Goal: Task Accomplishment & Management: Complete application form

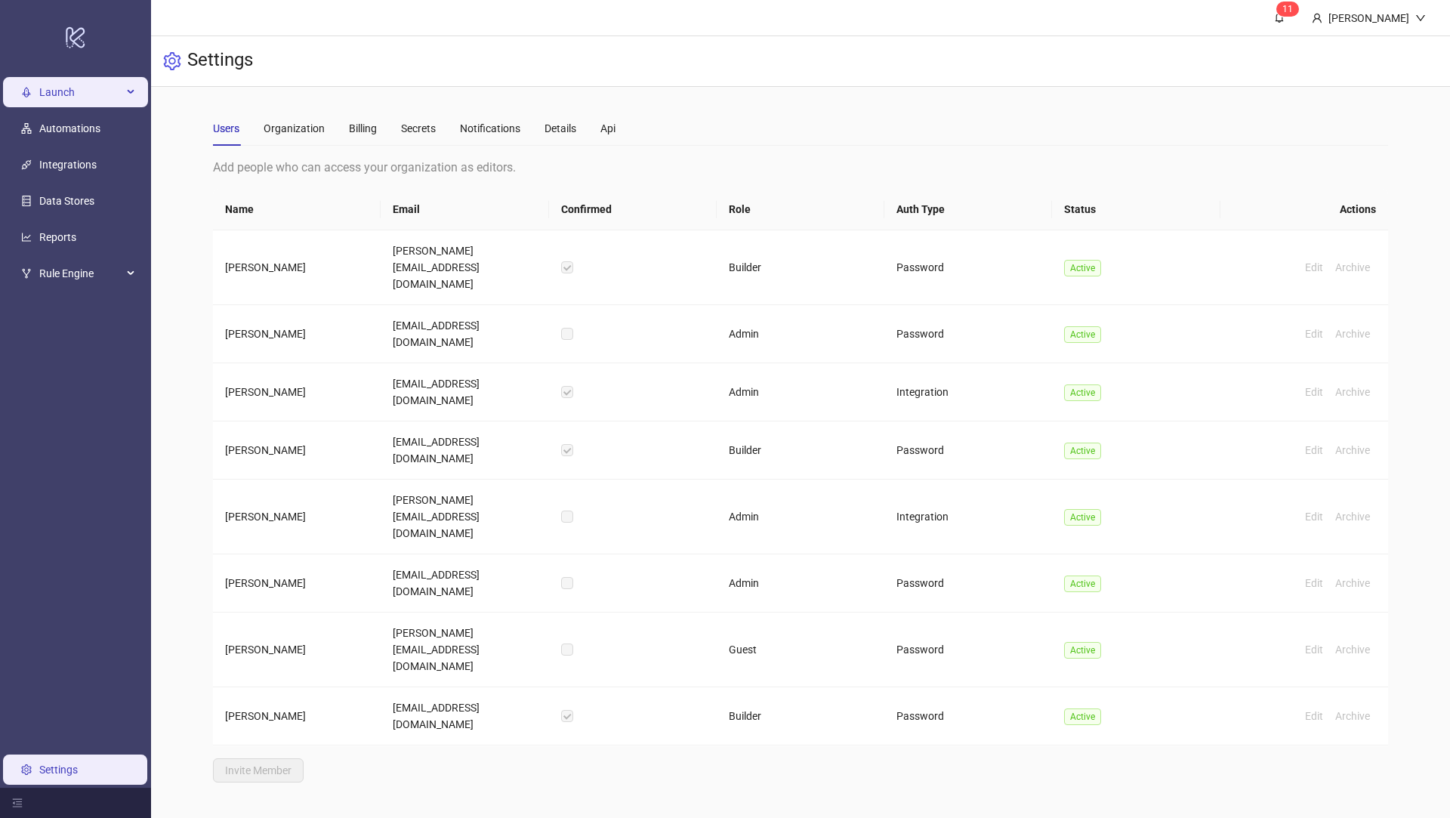
click at [110, 88] on span "Launch" at bounding box center [80, 92] width 83 height 30
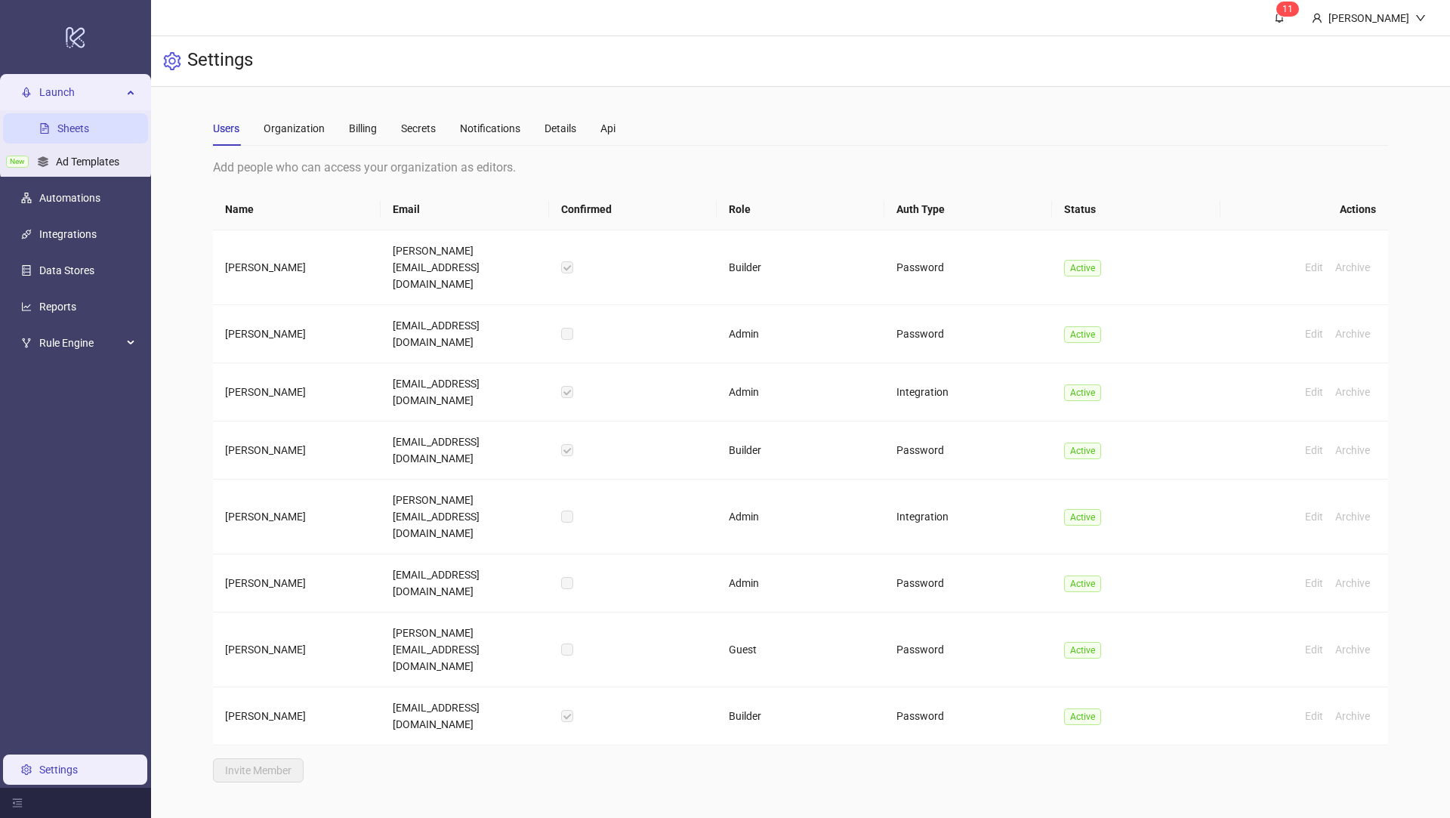
click at [88, 124] on link "Sheets" at bounding box center [73, 128] width 32 height 12
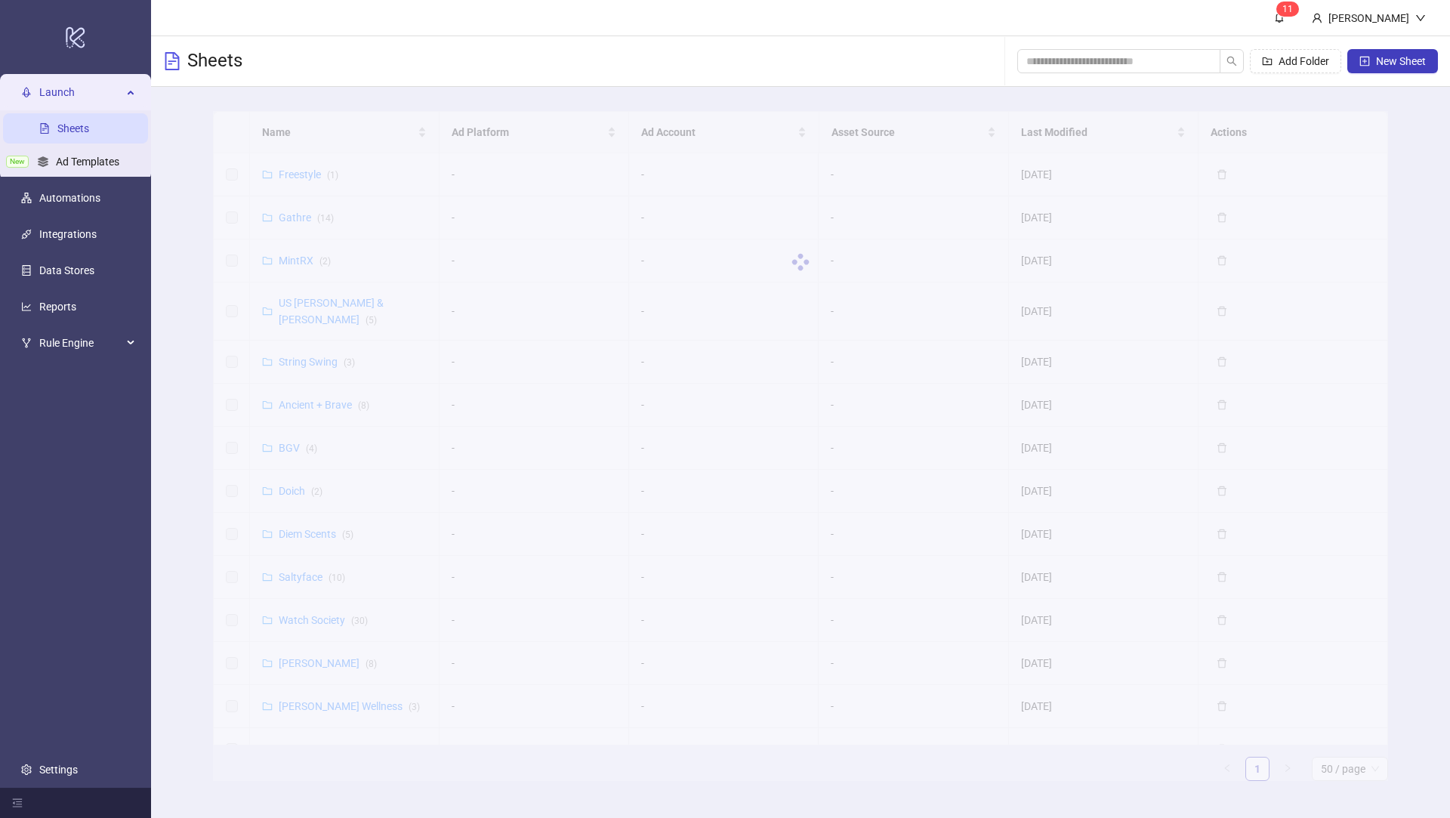
click at [304, 136] on div at bounding box center [800, 262] width 1175 height 302
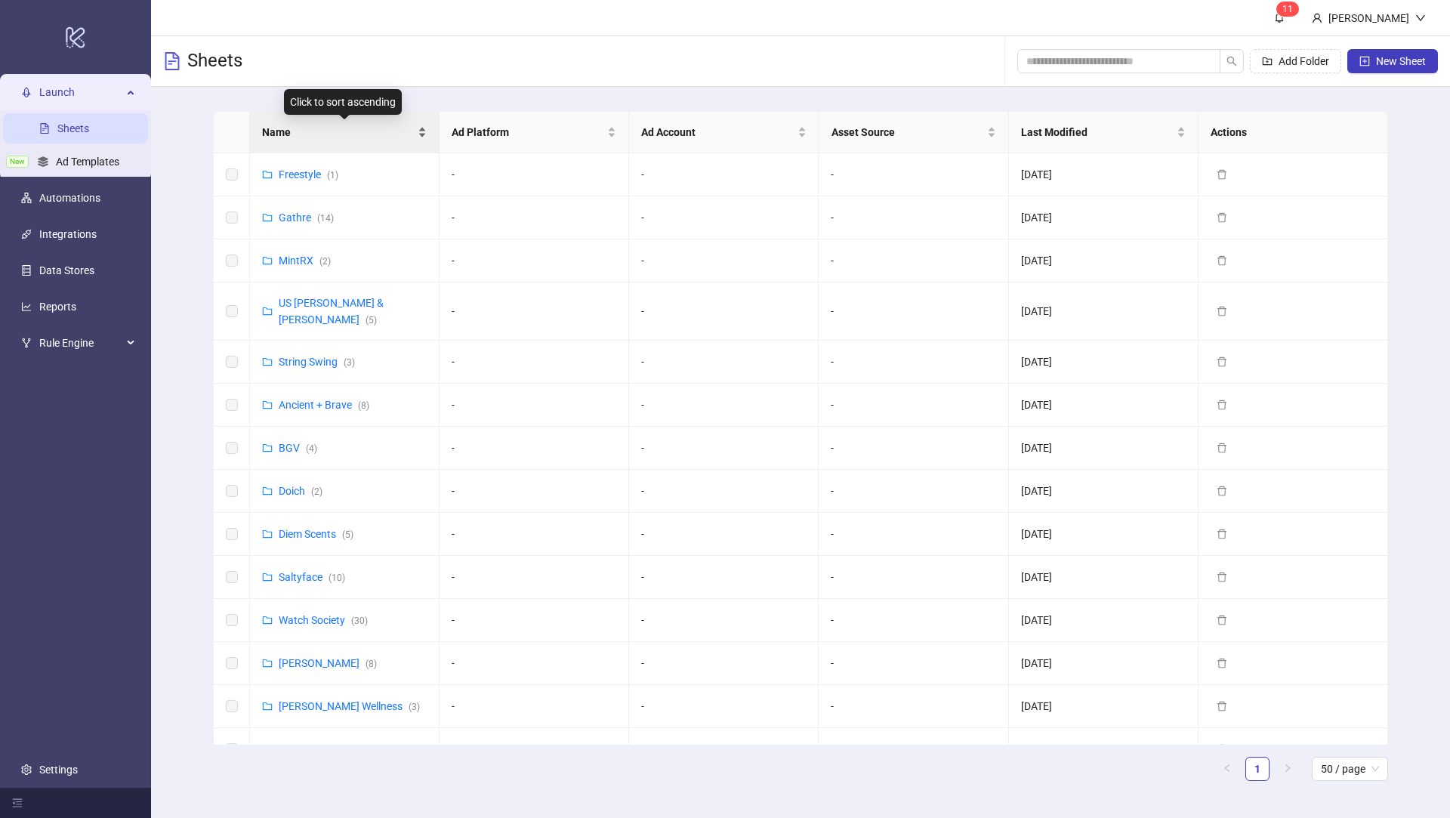
click at [350, 137] on span "Name" at bounding box center [338, 132] width 153 height 17
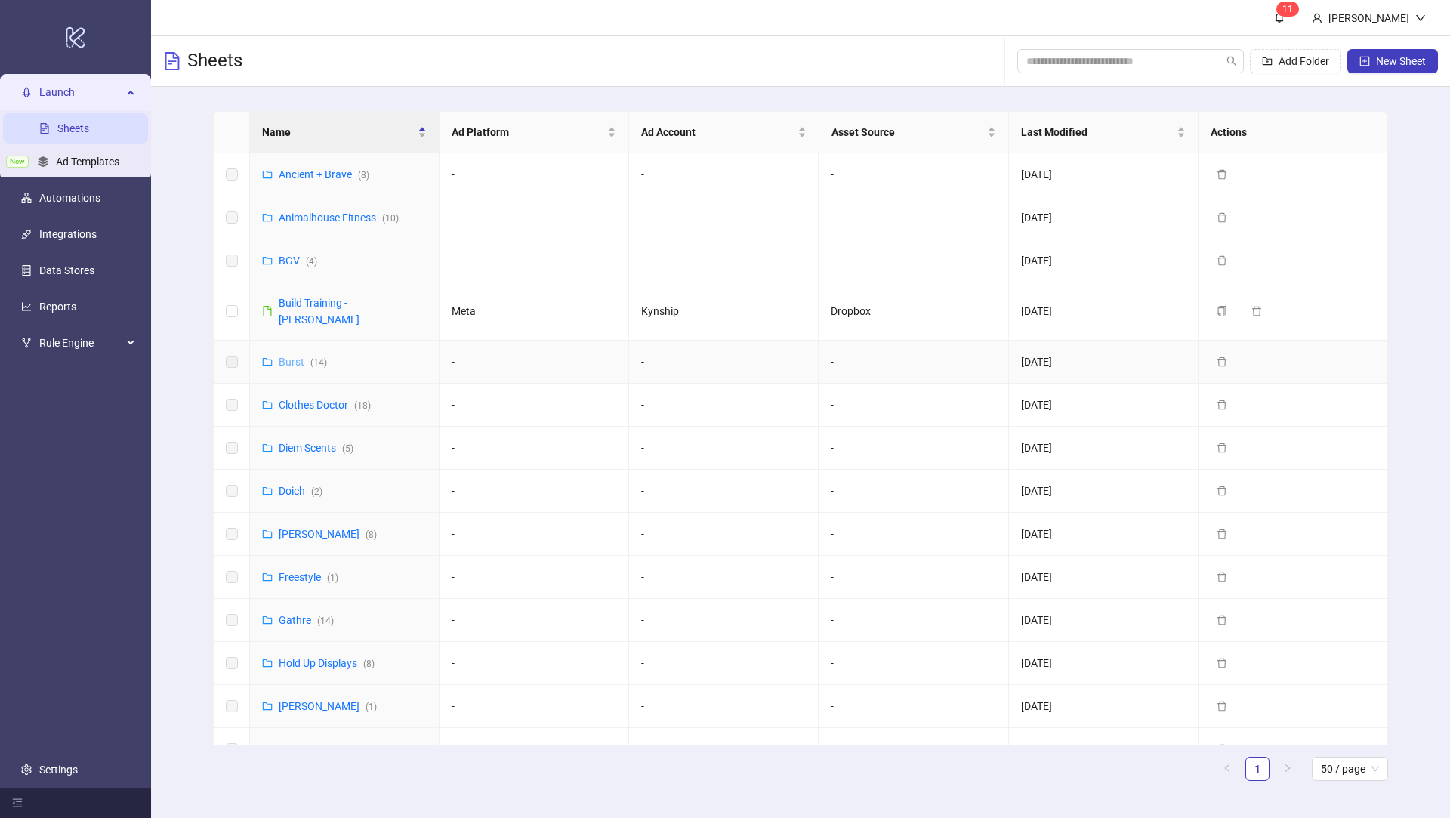
click at [308, 356] on link "Burst ( 14 )" at bounding box center [303, 362] width 48 height 12
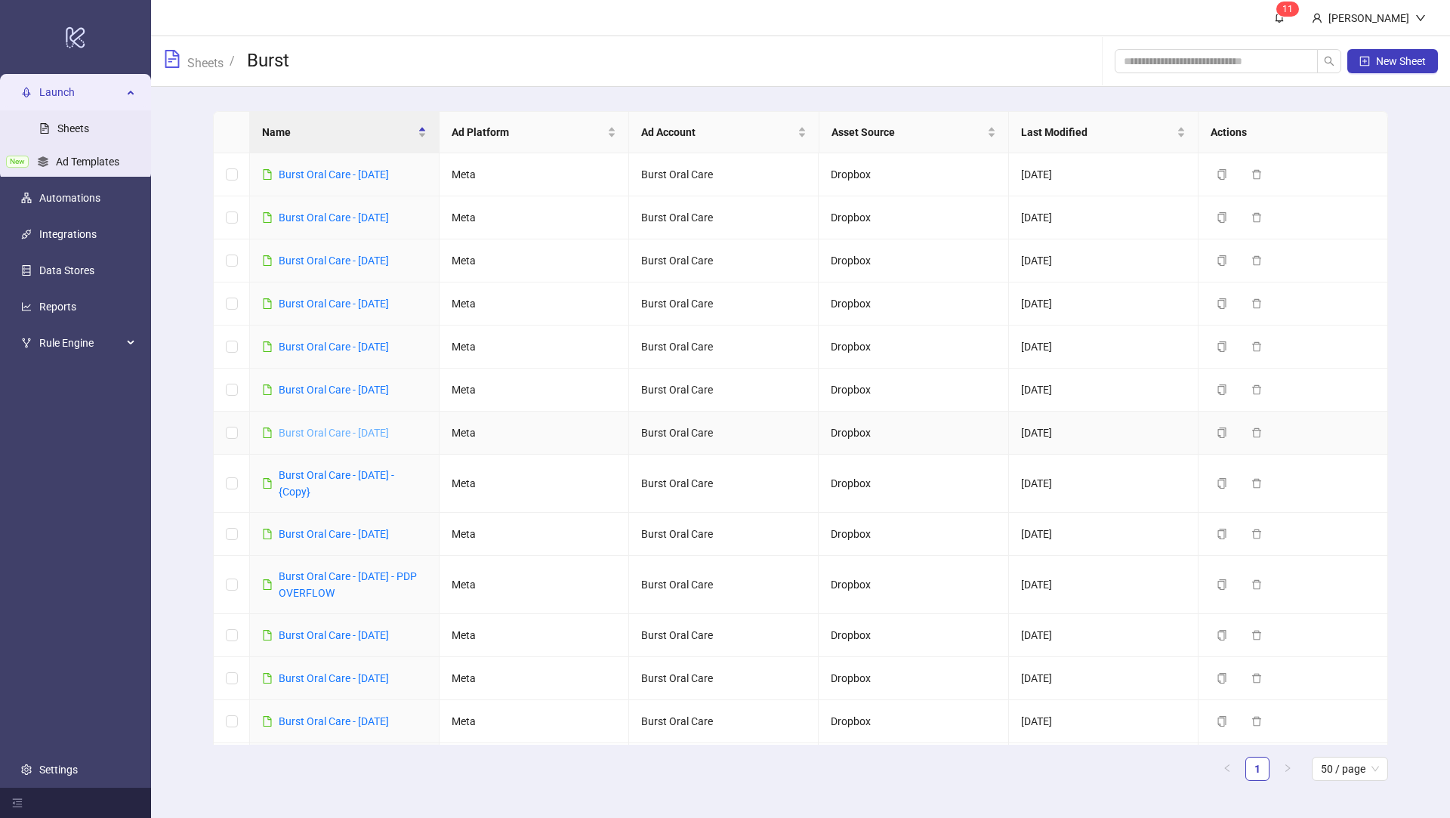
click at [378, 427] on link "Burst Oral Care - [DATE]" at bounding box center [334, 433] width 110 height 12
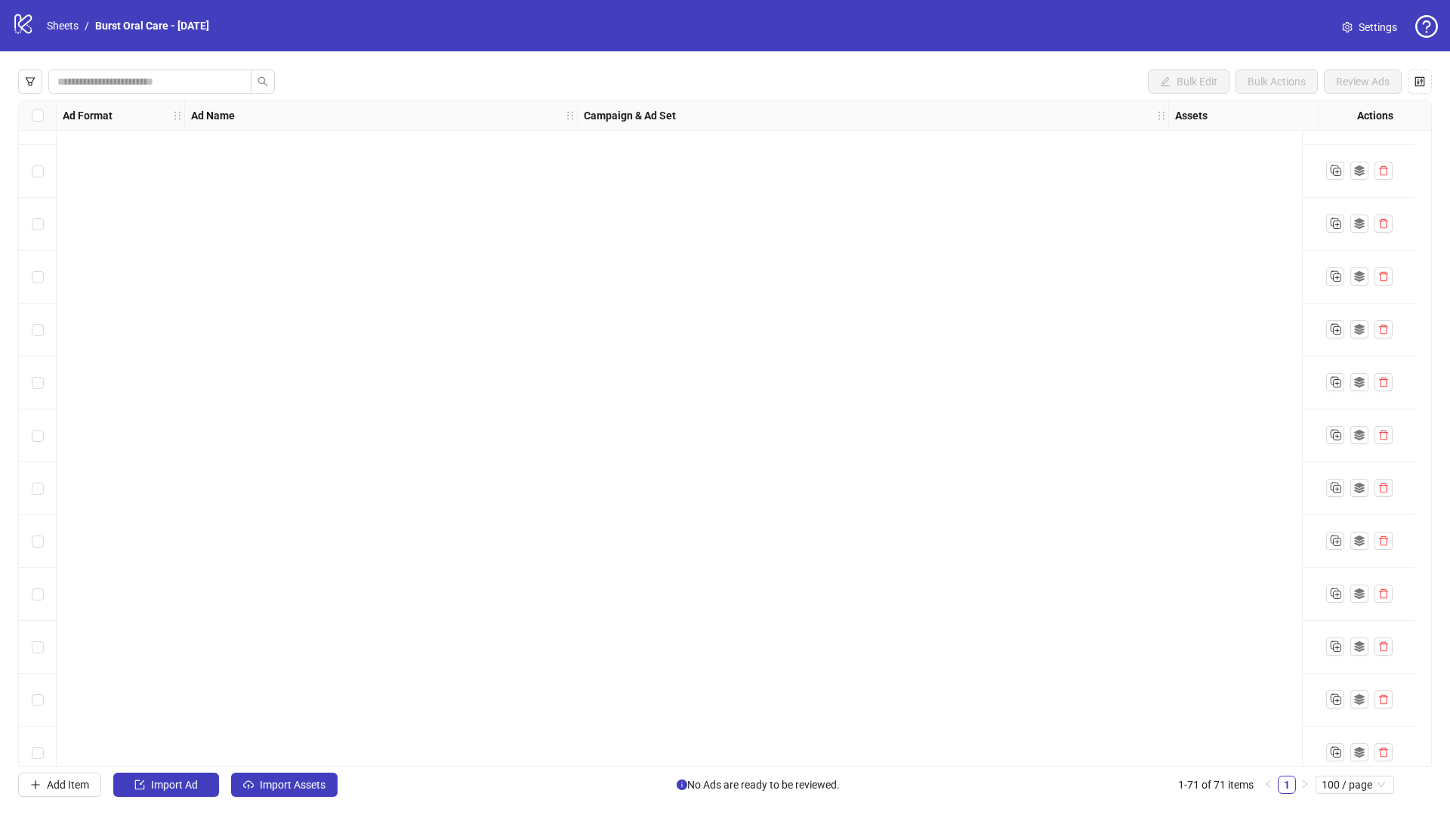
scroll to position [3123, 0]
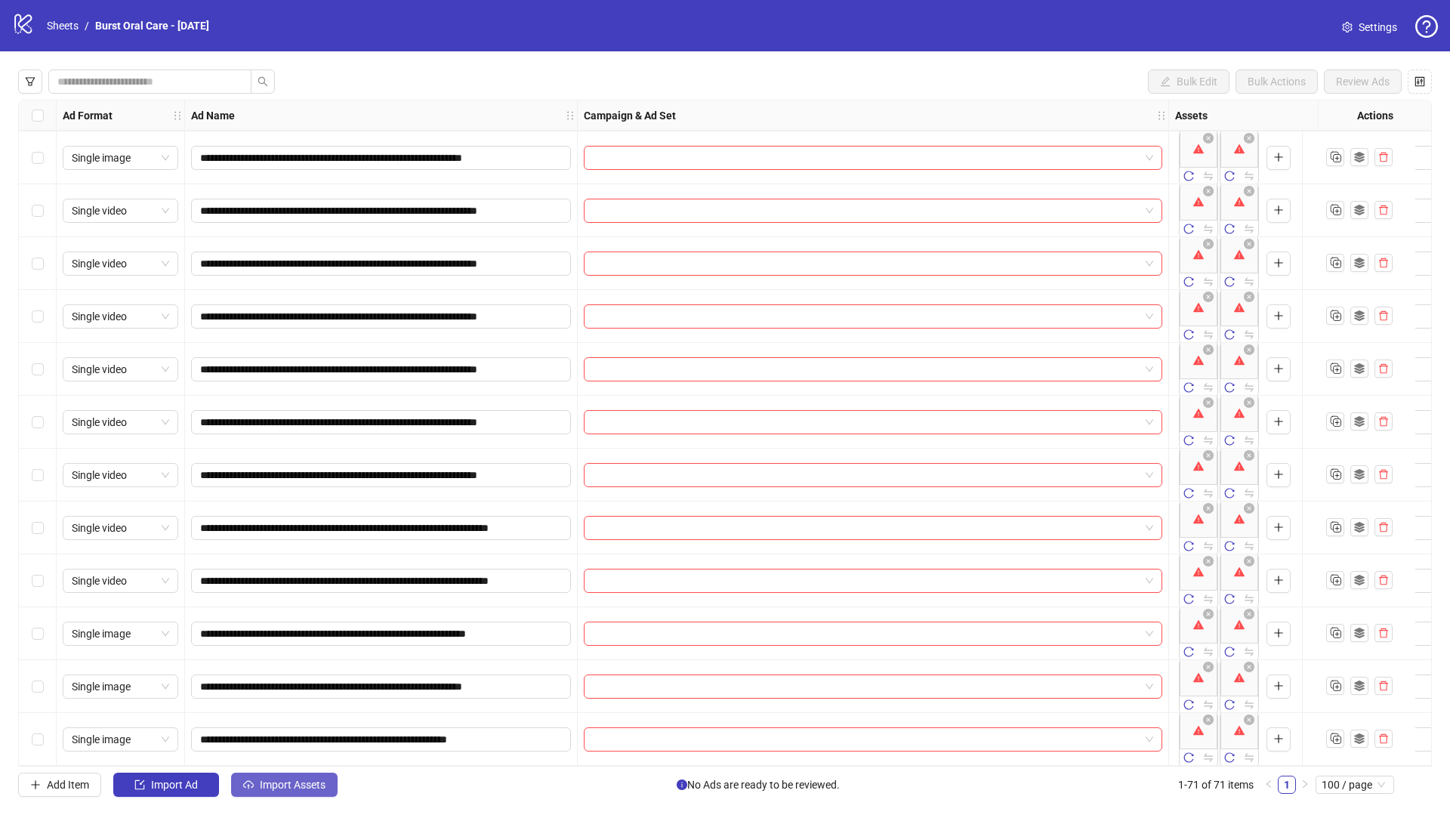
click at [286, 786] on span "Import Assets" at bounding box center [293, 785] width 66 height 12
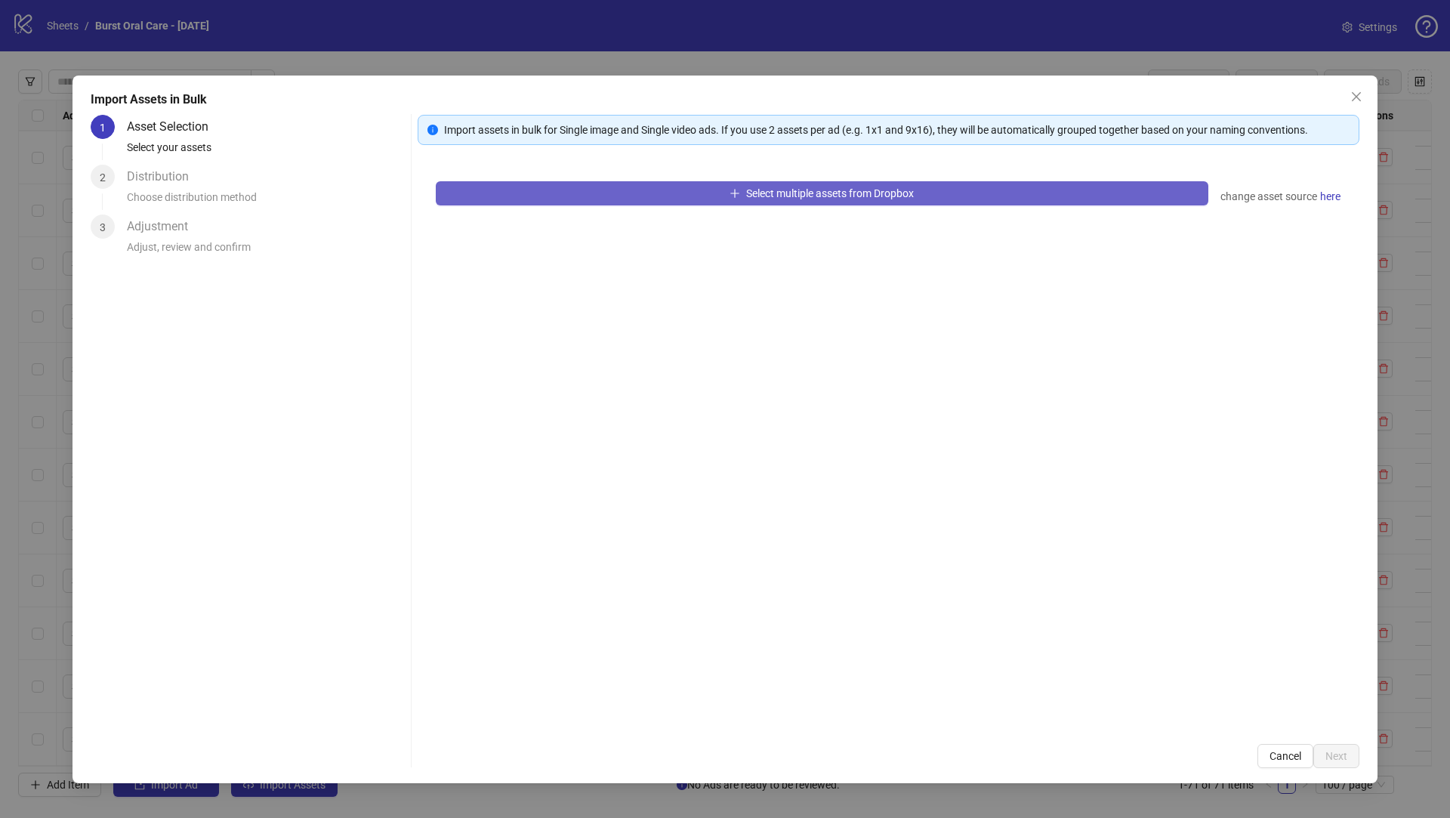
click at [548, 203] on button "Select multiple assets from Dropbox" at bounding box center [822, 193] width 773 height 24
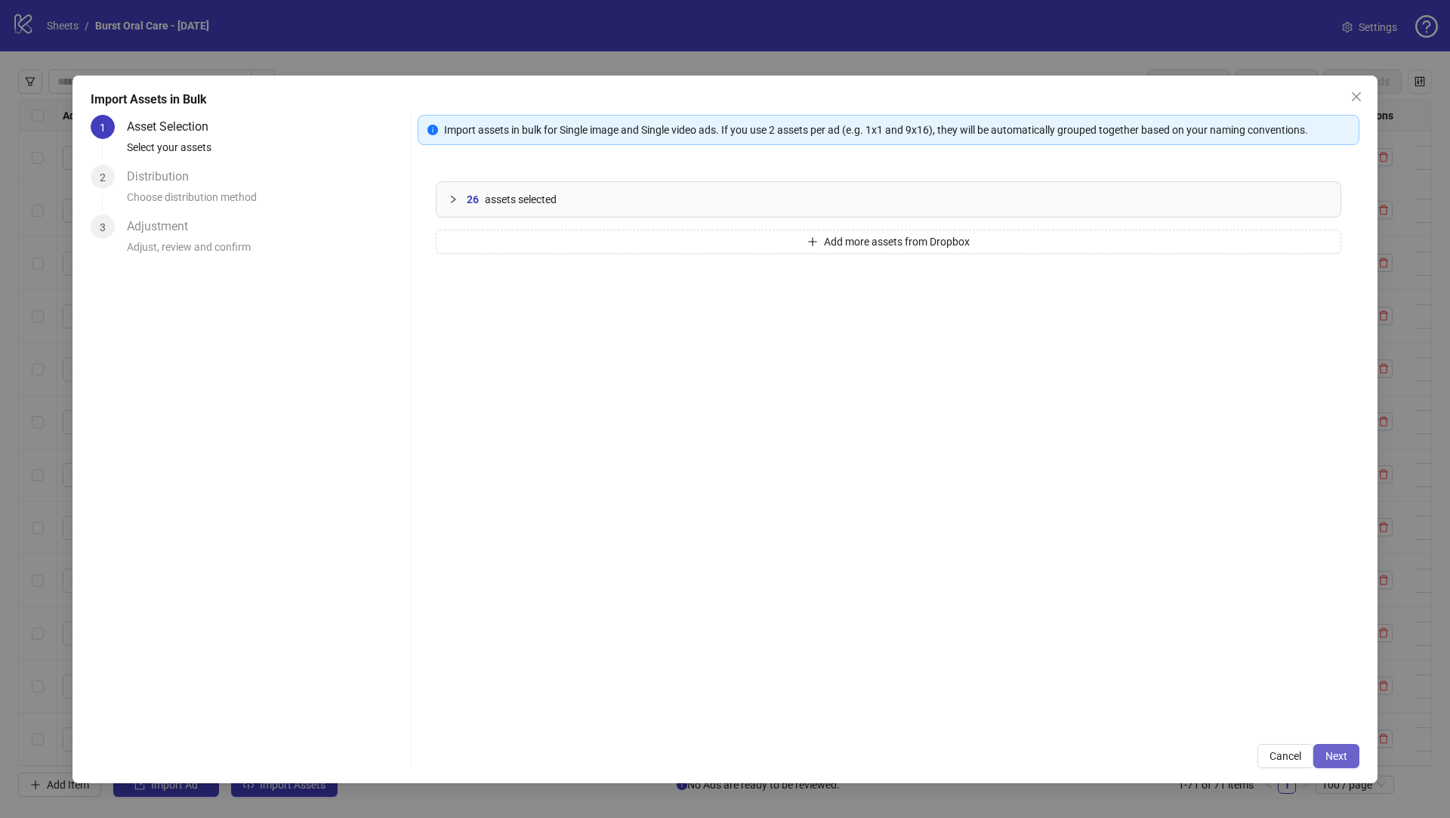
click at [1336, 751] on span "Next" at bounding box center [1336, 756] width 22 height 12
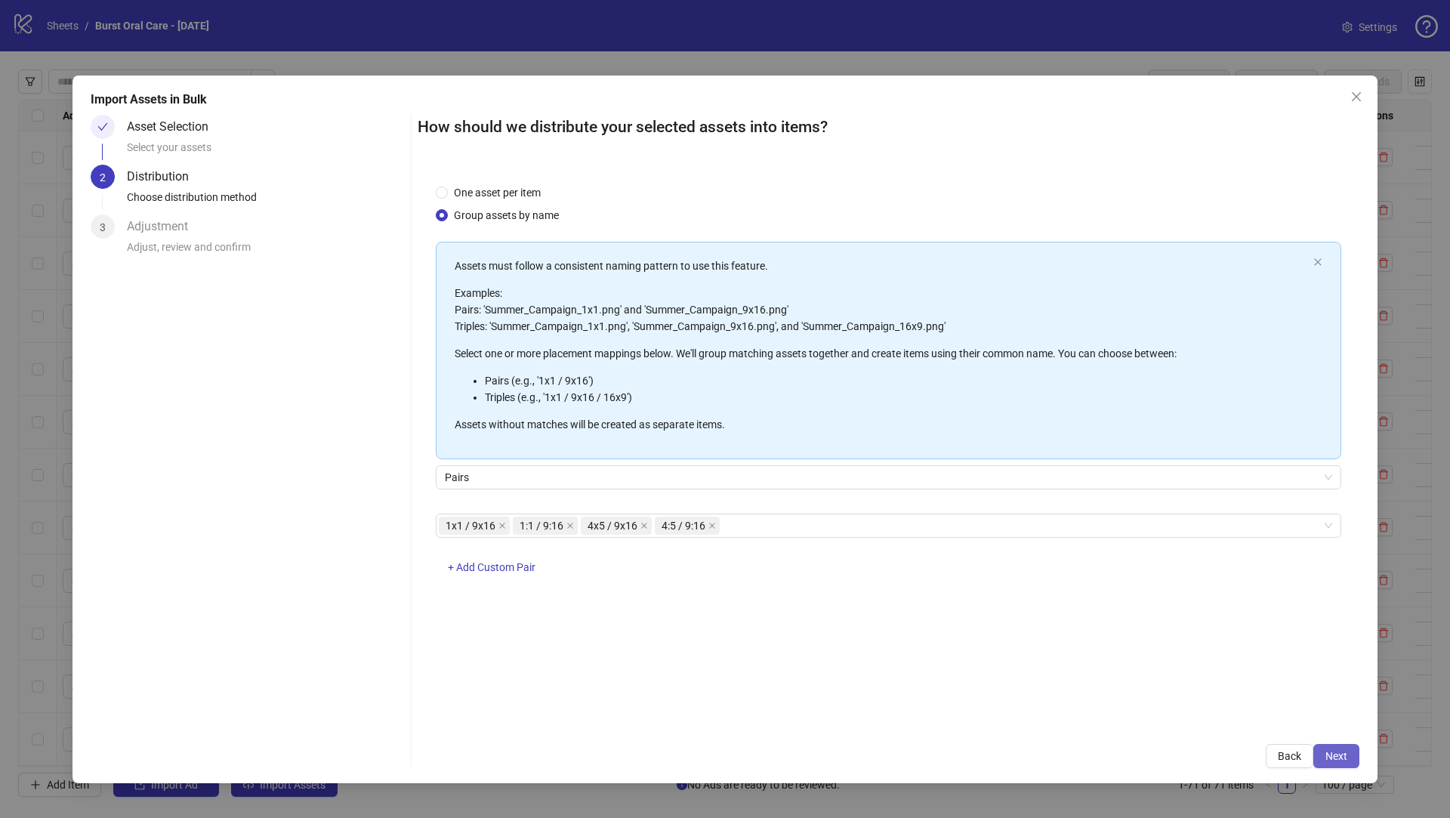
click at [1350, 760] on button "Next" at bounding box center [1336, 756] width 46 height 24
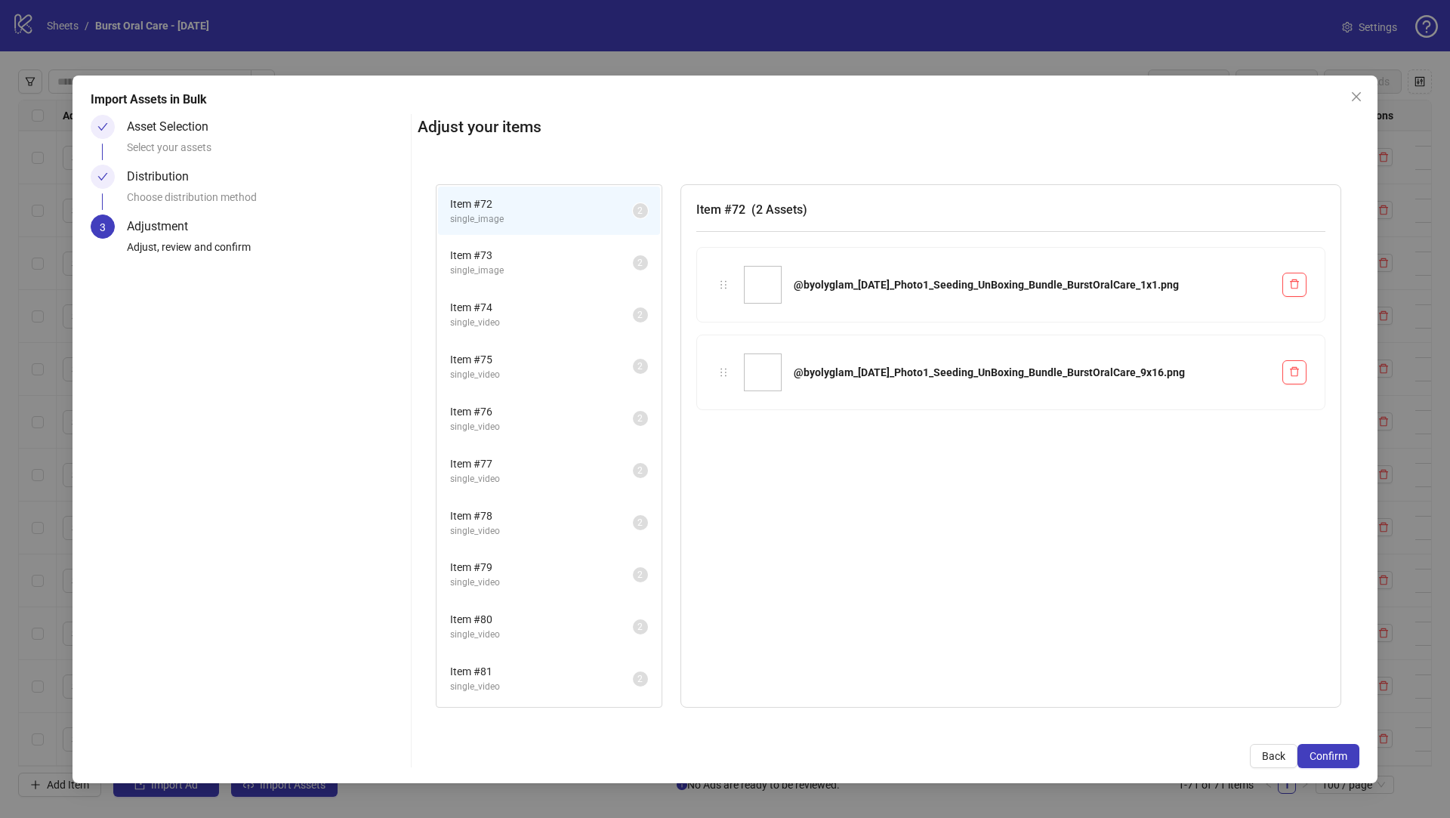
click at [1350, 760] on button "Confirm" at bounding box center [1328, 756] width 62 height 24
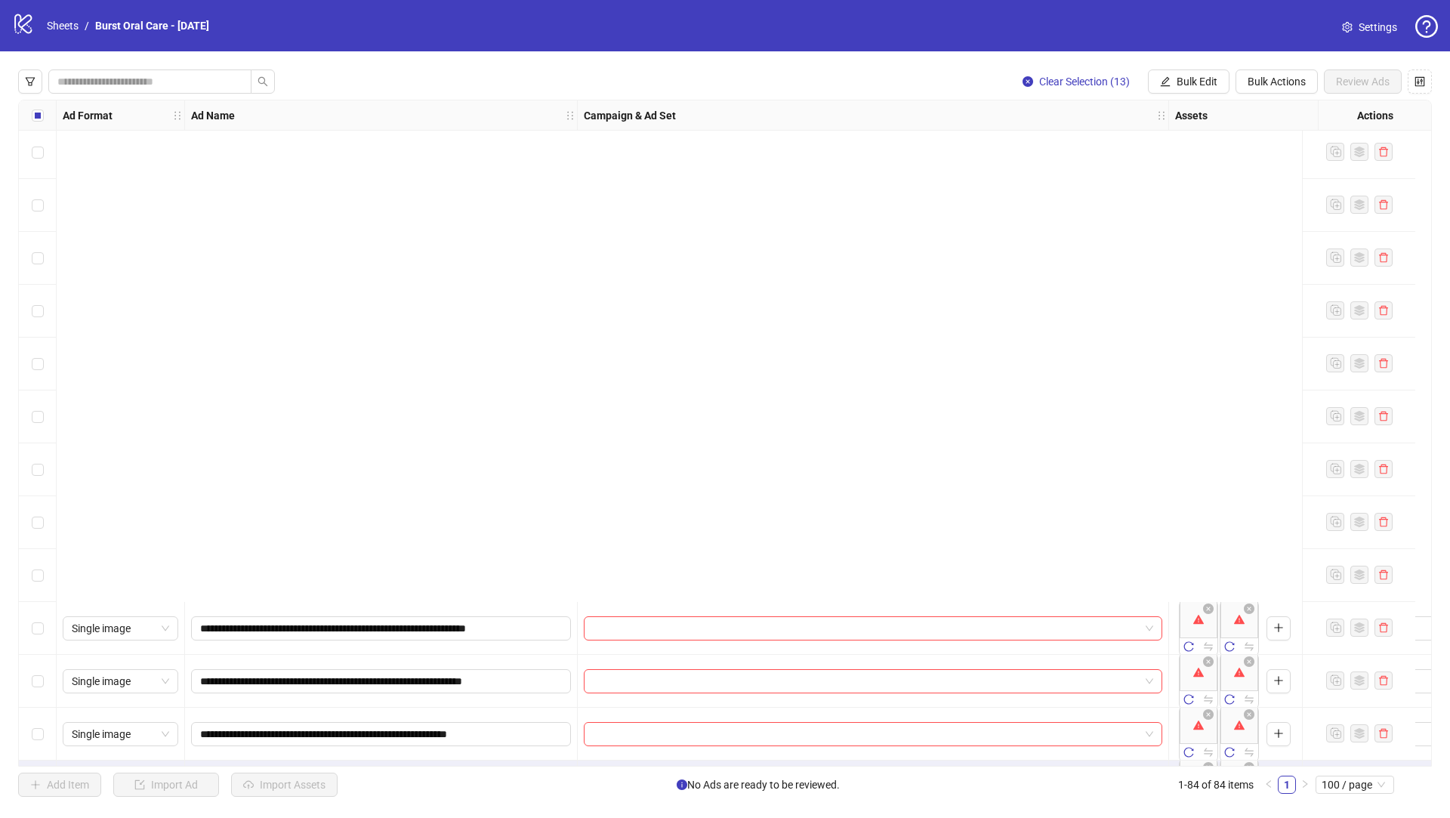
scroll to position [3811, 0]
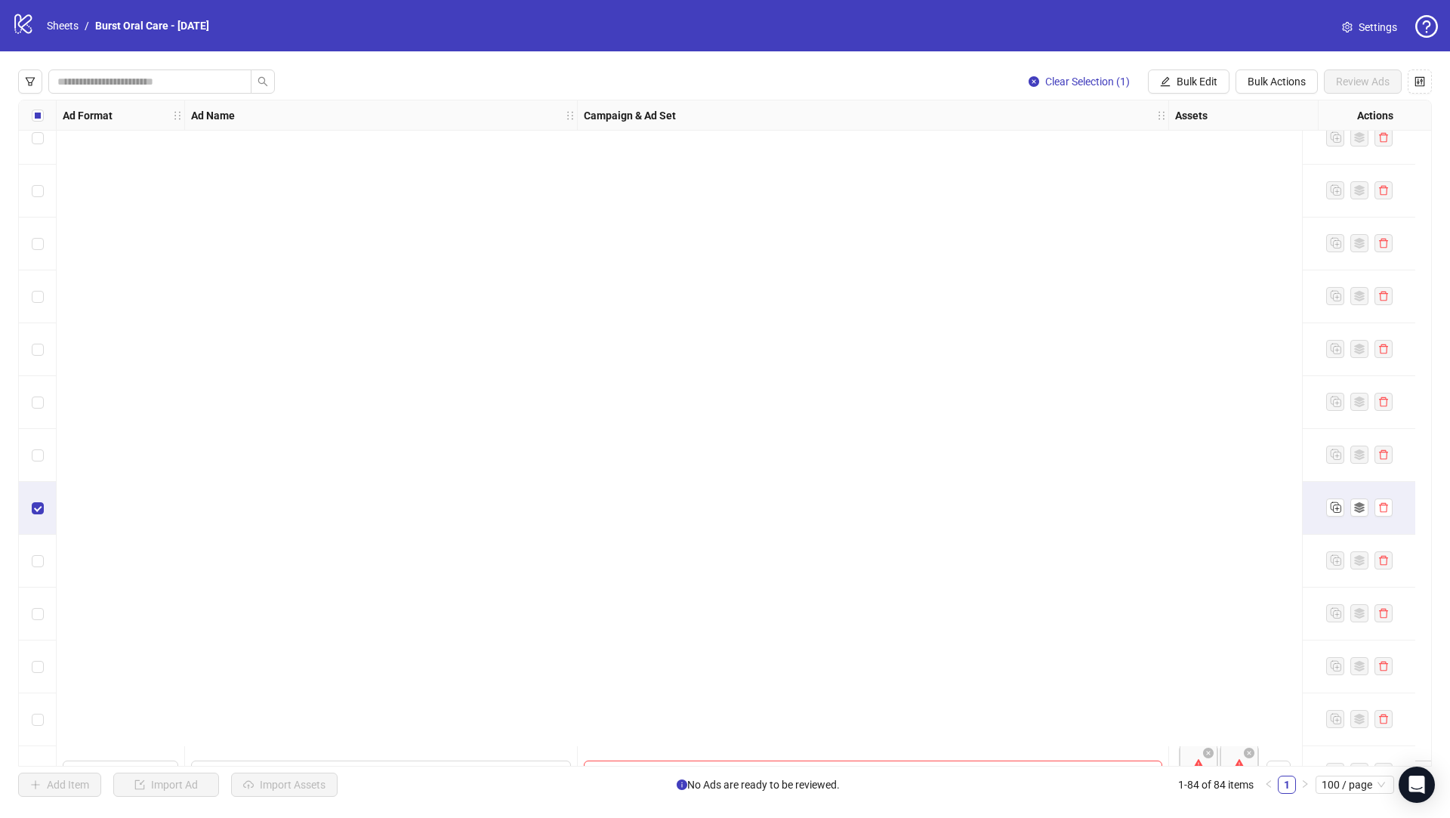
scroll to position [3811, 0]
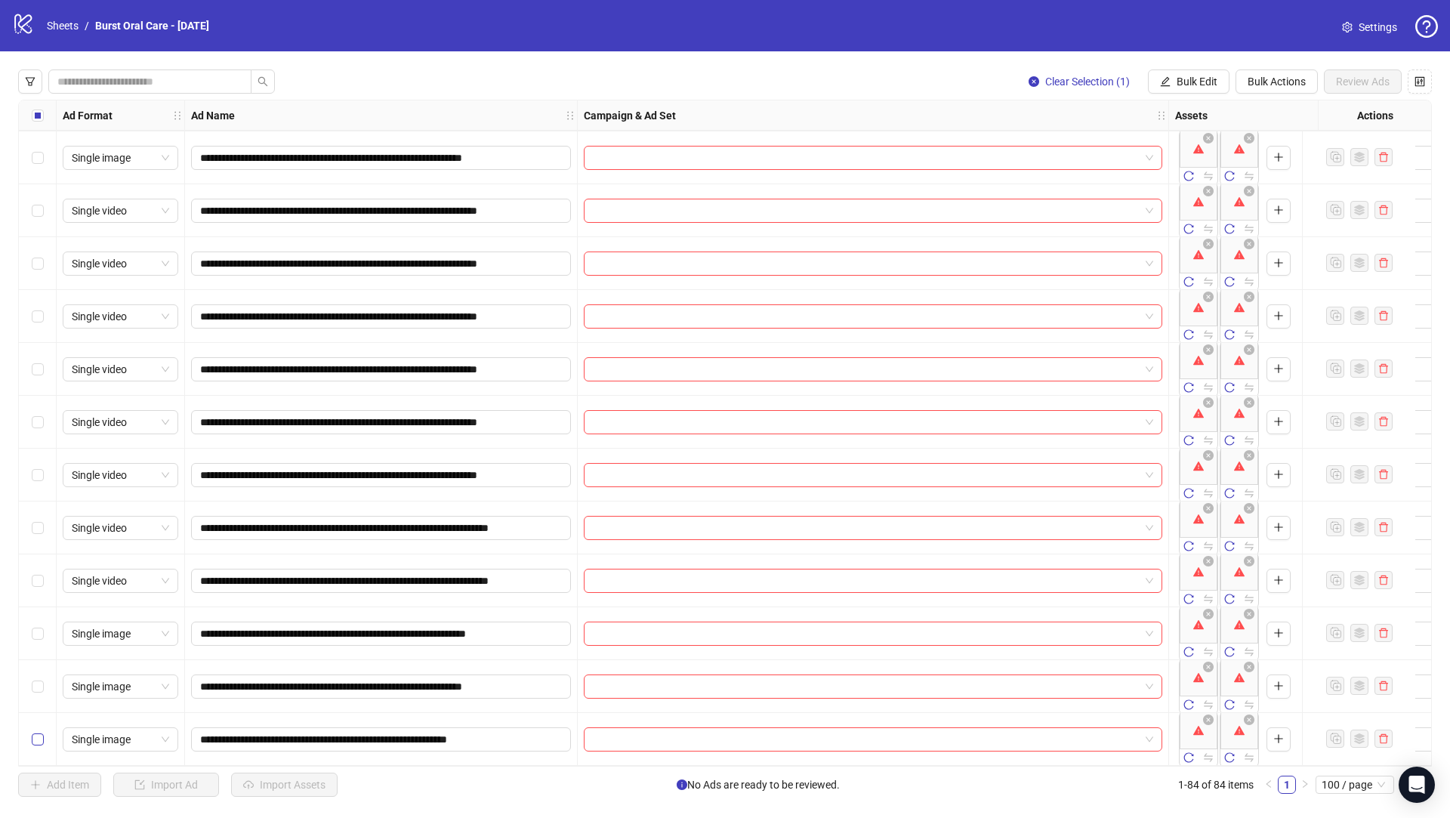
click at [37, 731] on label "Select row 84" at bounding box center [38, 739] width 12 height 17
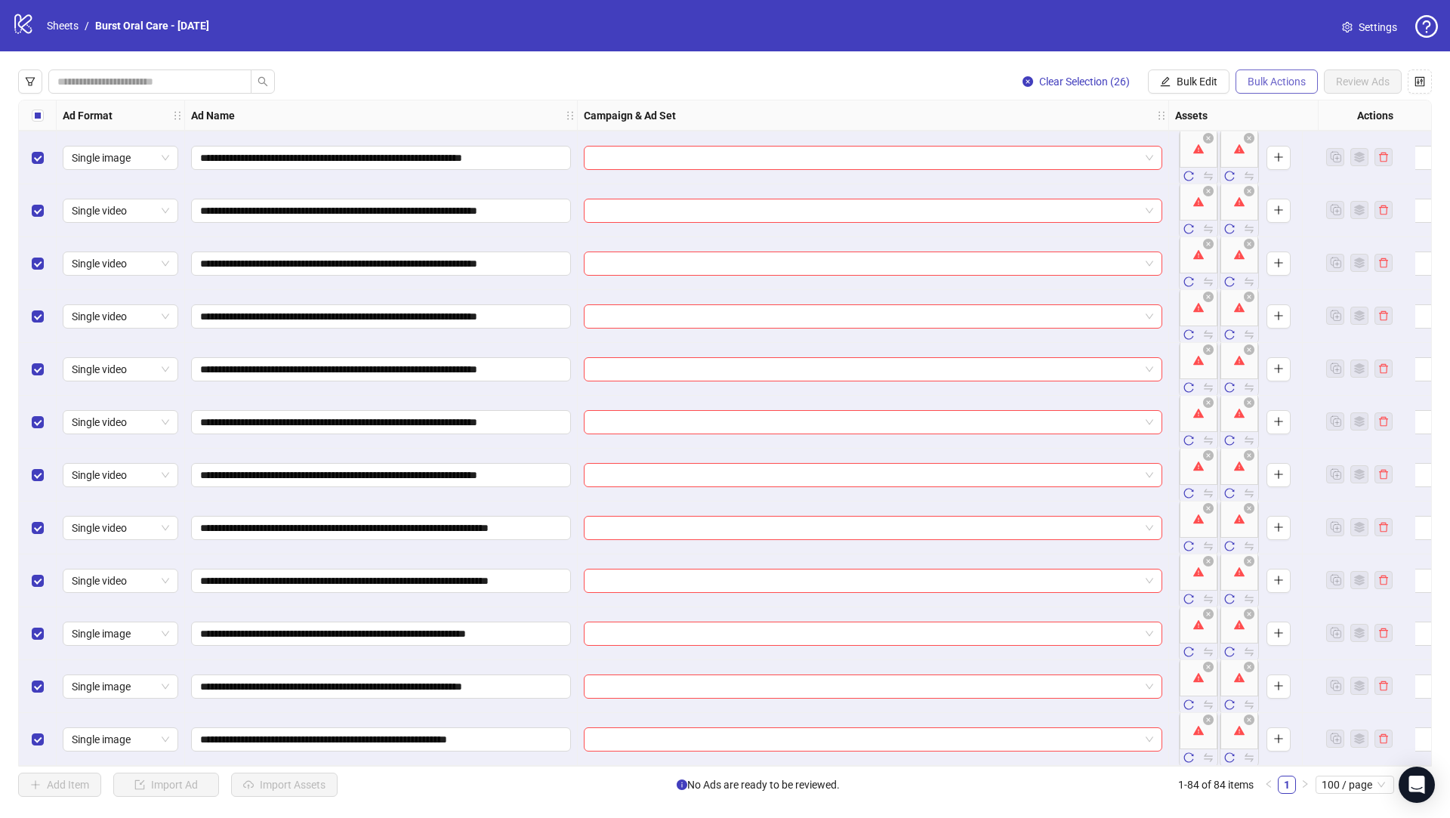
click at [1276, 84] on span "Bulk Actions" at bounding box center [1277, 82] width 58 height 12
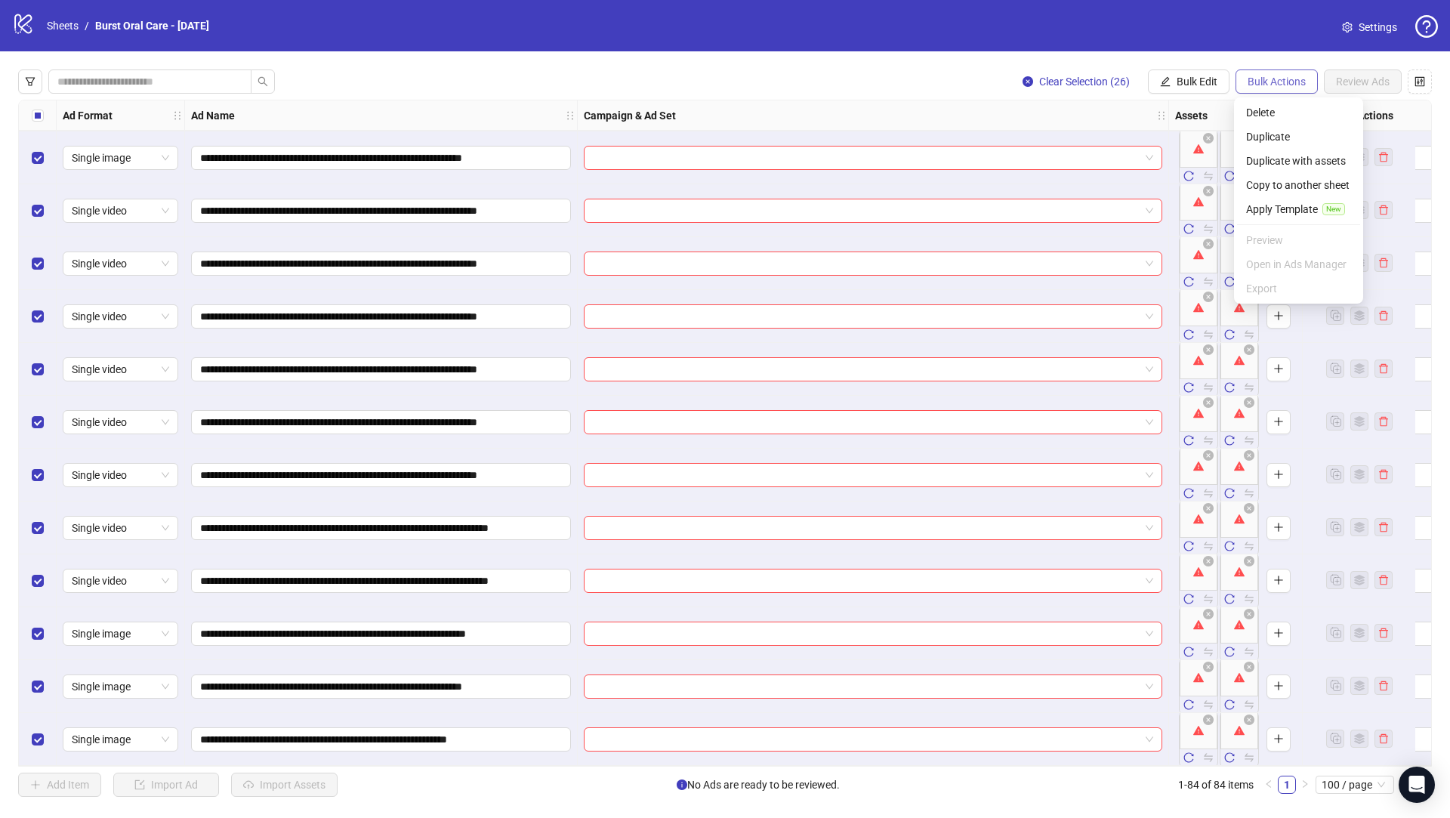
click at [1286, 85] on span "Bulk Actions" at bounding box center [1277, 82] width 58 height 12
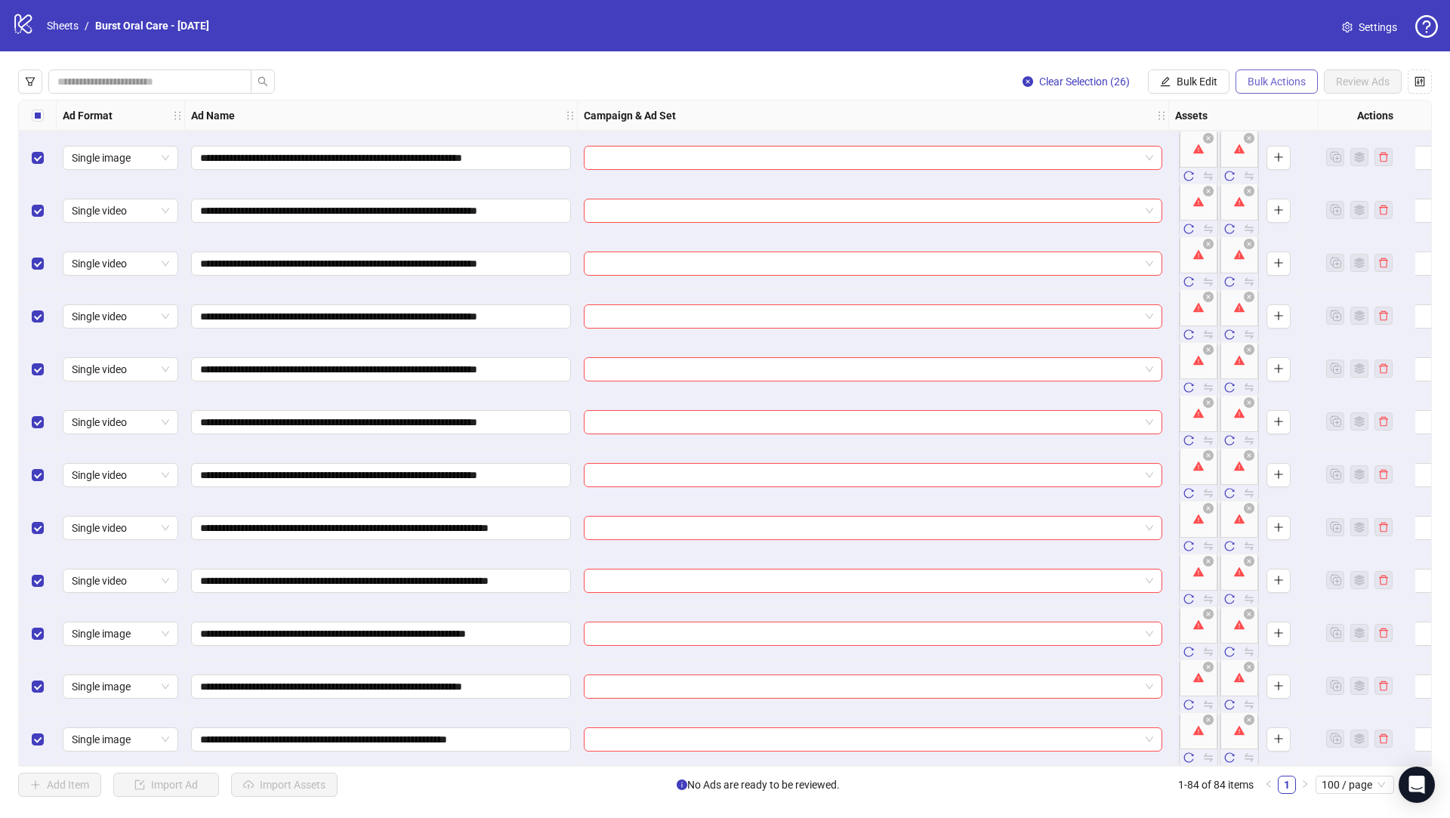
click at [1286, 85] on span "Bulk Actions" at bounding box center [1277, 82] width 58 height 12
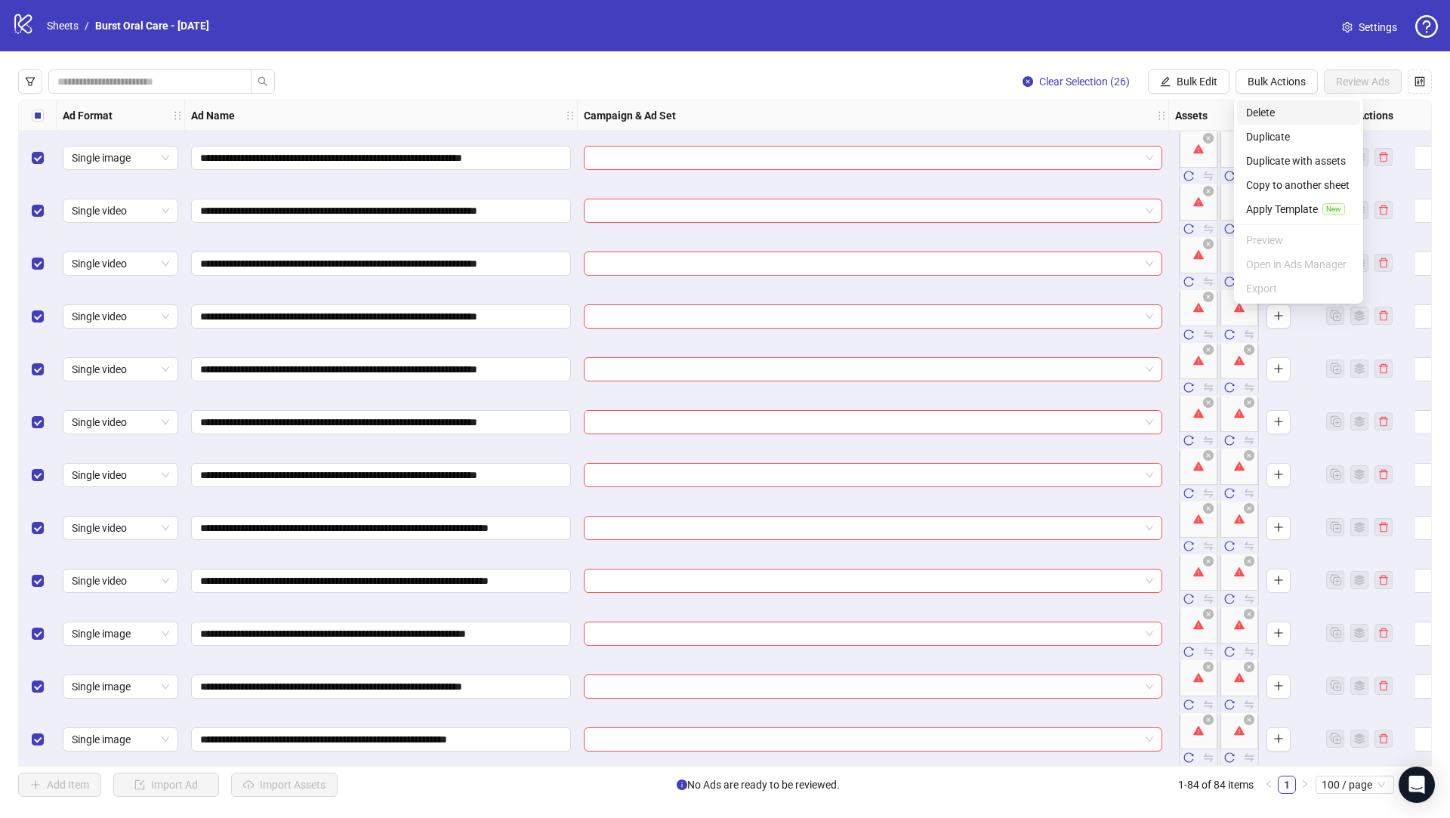
click at [1279, 108] on span "Delete" at bounding box center [1298, 112] width 105 height 17
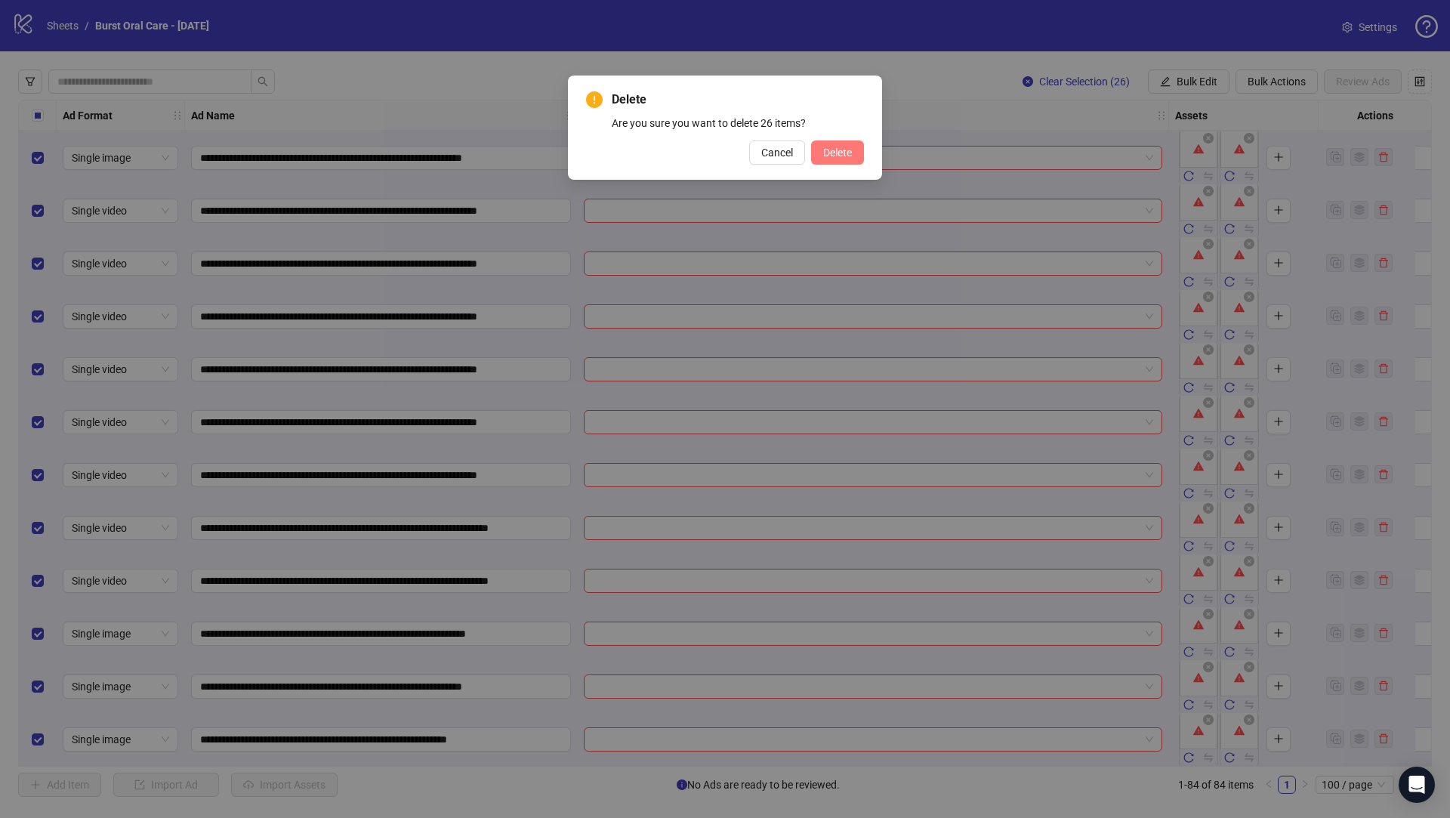
click at [844, 152] on span "Delete" at bounding box center [837, 153] width 29 height 12
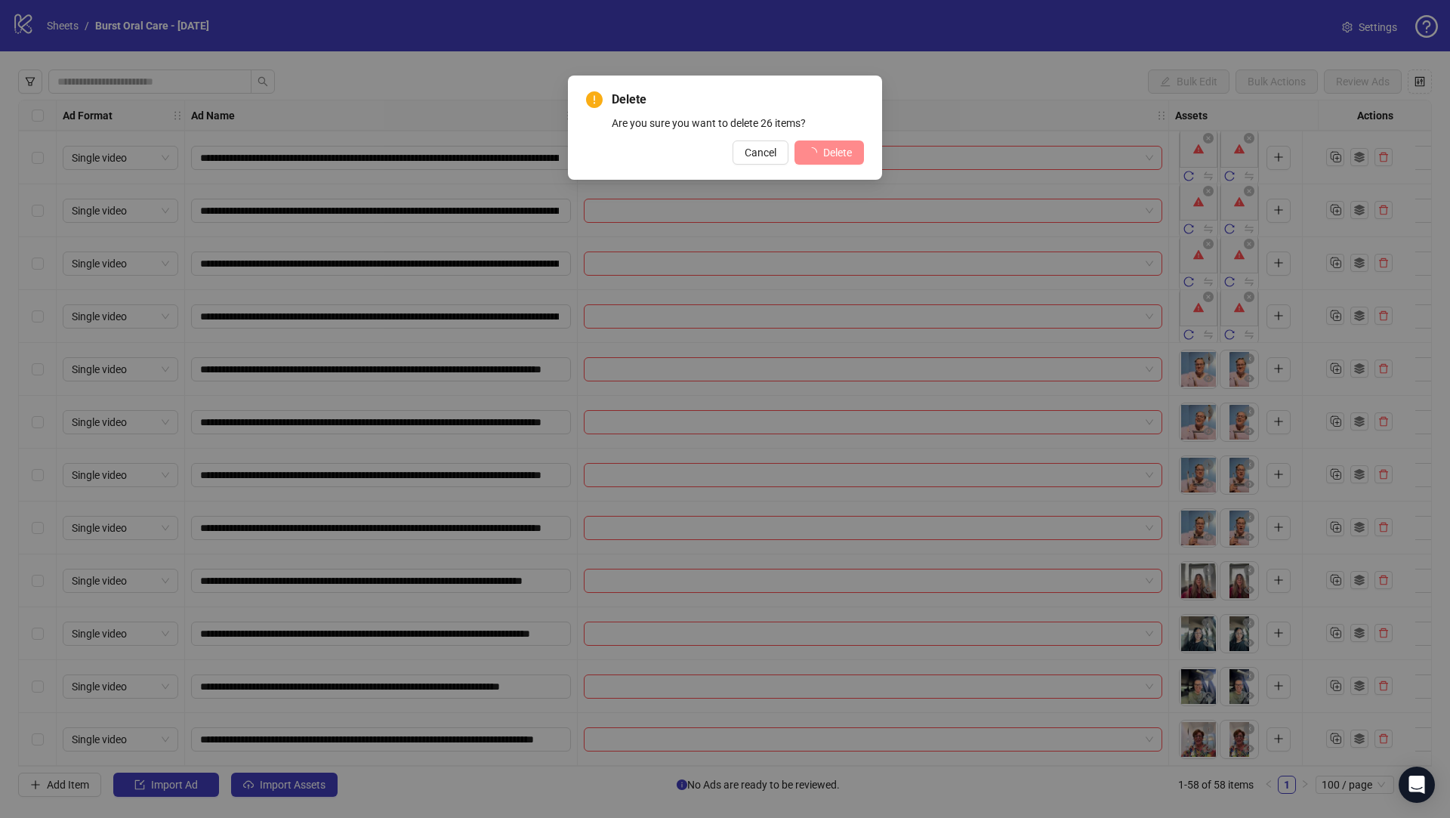
scroll to position [2436, 0]
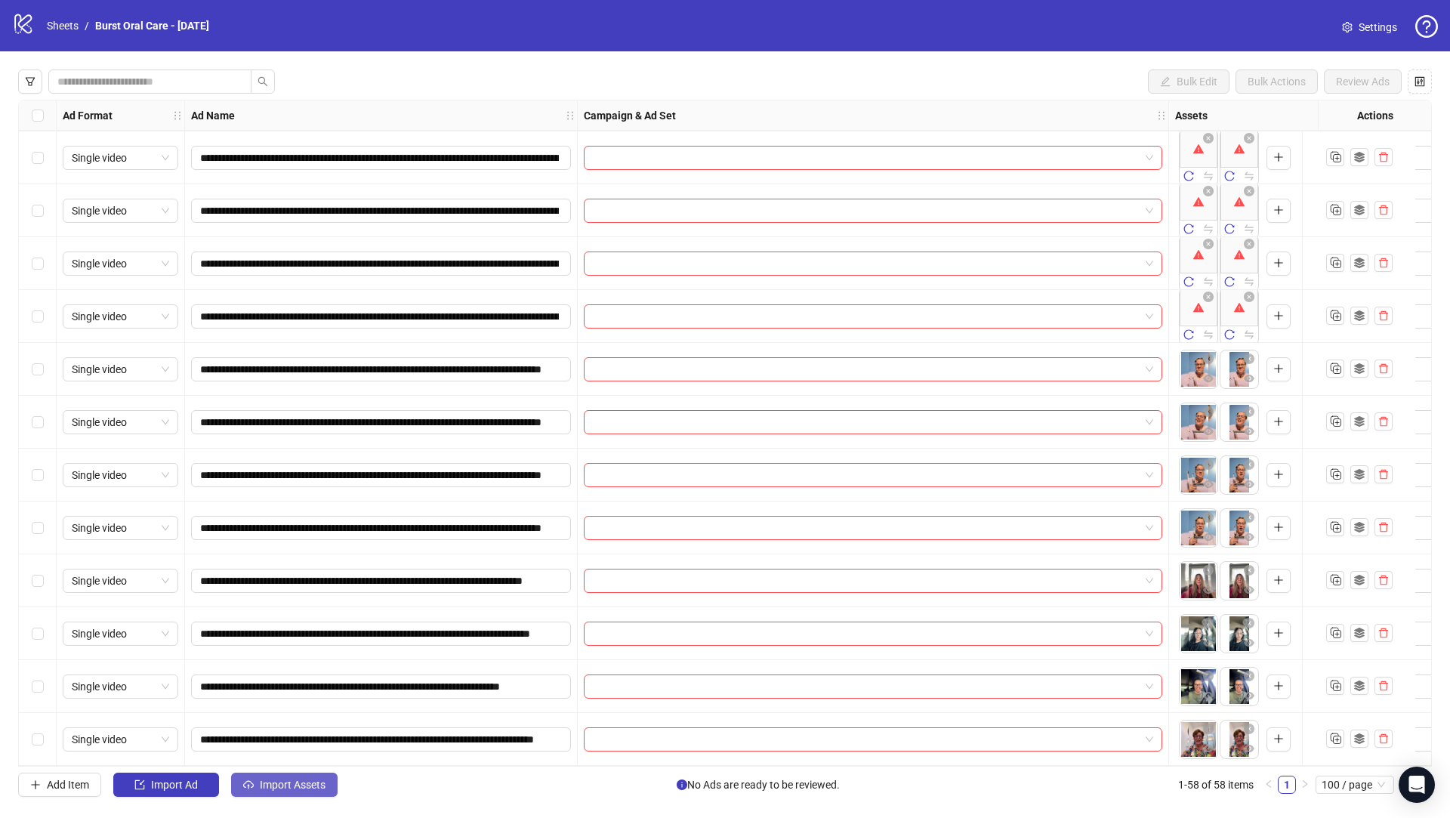
click at [291, 785] on span "Import Assets" at bounding box center [293, 785] width 66 height 12
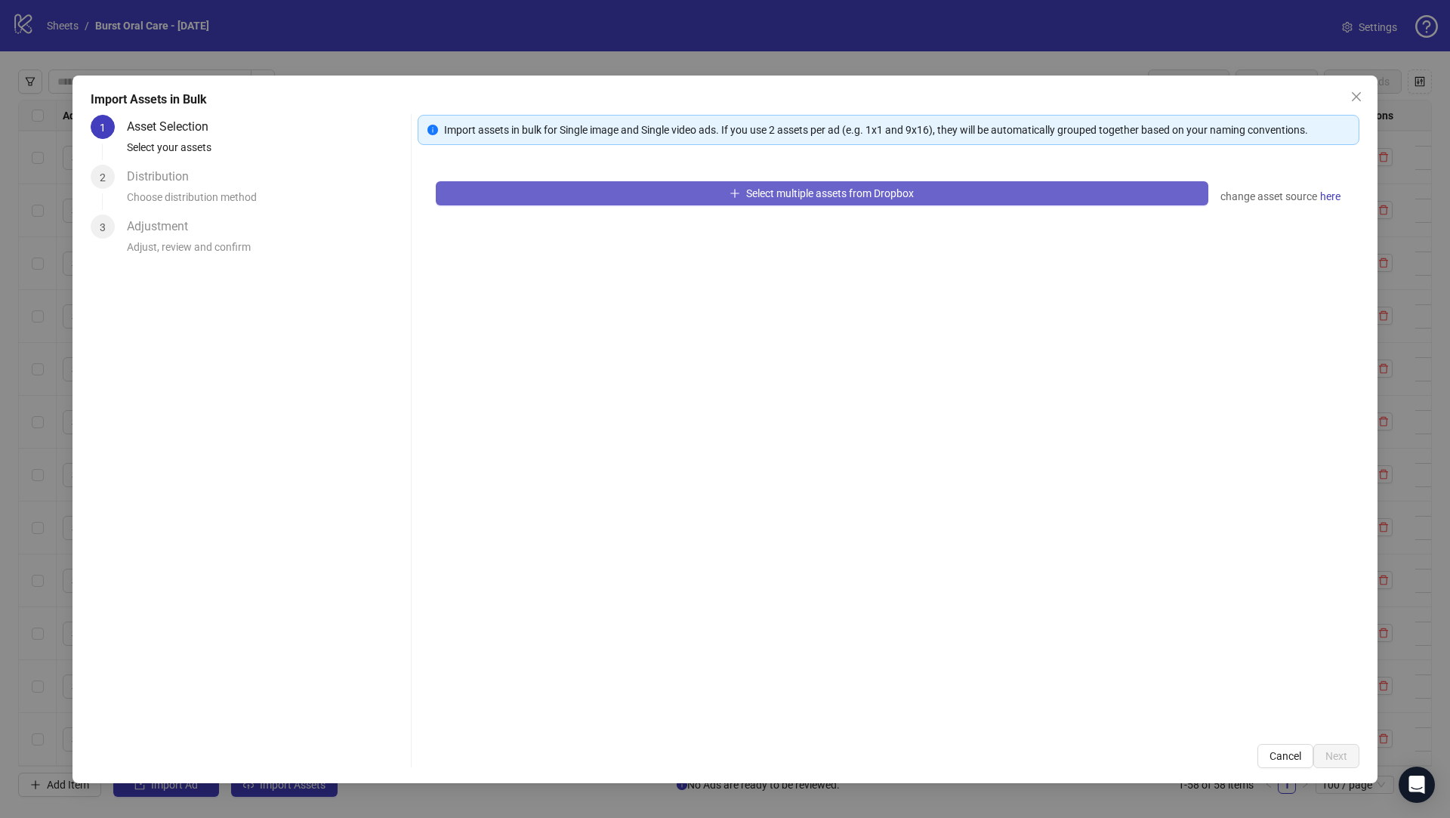
click at [607, 191] on button "Select multiple assets from Dropbox" at bounding box center [822, 193] width 773 height 24
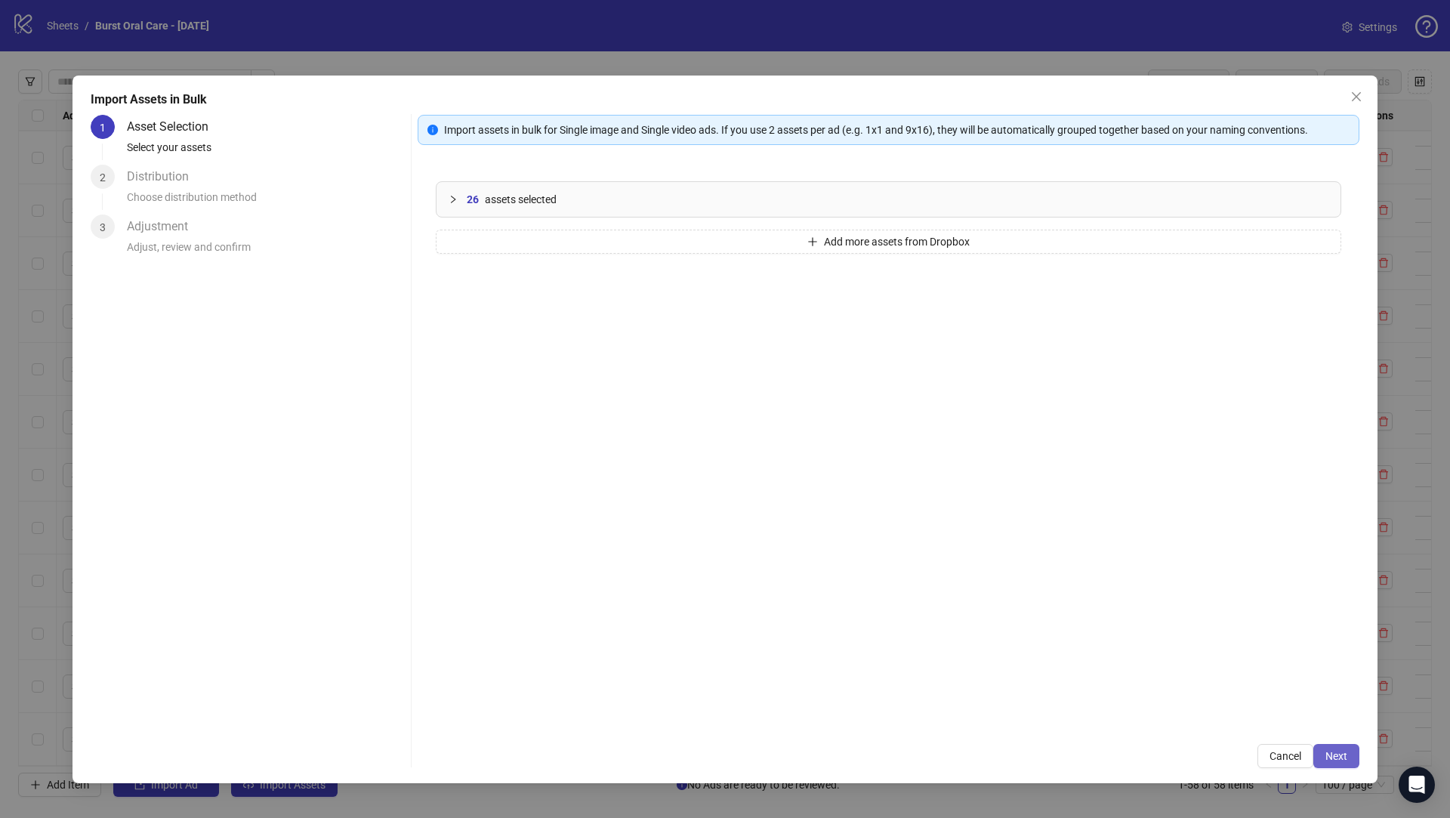
click at [1337, 756] on span "Next" at bounding box center [1336, 756] width 22 height 12
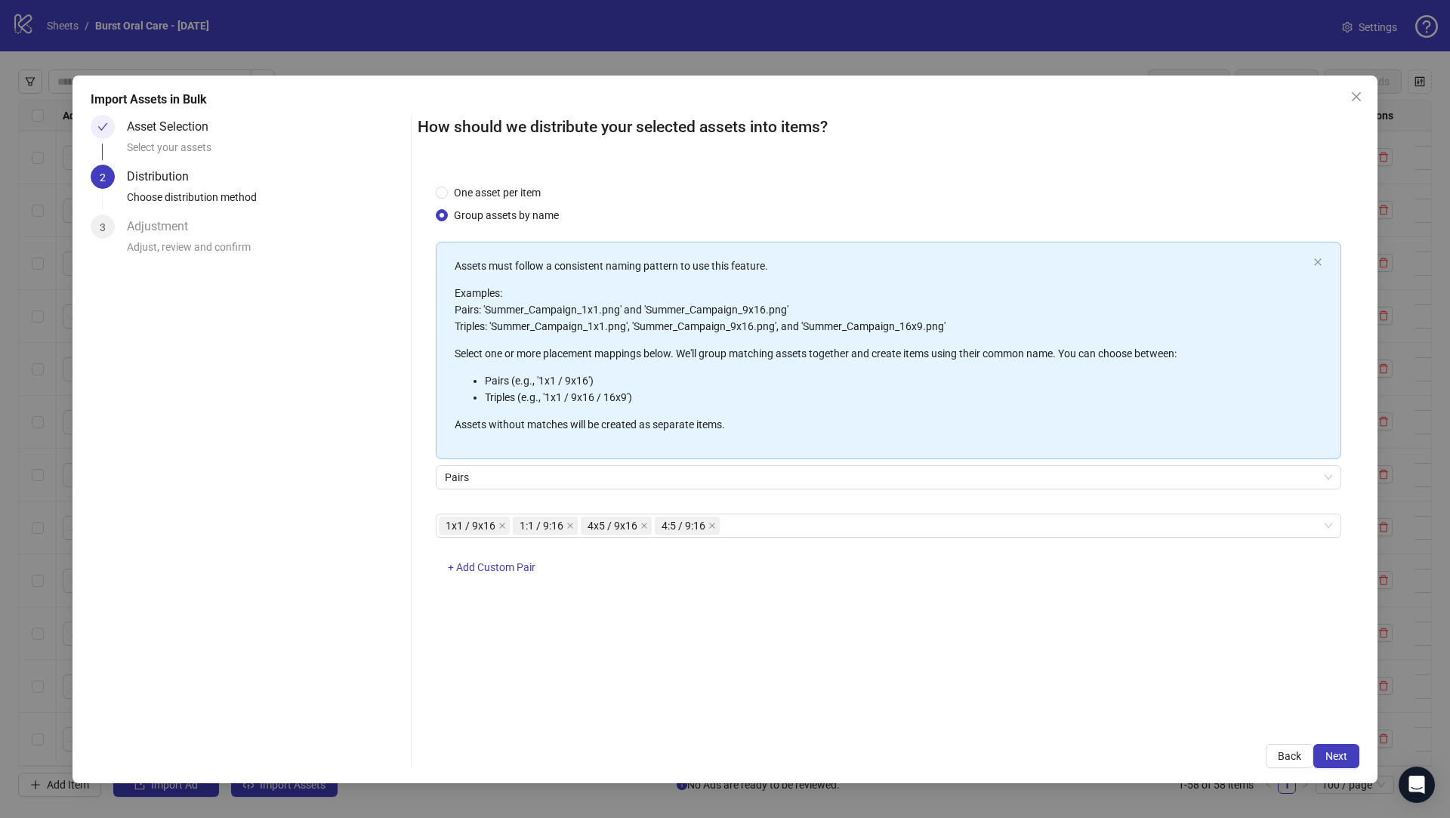
click at [1330, 741] on div "How should we distribute your selected assets into items? One asset per item Gr…" at bounding box center [889, 441] width 942 height 653
click at [1330, 758] on span "Next" at bounding box center [1336, 756] width 22 height 12
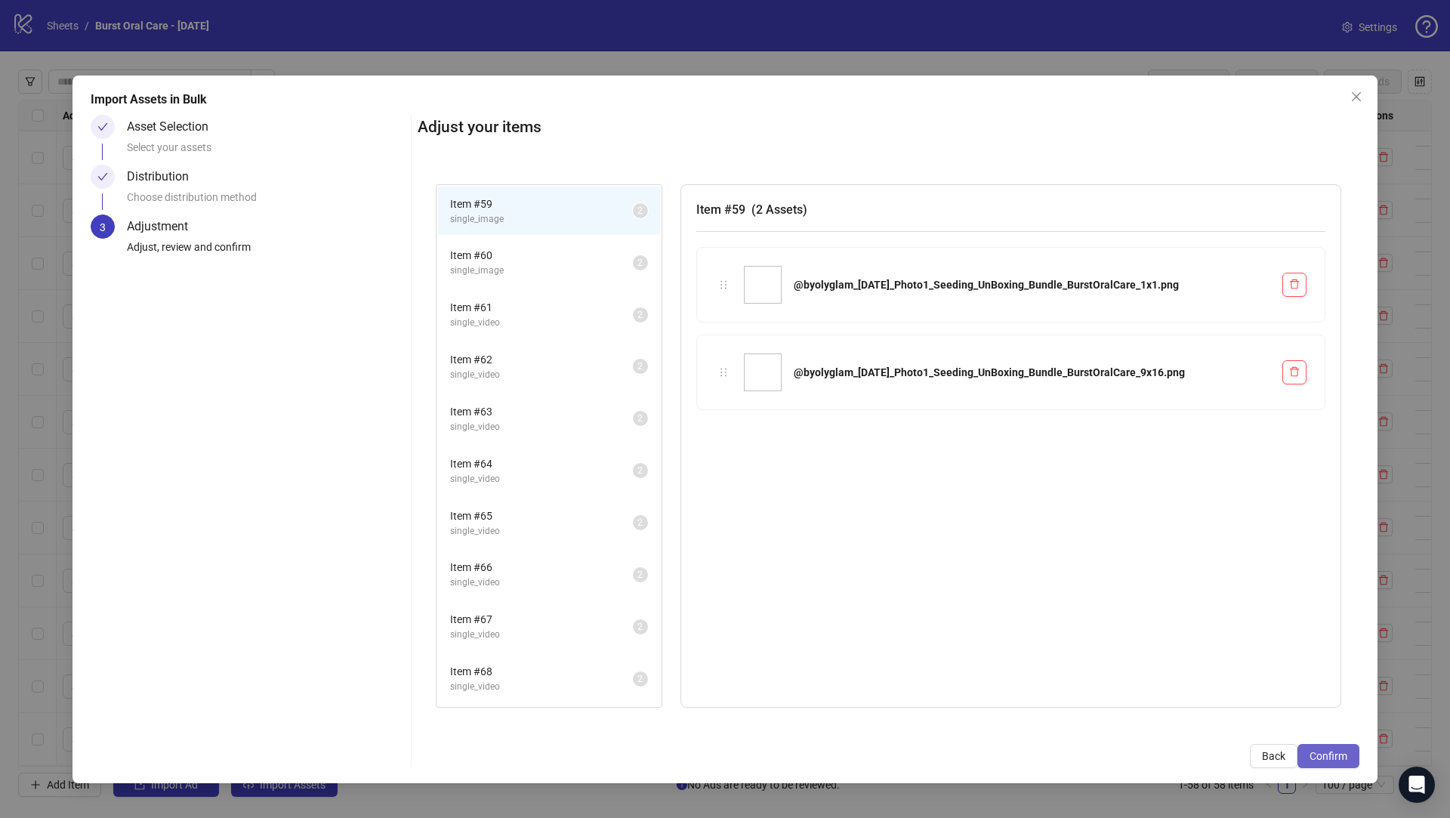
click at [1328, 750] on span "Confirm" at bounding box center [1329, 756] width 38 height 12
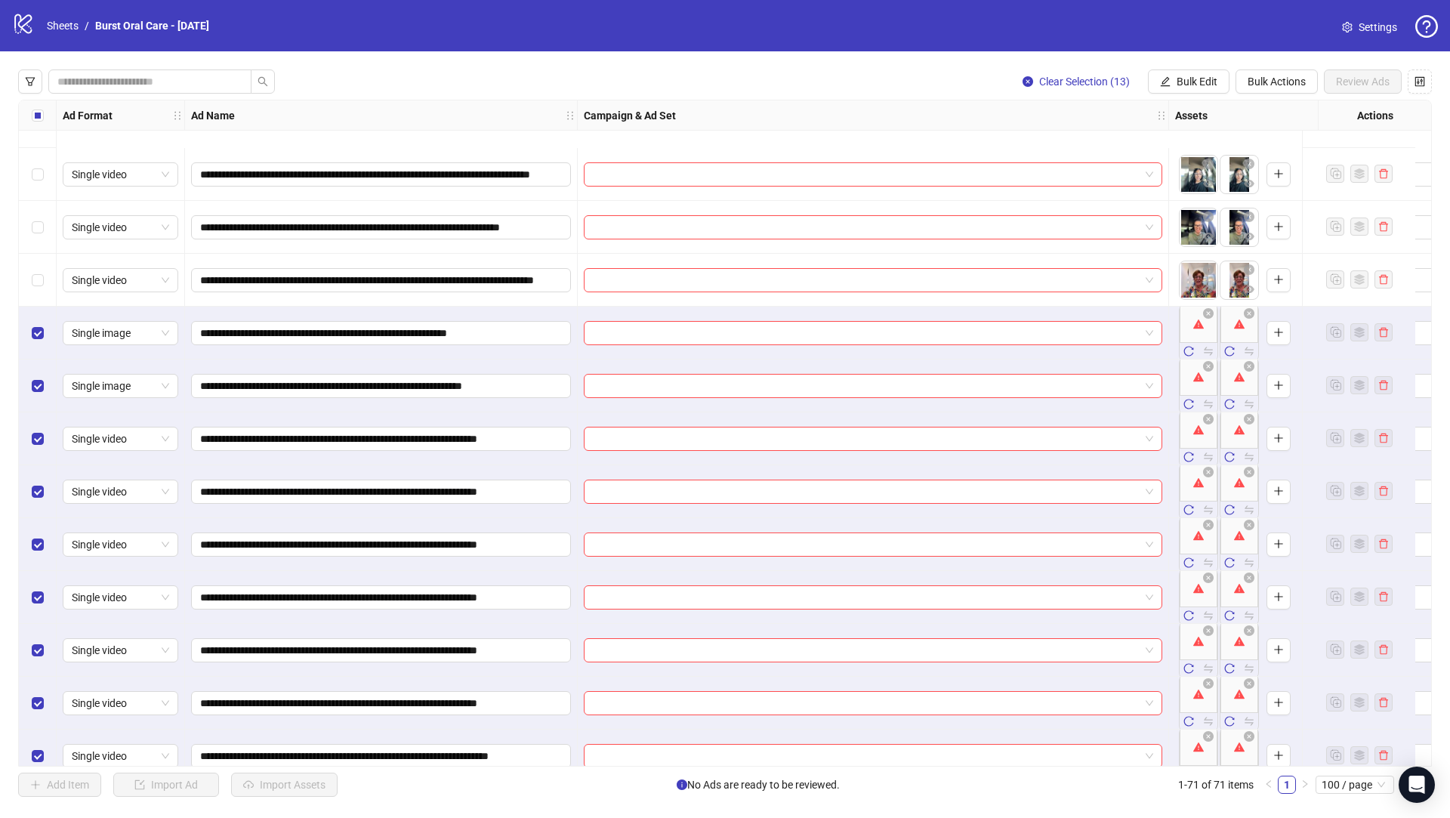
scroll to position [3123, 0]
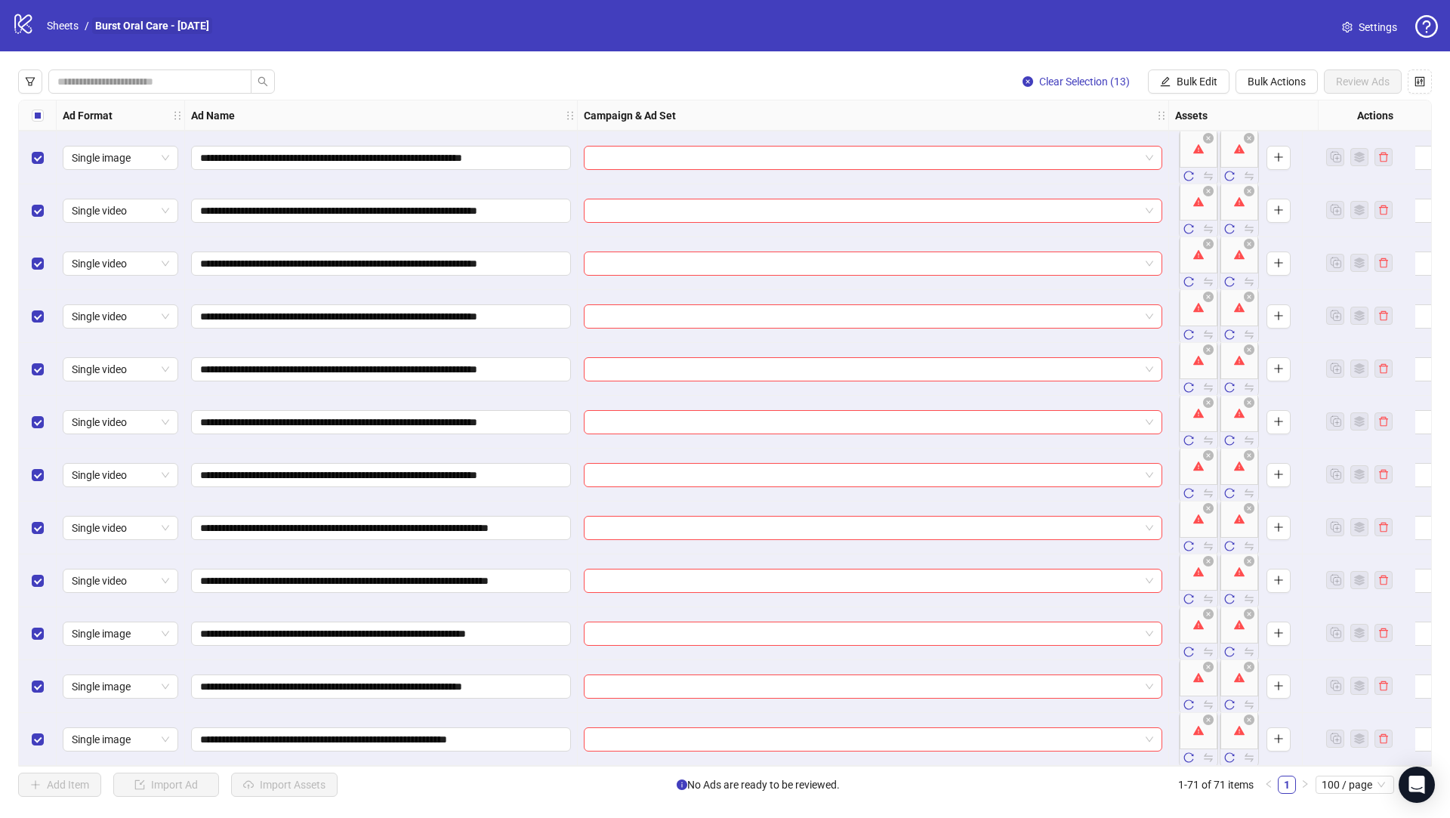
click at [140, 26] on link "Burst Oral Care - [DATE]" at bounding box center [152, 25] width 120 height 17
click at [69, 27] on link "Sheets" at bounding box center [63, 25] width 38 height 17
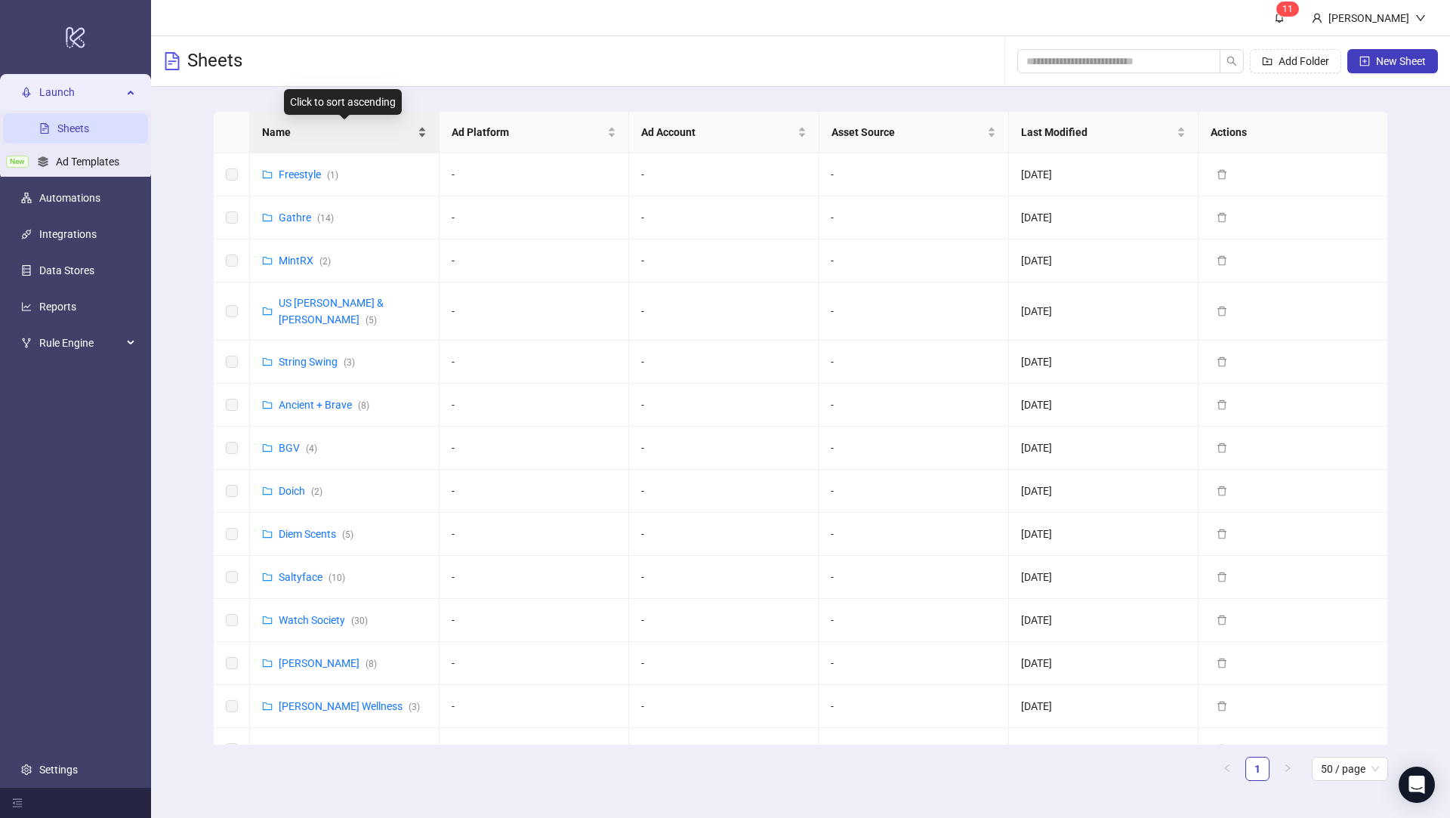
click at [365, 126] on span "Name" at bounding box center [338, 132] width 153 height 17
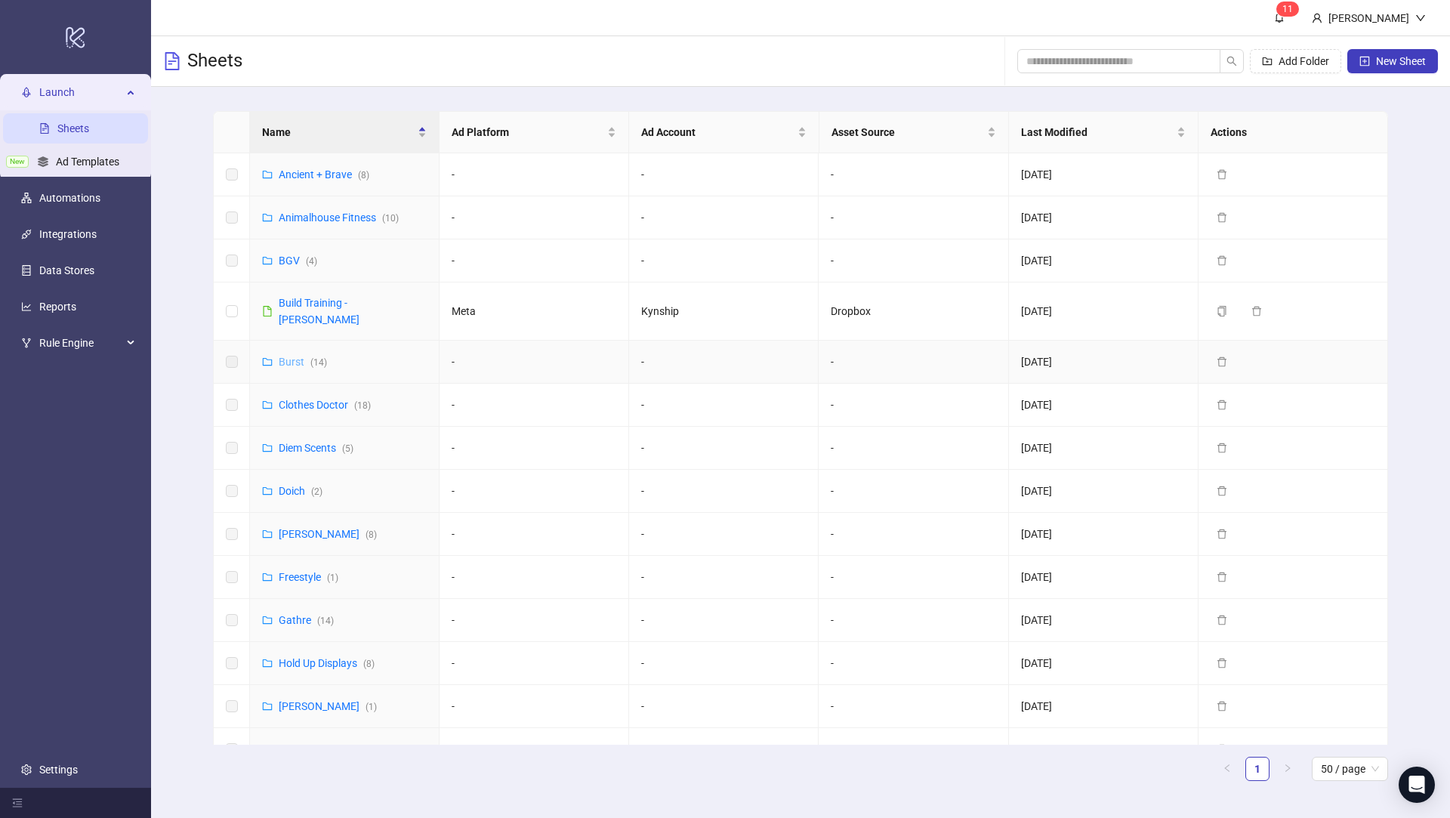
click at [295, 356] on link "Burst ( 14 )" at bounding box center [303, 362] width 48 height 12
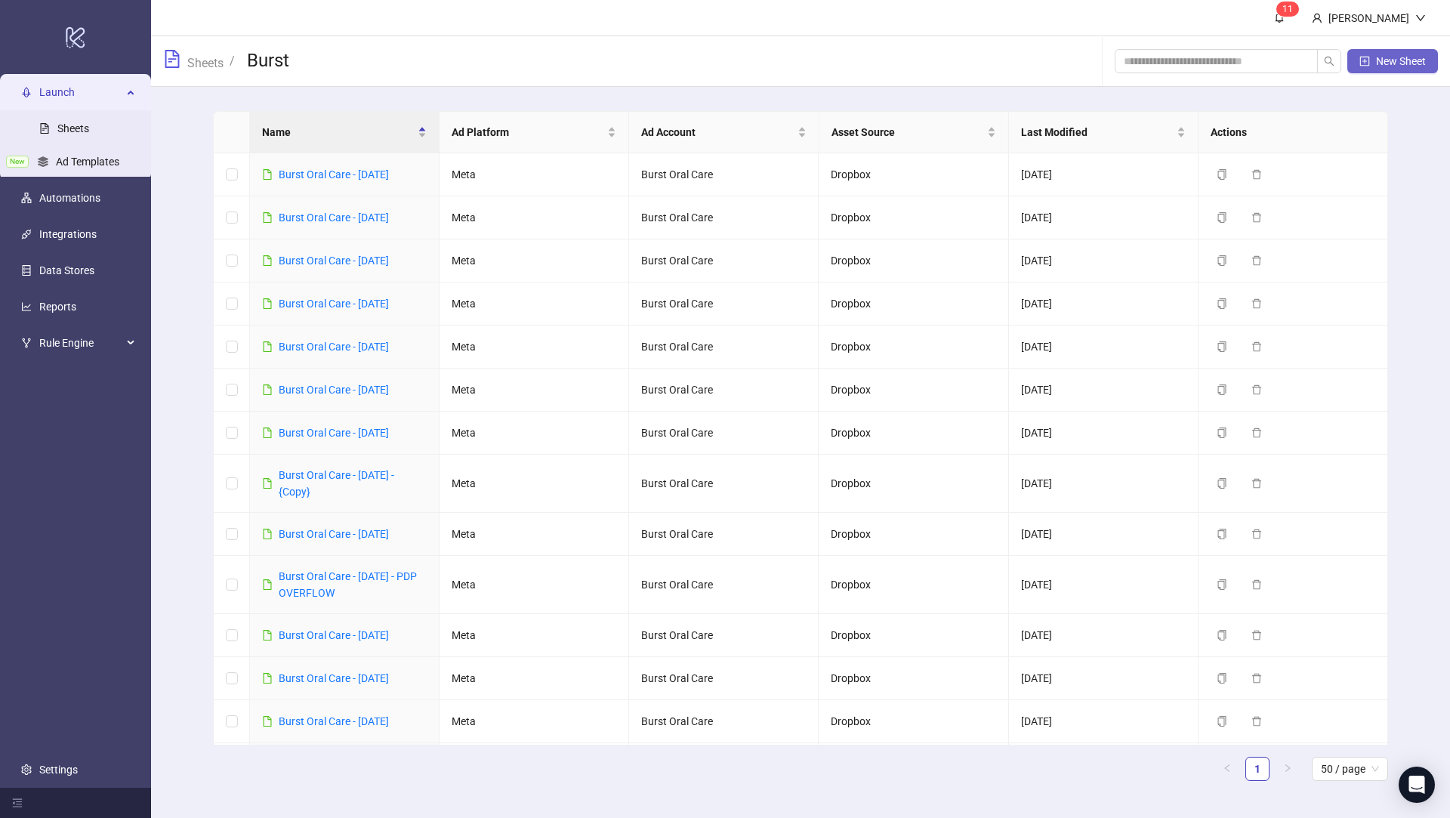
click at [1418, 64] on span "New Sheet" at bounding box center [1401, 61] width 50 height 12
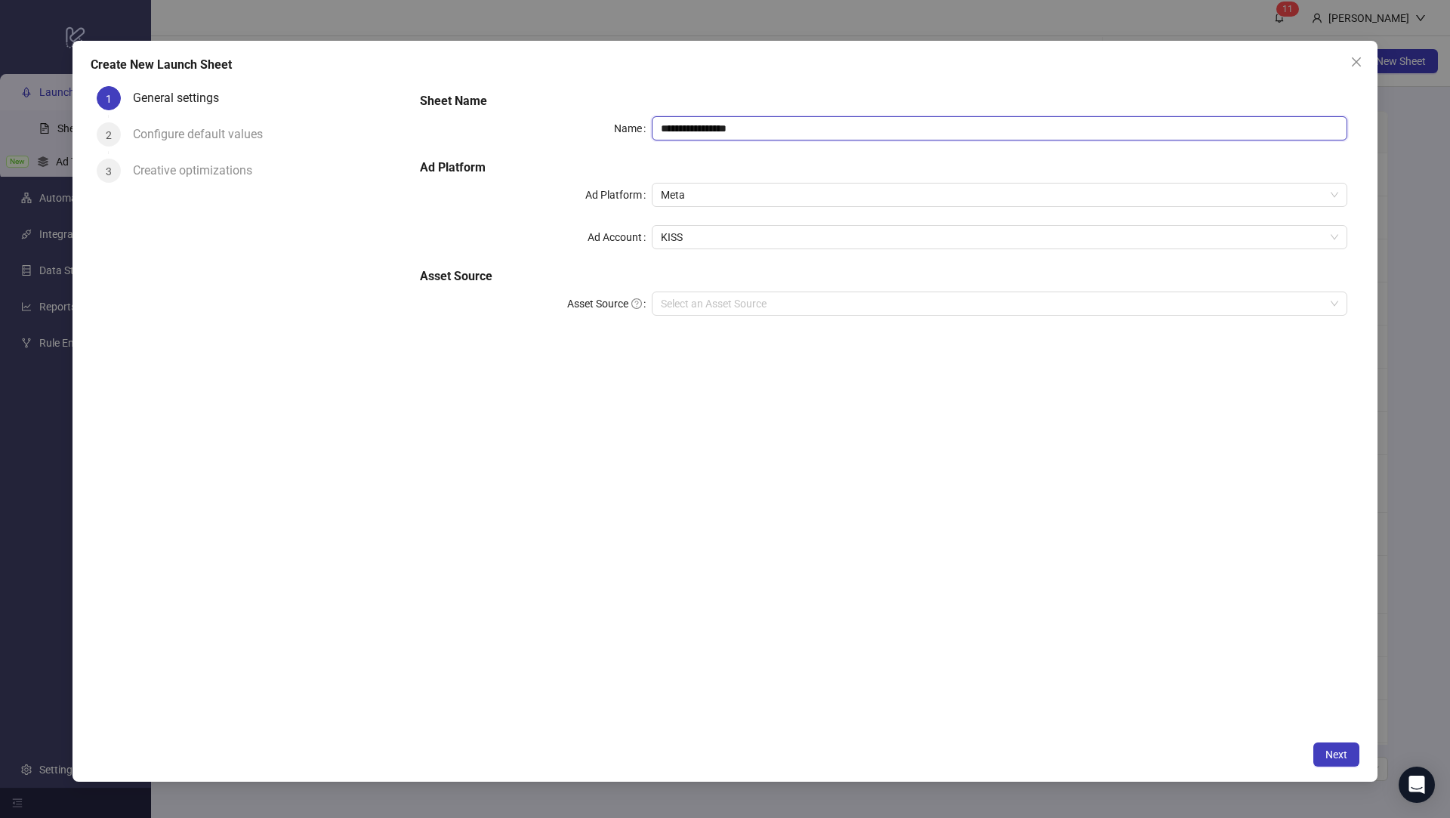
click at [746, 125] on input "**********" at bounding box center [1000, 128] width 696 height 24
click at [695, 198] on span "Meta" at bounding box center [999, 195] width 677 height 23
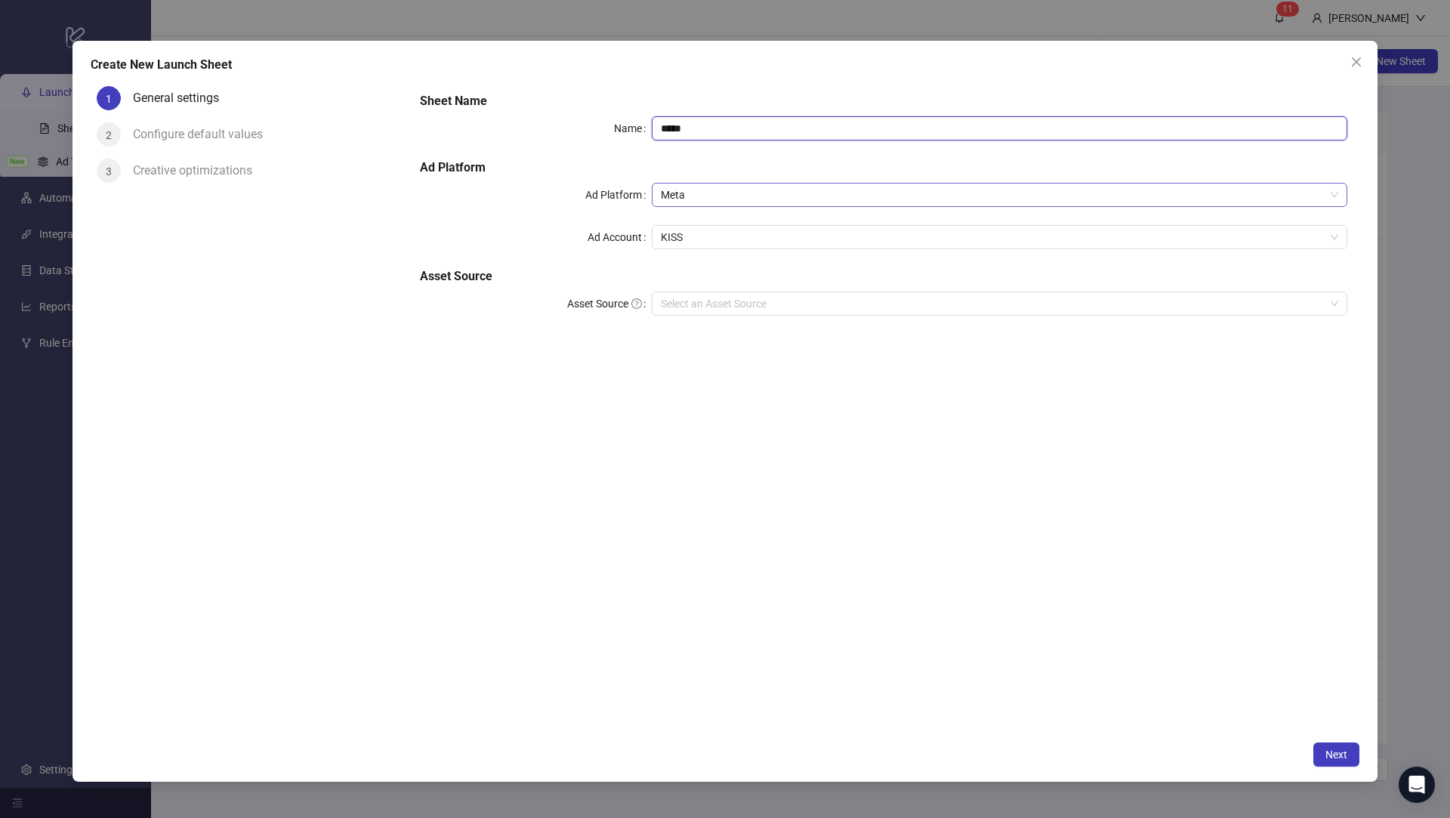
type input "*****"
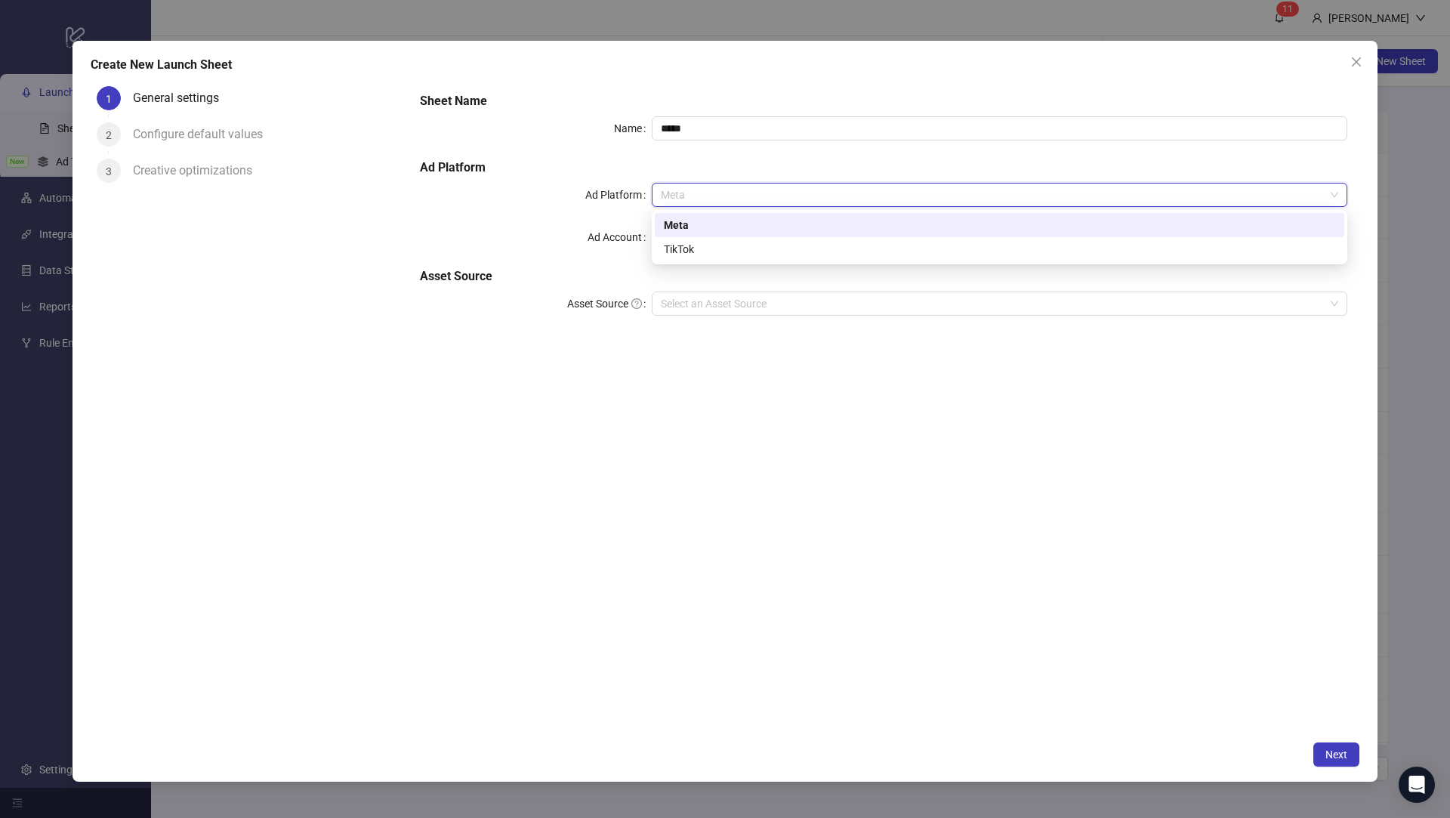
click at [623, 211] on div "Sheet Name Name ***** Ad Platform Ad Platform Meta Ad Account KISS Asset Source…" at bounding box center [883, 213] width 939 height 254
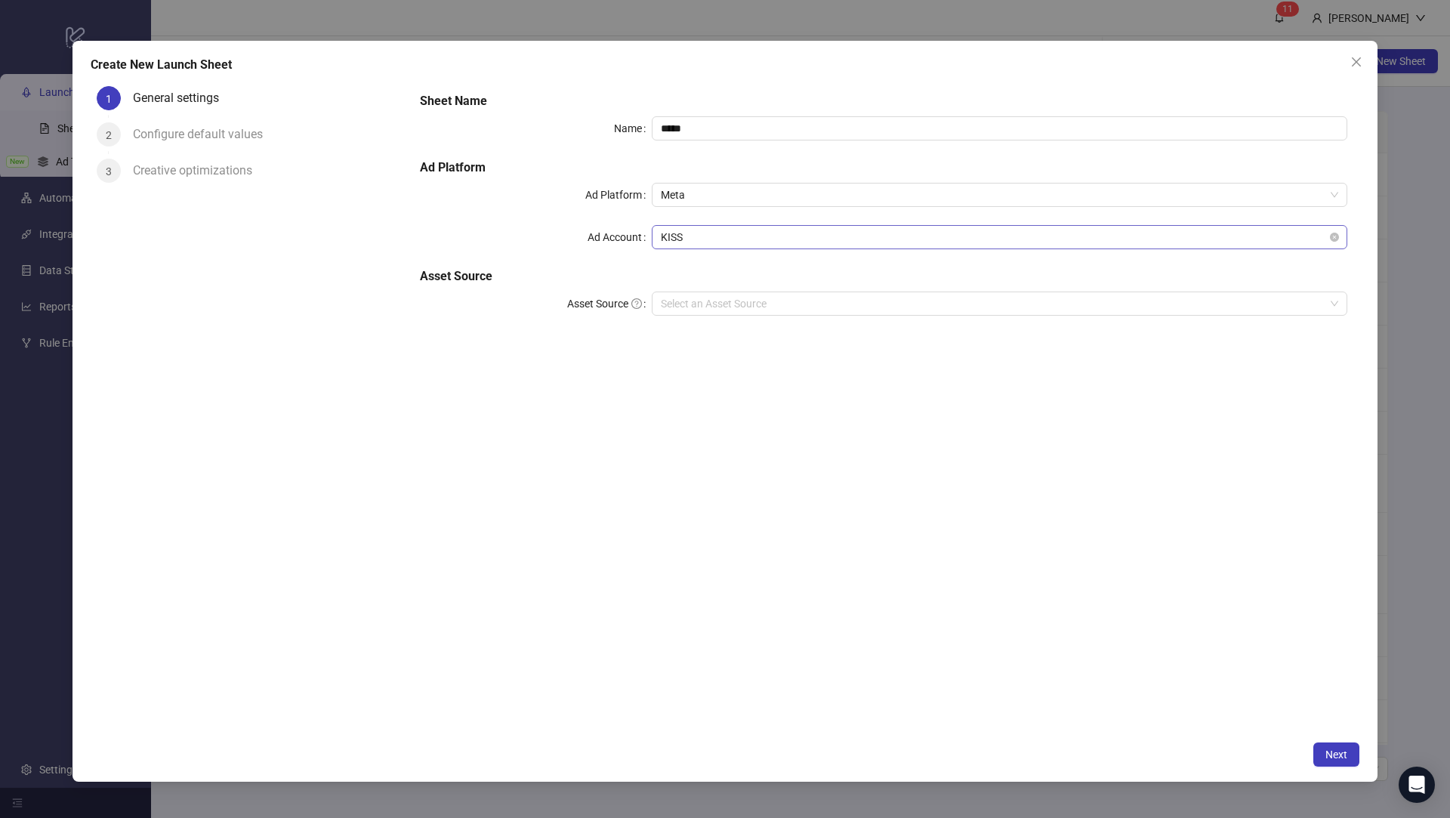
click at [687, 236] on span "KISS" at bounding box center [999, 237] width 677 height 23
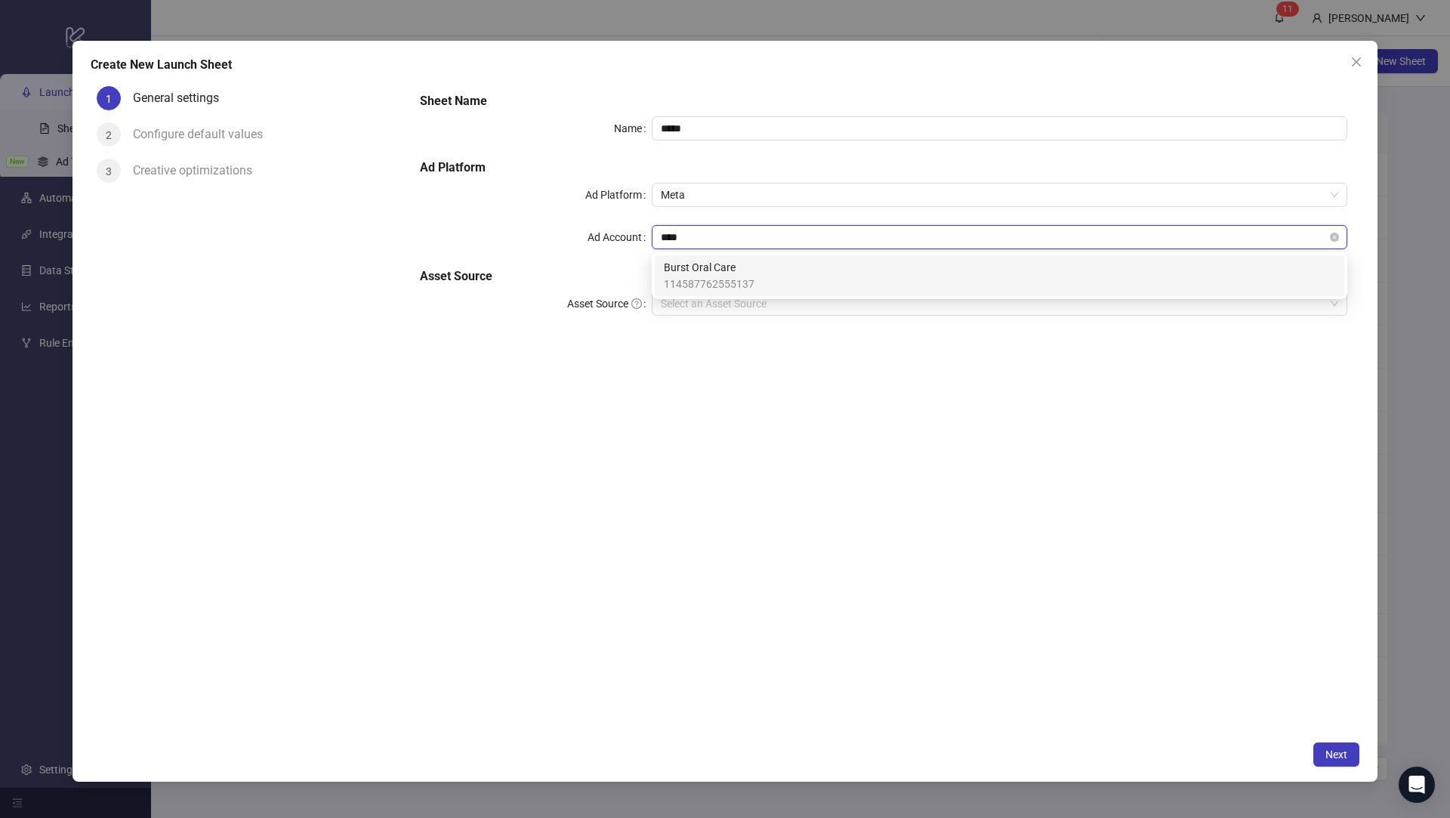
type input "*****"
click at [705, 273] on span "Burst Oral Care" at bounding box center [709, 267] width 91 height 17
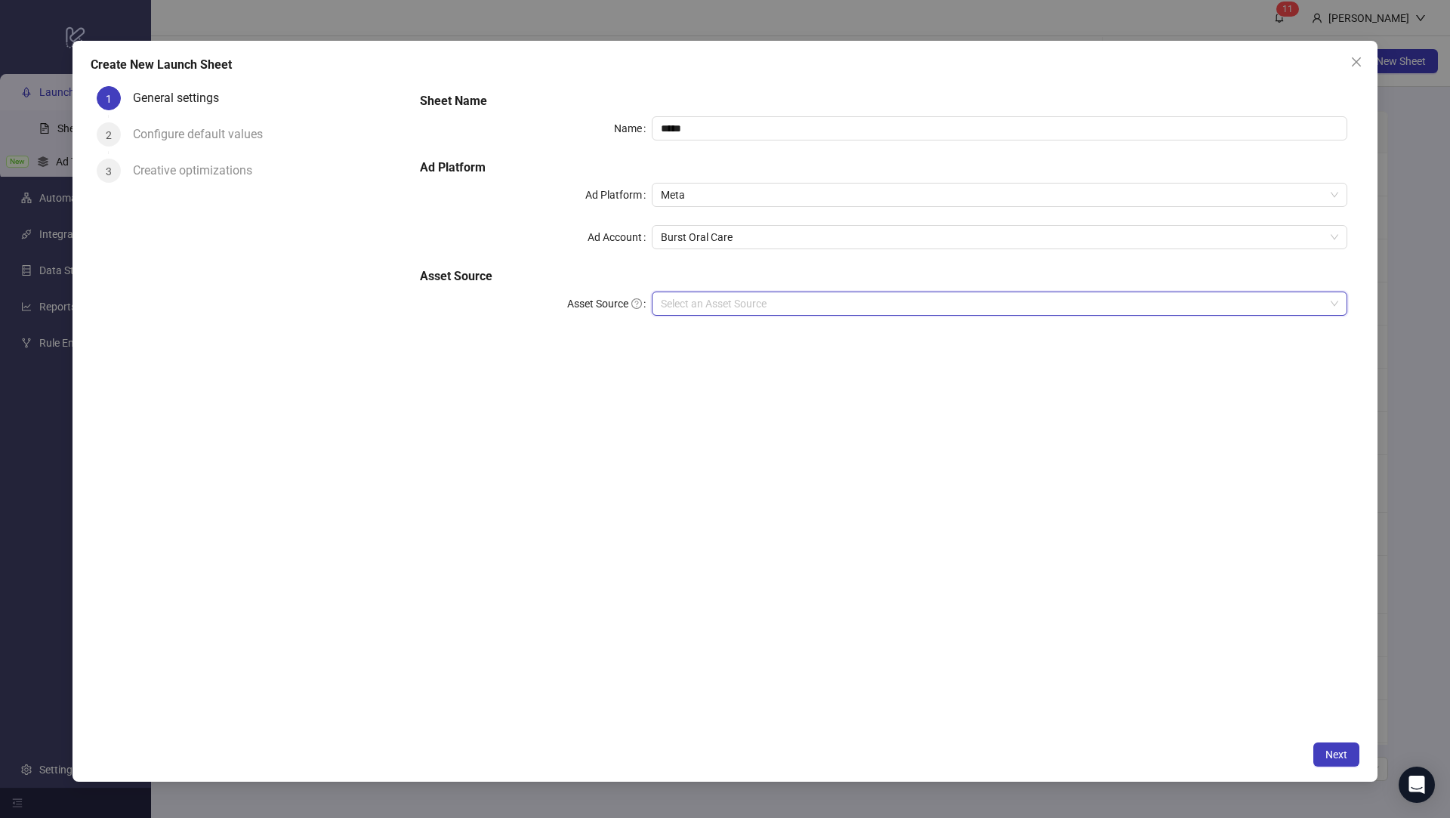
click at [730, 307] on input "Asset Source" at bounding box center [993, 303] width 664 height 23
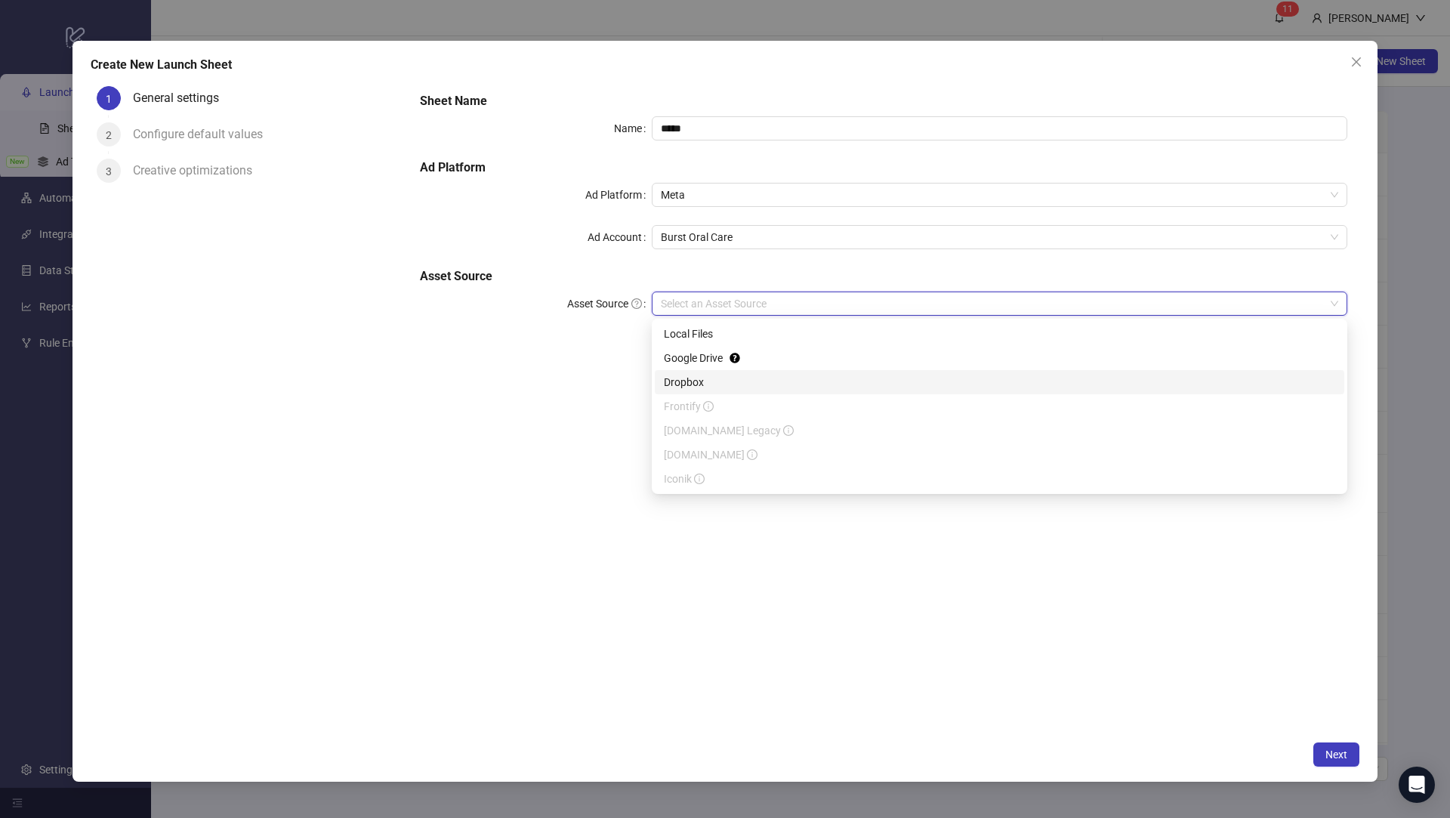
click at [710, 386] on div "Dropbox" at bounding box center [999, 382] width 671 height 17
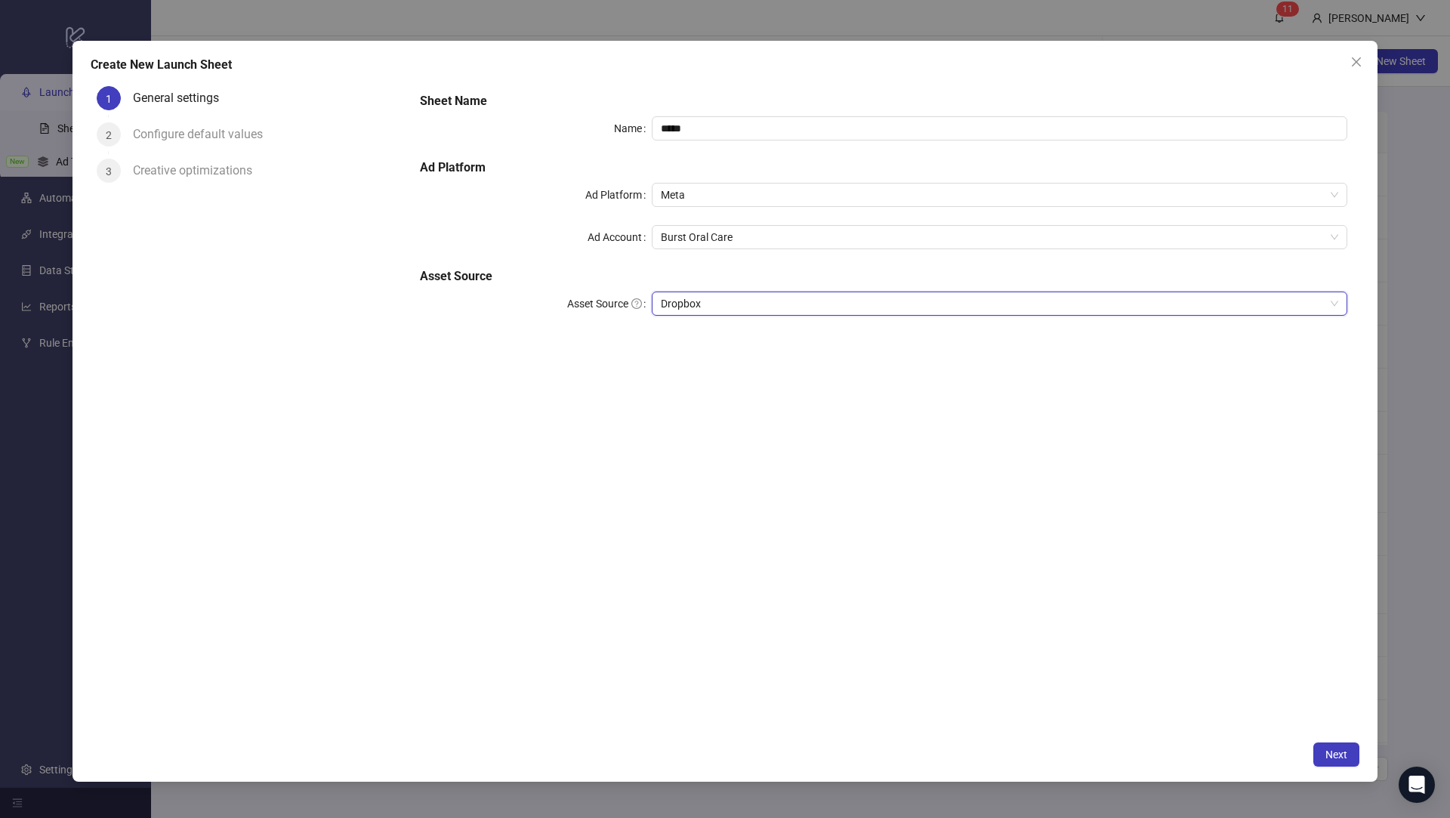
click at [626, 381] on div "Sheet Name Name ***** Ad Platform Ad Platform Meta Ad Account Burst Oral Care A…" at bounding box center [884, 406] width 952 height 653
click at [1344, 751] on span "Next" at bounding box center [1336, 754] width 22 height 12
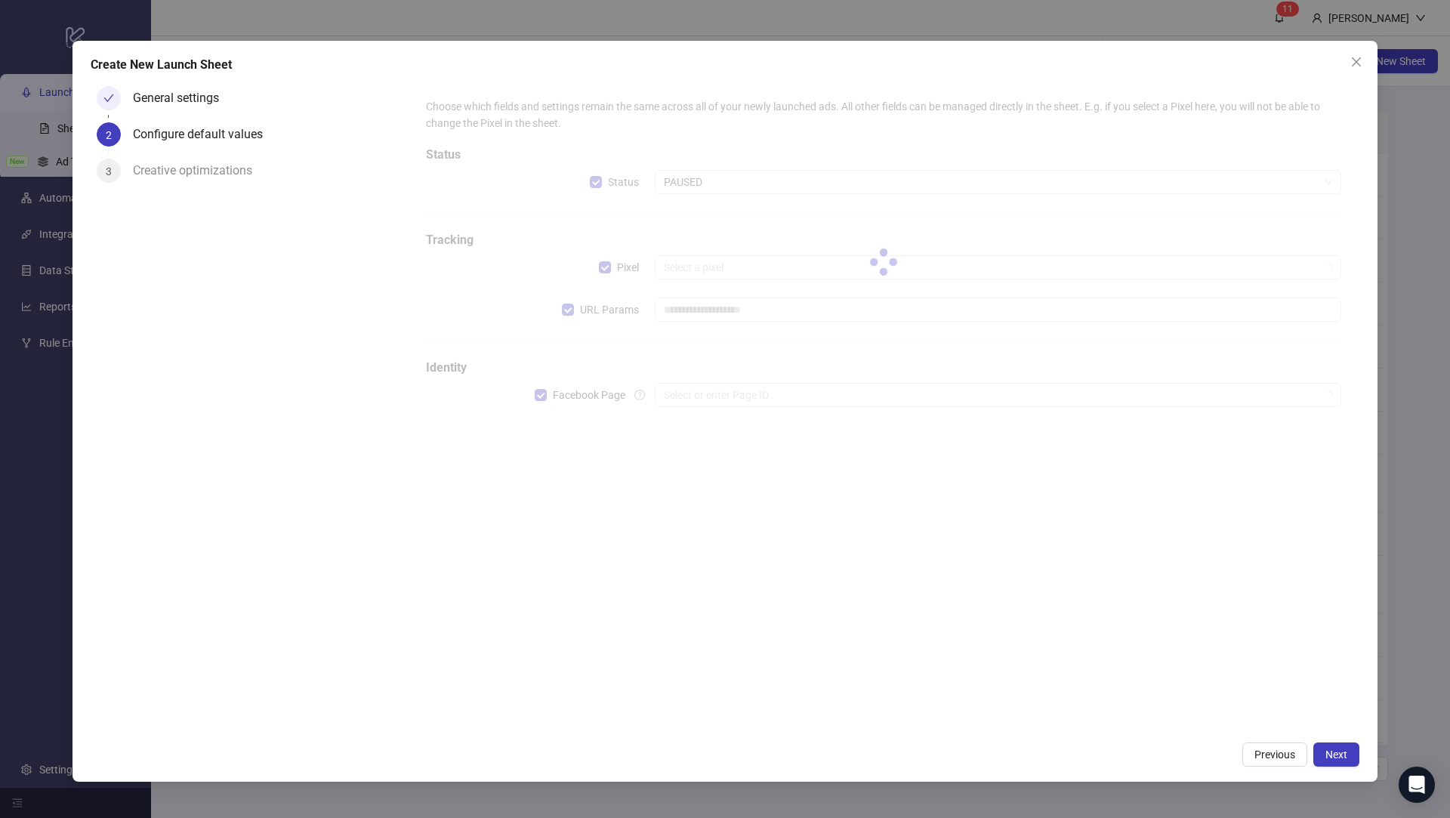
type input "**********"
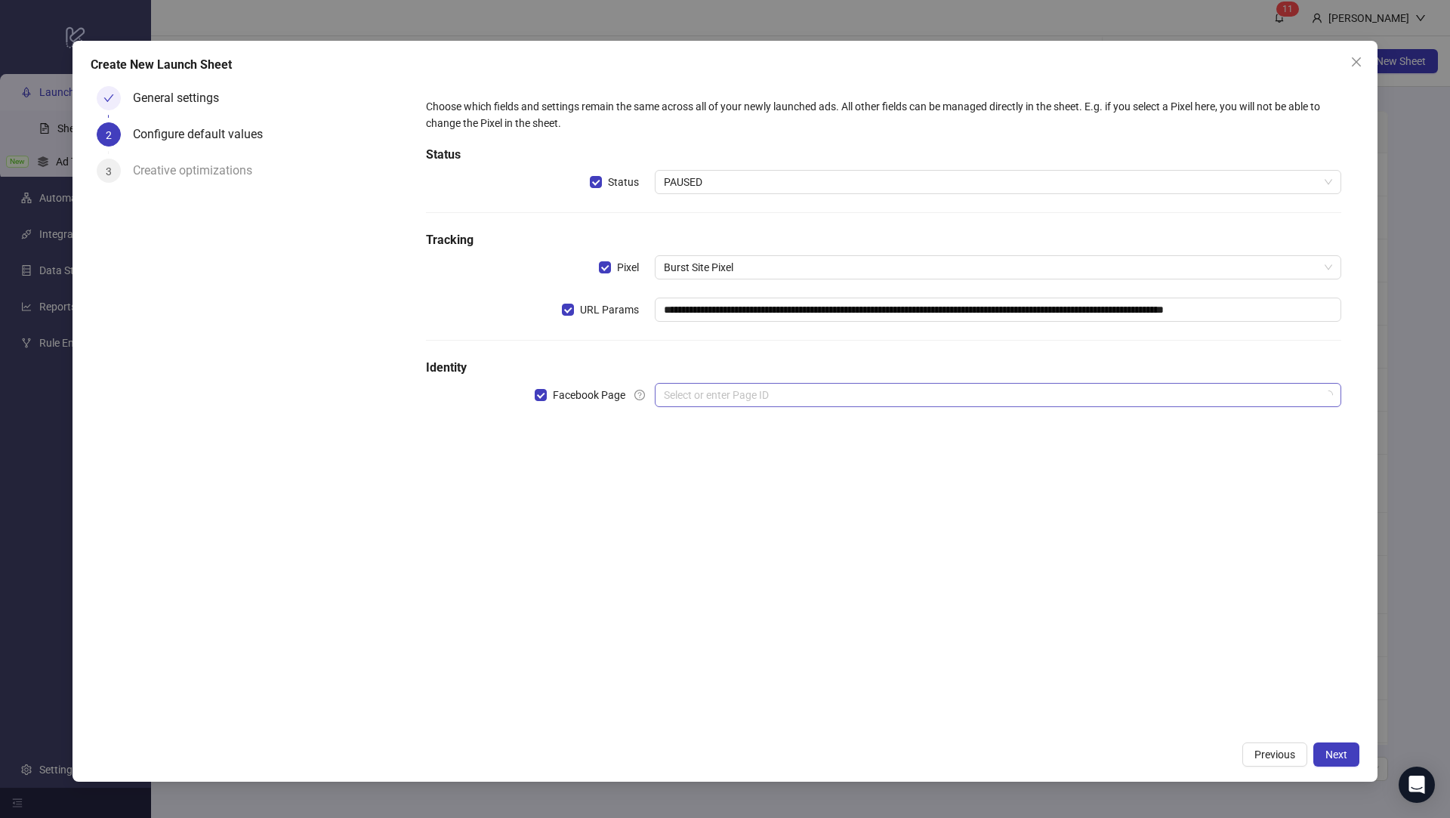
click at [1026, 390] on input "search" at bounding box center [991, 395] width 655 height 23
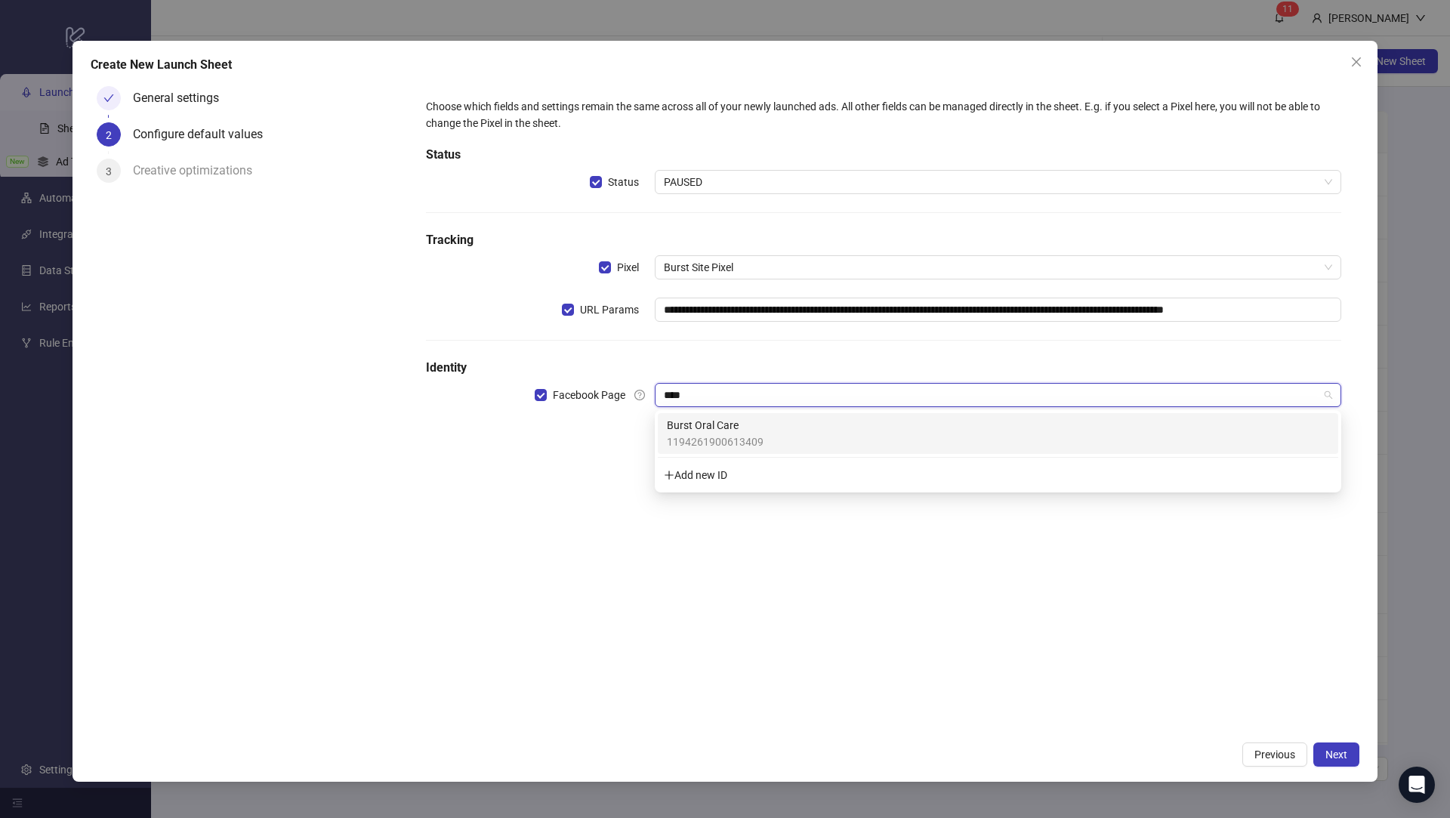
type input "*****"
click at [938, 434] on div "Burst Oral Care 1194261900613409" at bounding box center [998, 433] width 662 height 33
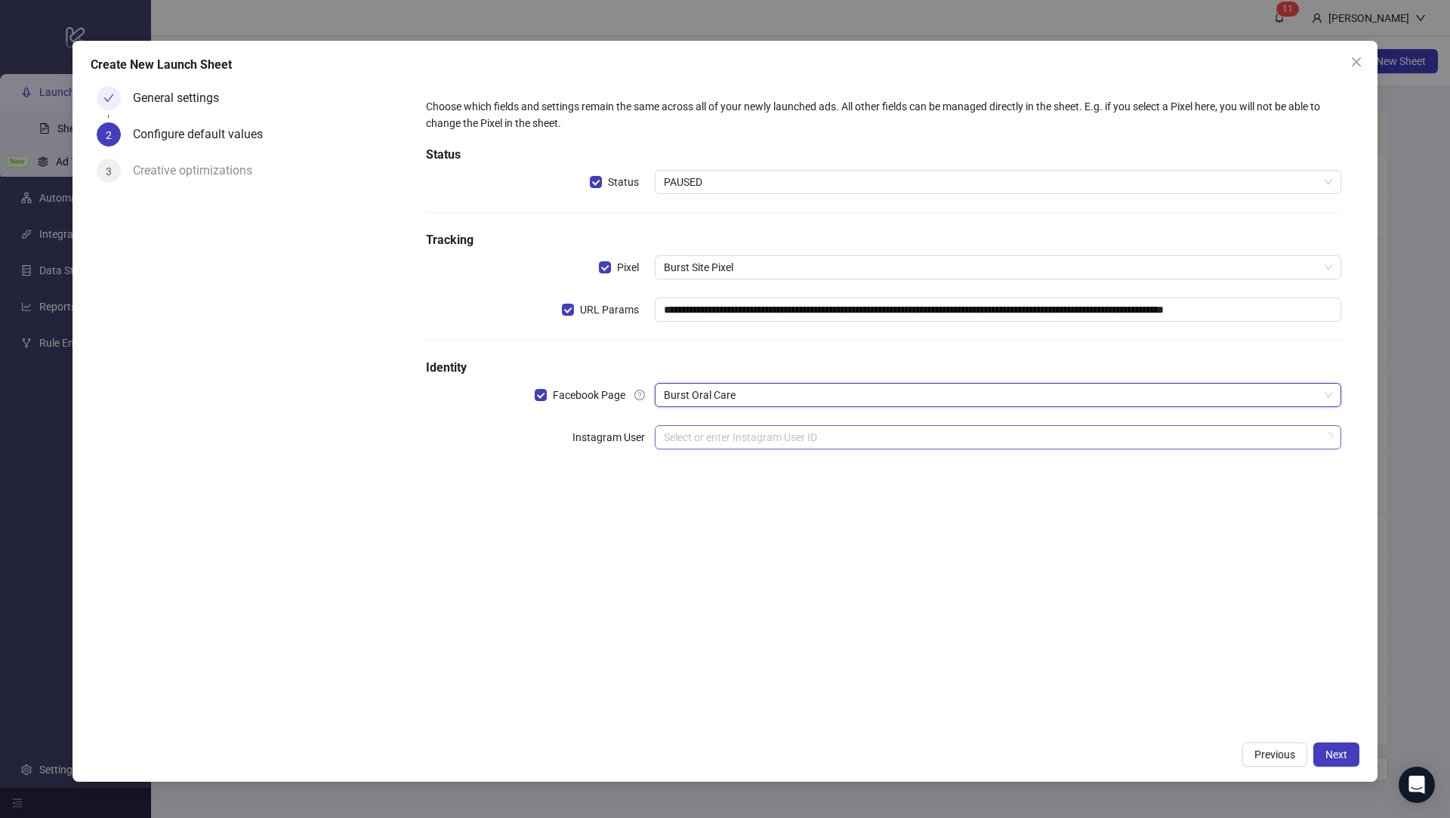
click at [927, 440] on input "search" at bounding box center [991, 437] width 655 height 23
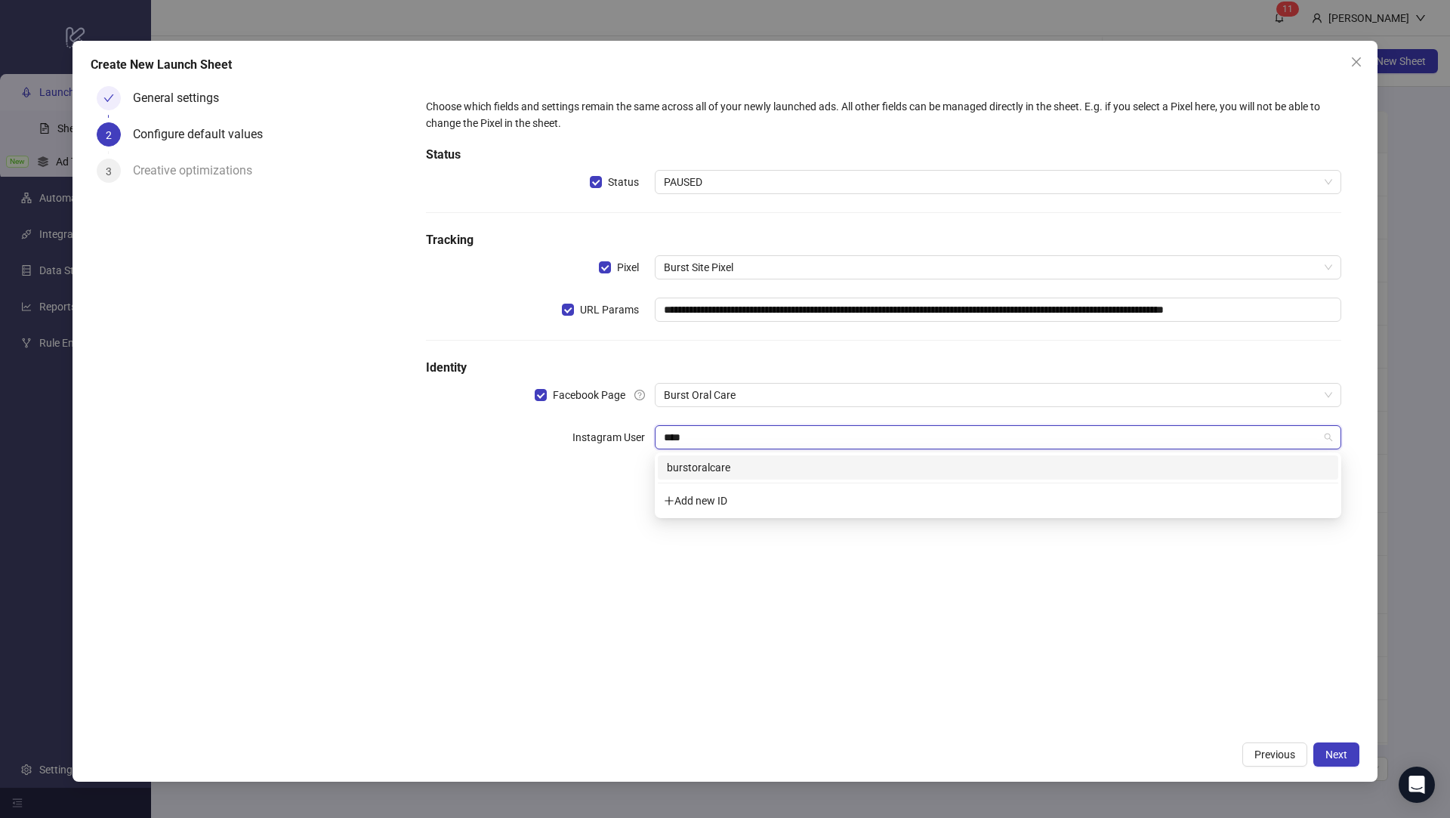
type input "*****"
click at [896, 477] on div "burstoralcare" at bounding box center [998, 467] width 680 height 24
click at [875, 484] on input "search" at bounding box center [991, 479] width 655 height 23
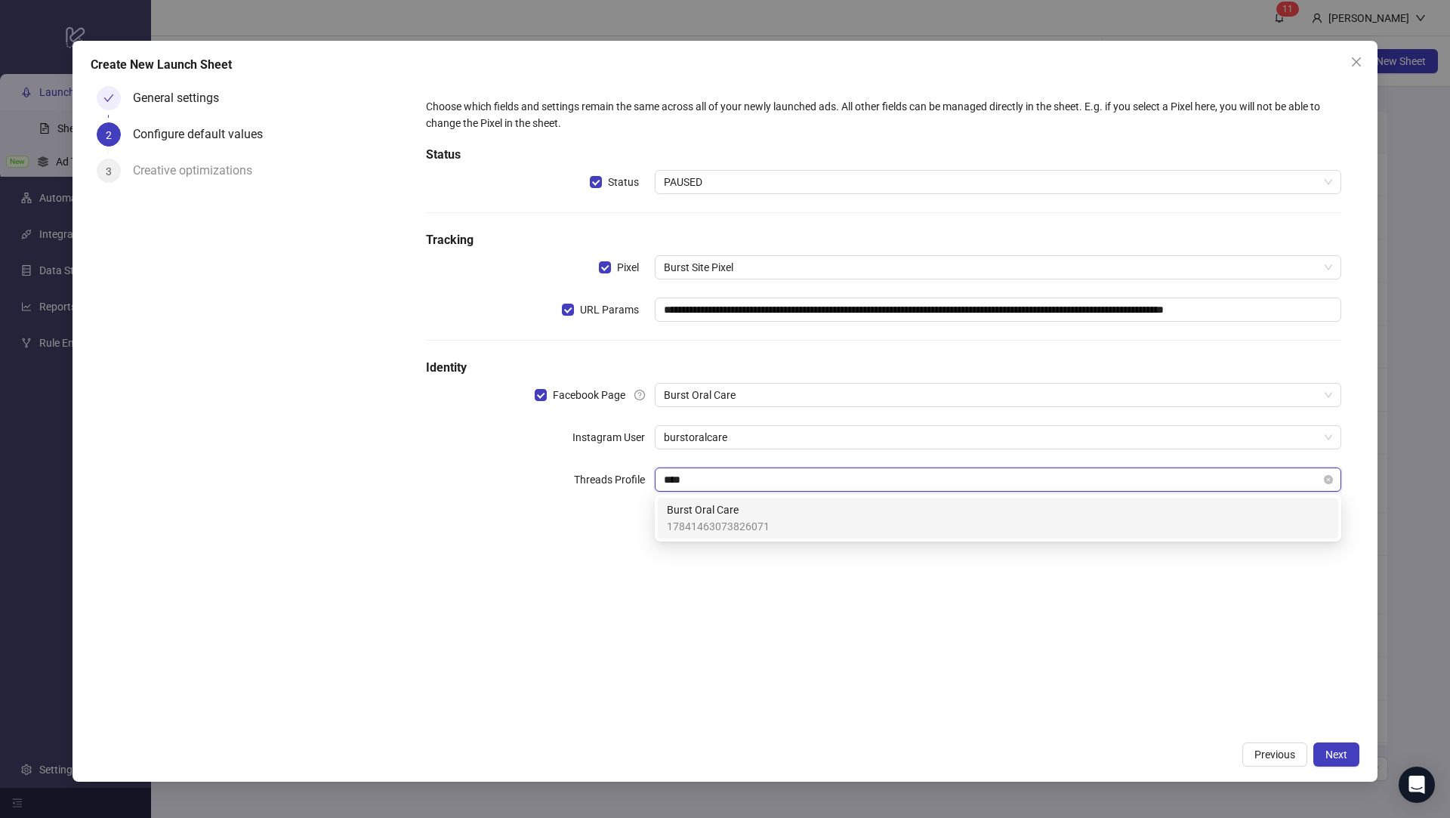
type input "*****"
click at [881, 519] on div "Burst Oral Care 17841463073826071" at bounding box center [998, 517] width 662 height 33
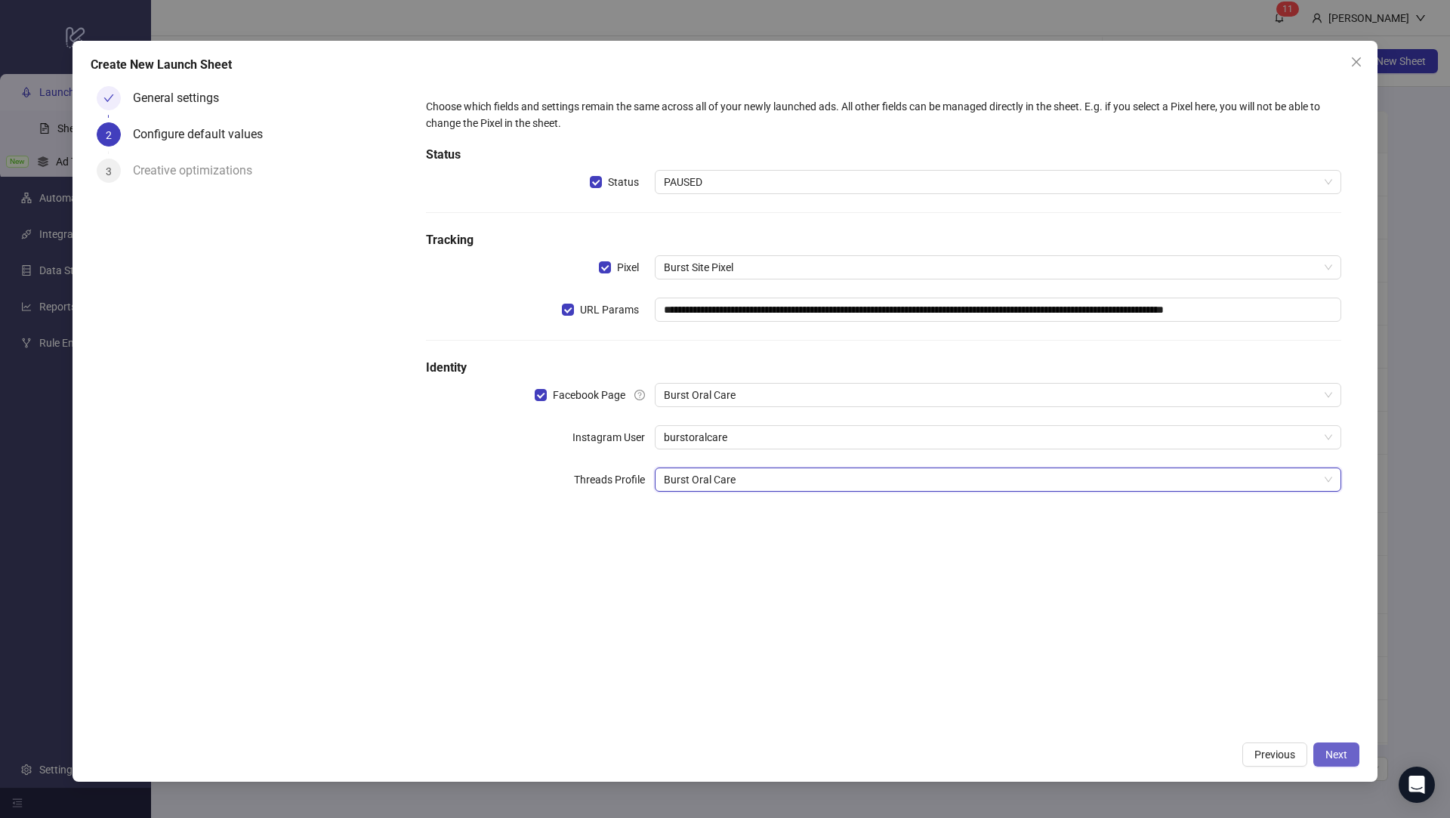
click at [1336, 760] on span "Next" at bounding box center [1336, 754] width 22 height 12
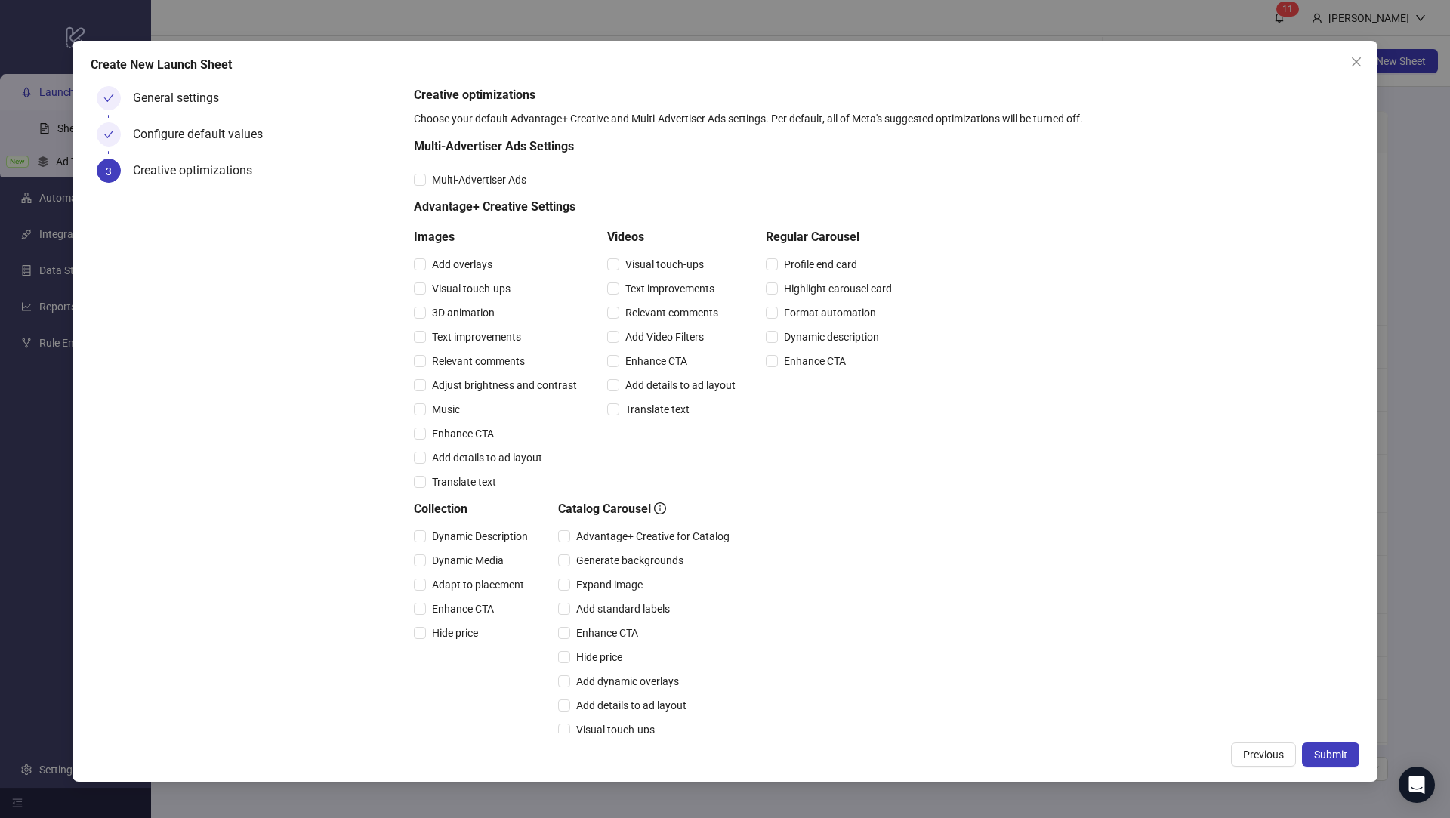
click at [1336, 760] on span "Submit" at bounding box center [1330, 754] width 33 height 12
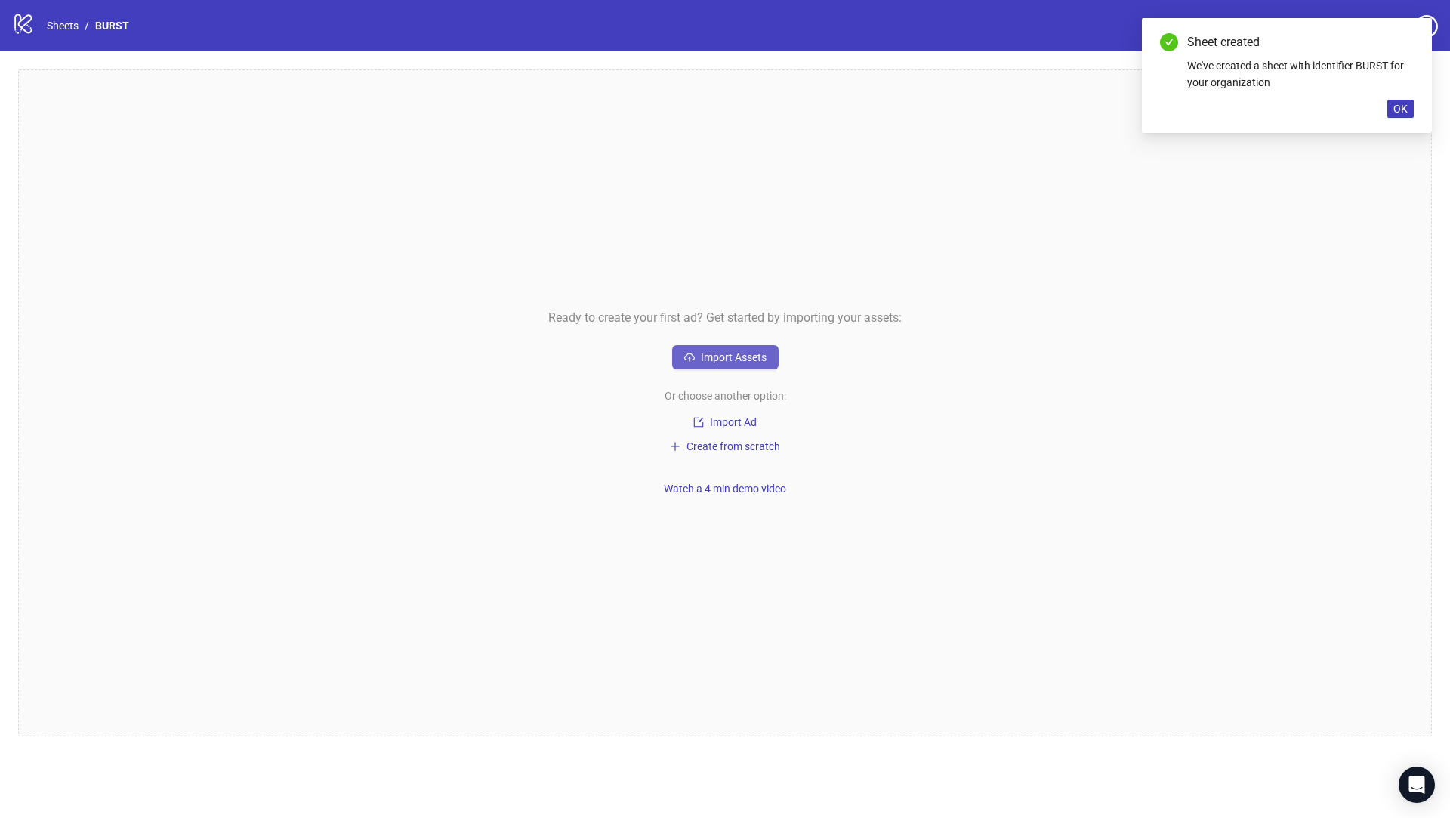
click at [731, 357] on span "Import Assets" at bounding box center [734, 357] width 66 height 12
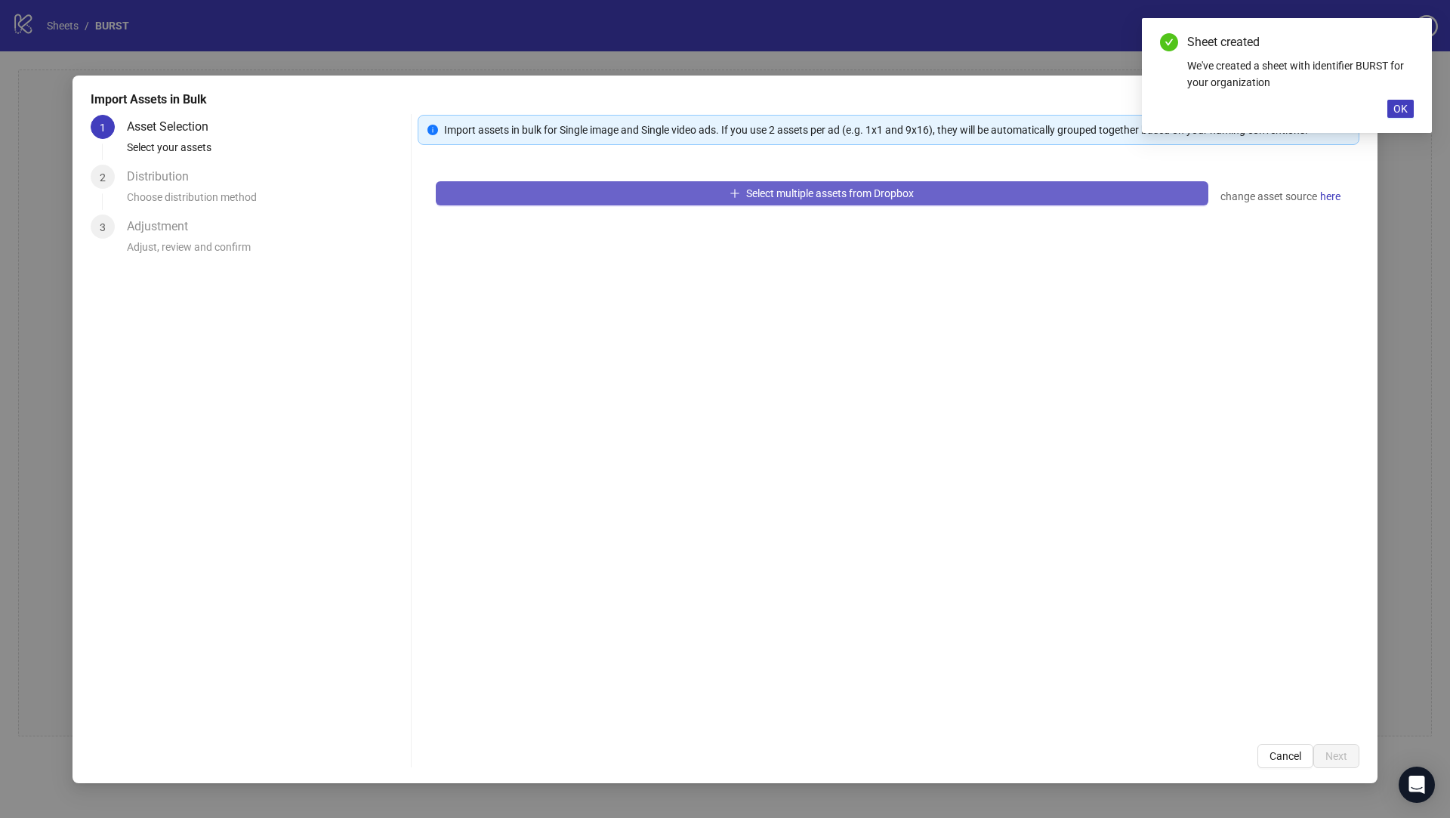
click at [720, 187] on button "Select multiple assets from Dropbox" at bounding box center [822, 193] width 773 height 24
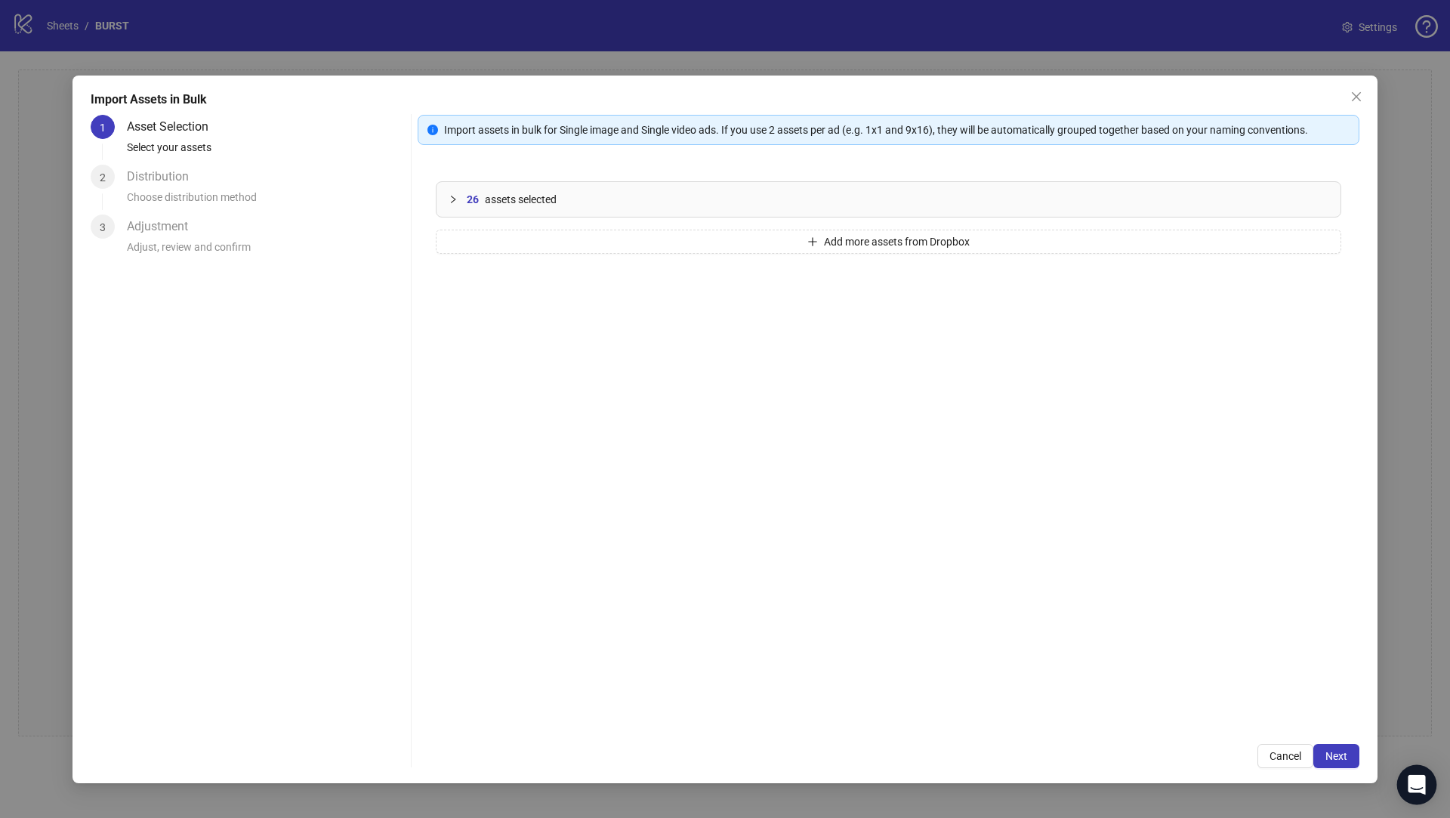
click at [1413, 804] on div "Open Intercom Messenger" at bounding box center [1417, 785] width 40 height 40
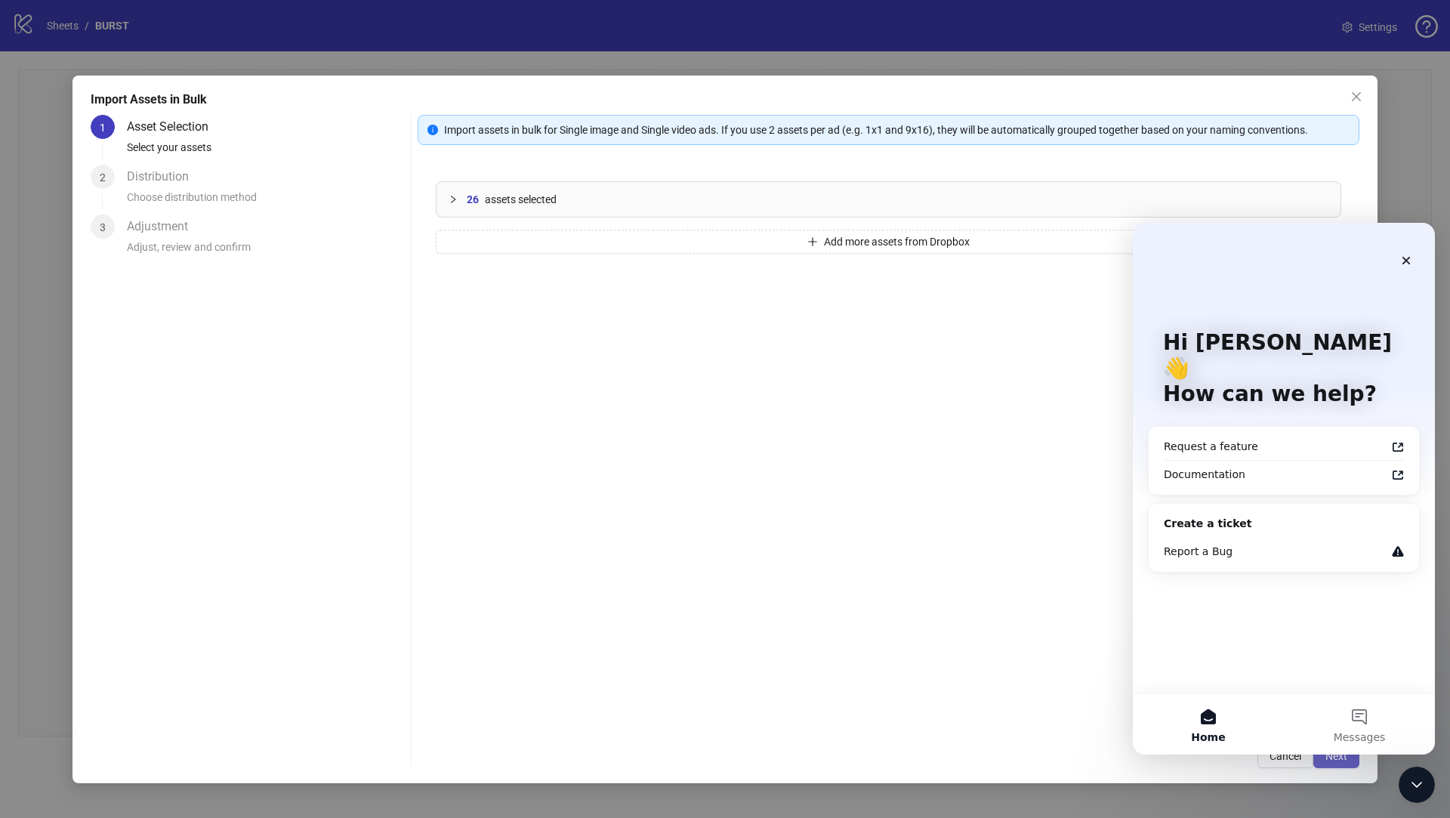
click at [1345, 767] on button "Next" at bounding box center [1336, 756] width 46 height 24
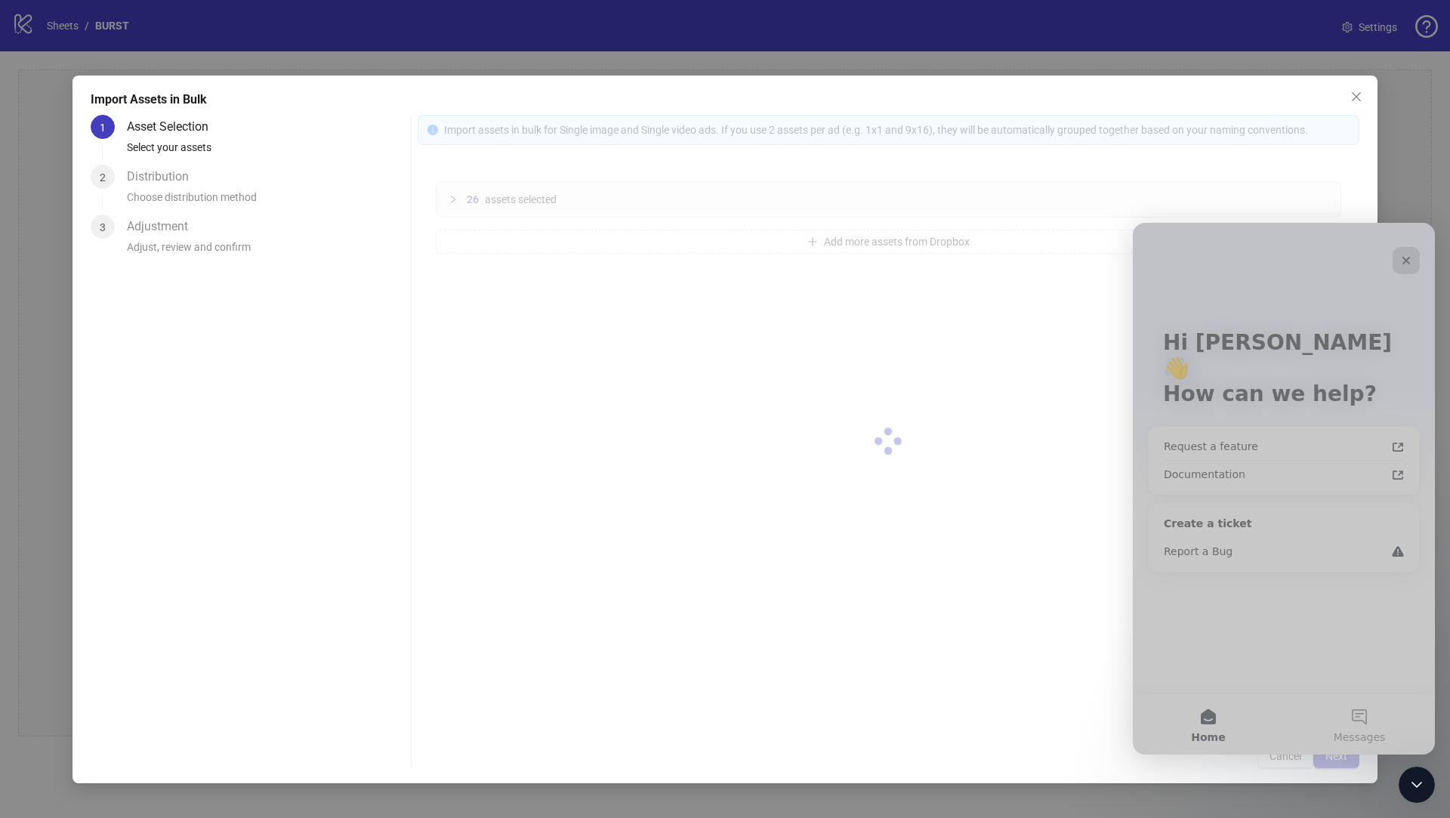
click at [1408, 261] on icon "Close" at bounding box center [1406, 261] width 12 height 12
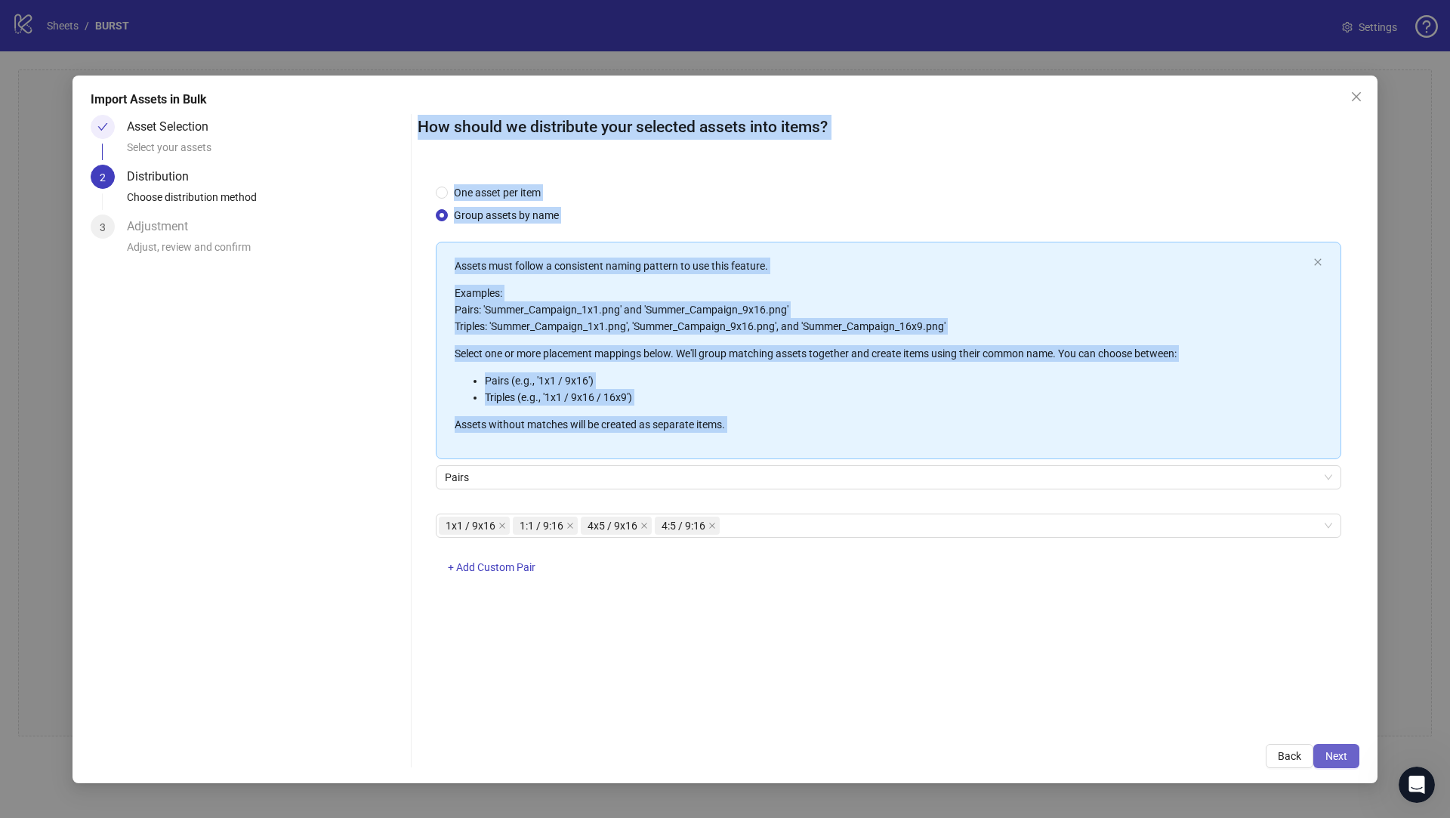
click at [1343, 754] on span "Next" at bounding box center [1336, 756] width 22 height 12
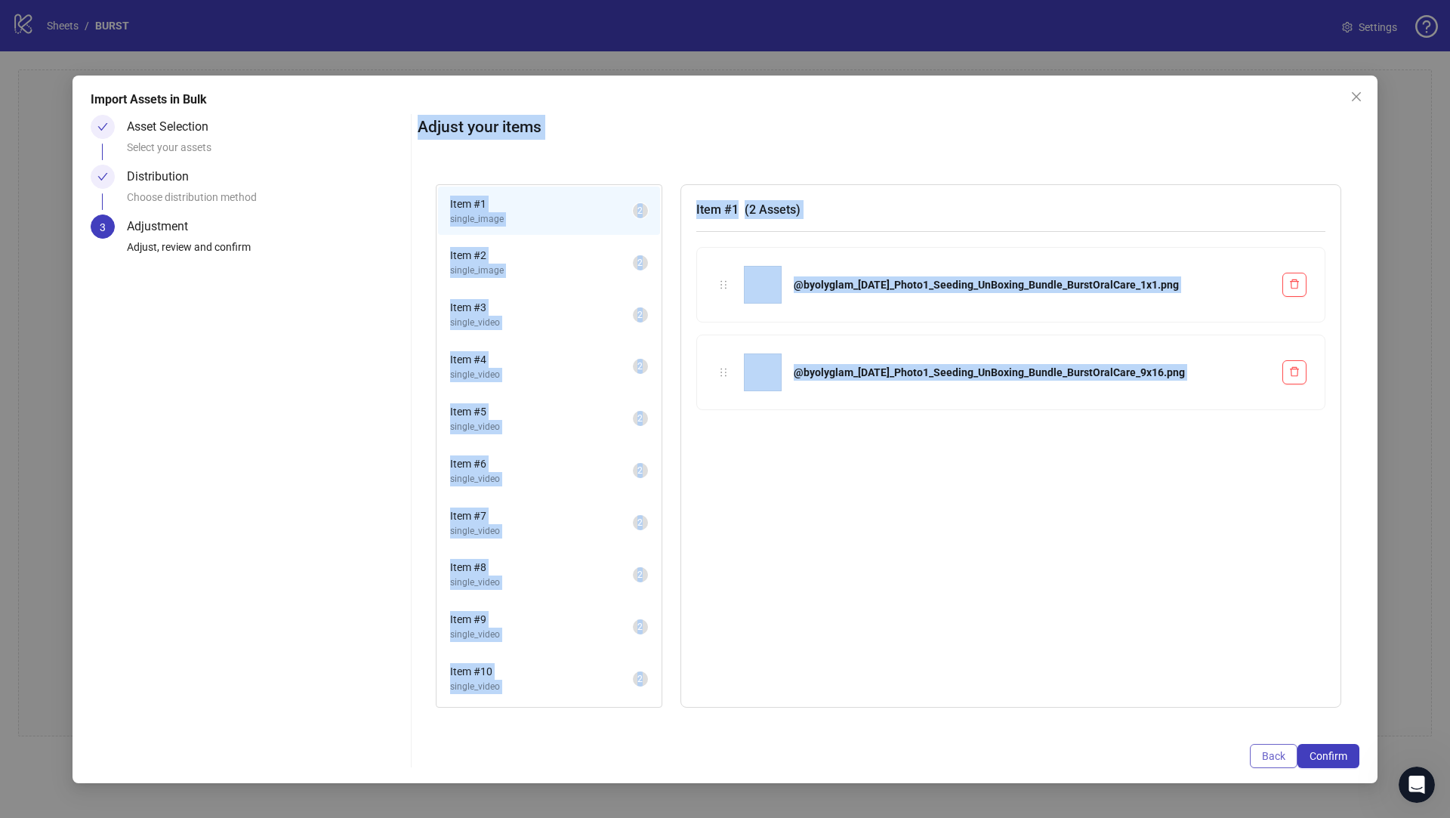
click at [1284, 757] on span "Back" at bounding box center [1273, 756] width 23 height 12
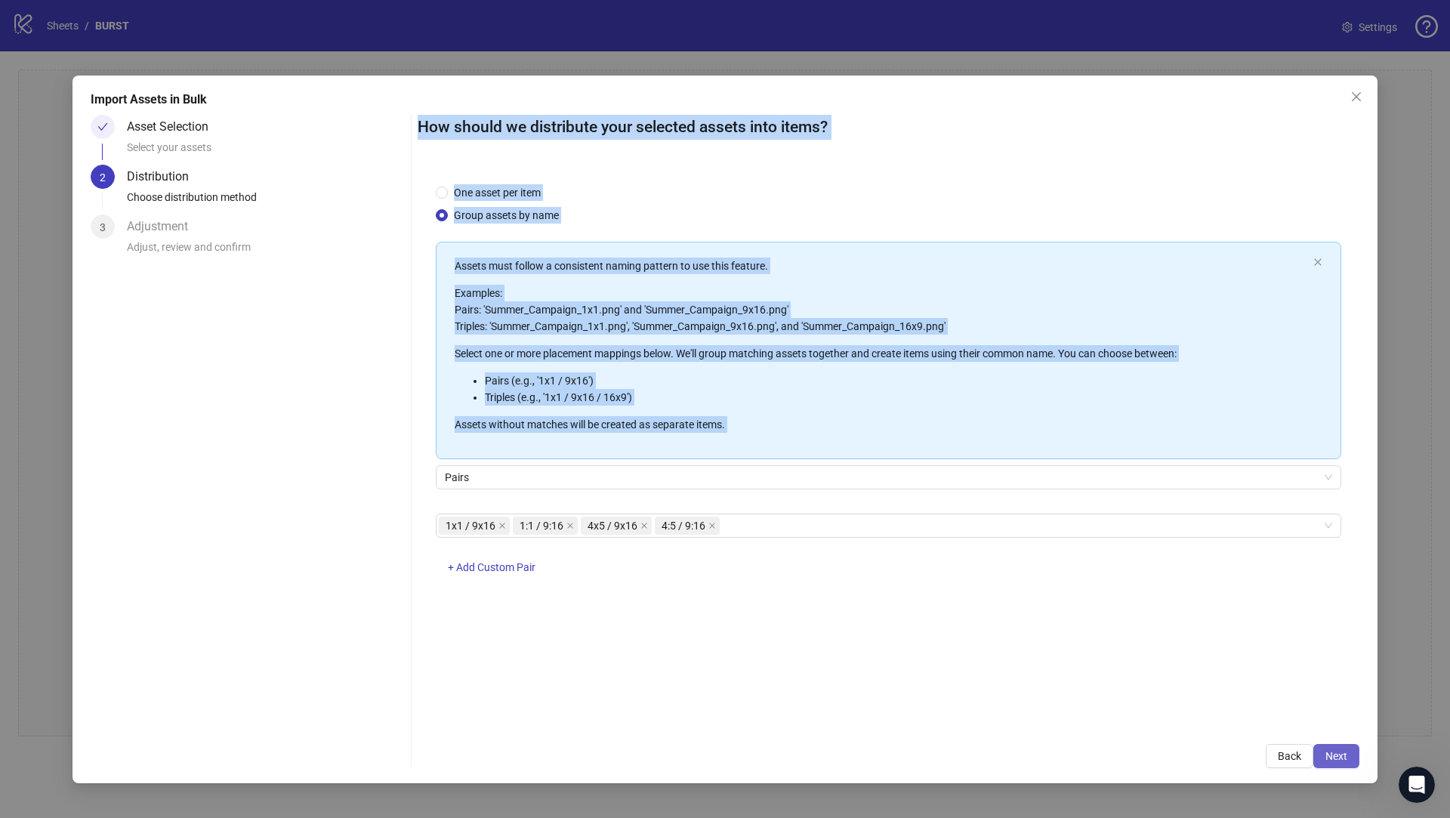
click at [1322, 757] on button "Next" at bounding box center [1336, 756] width 46 height 24
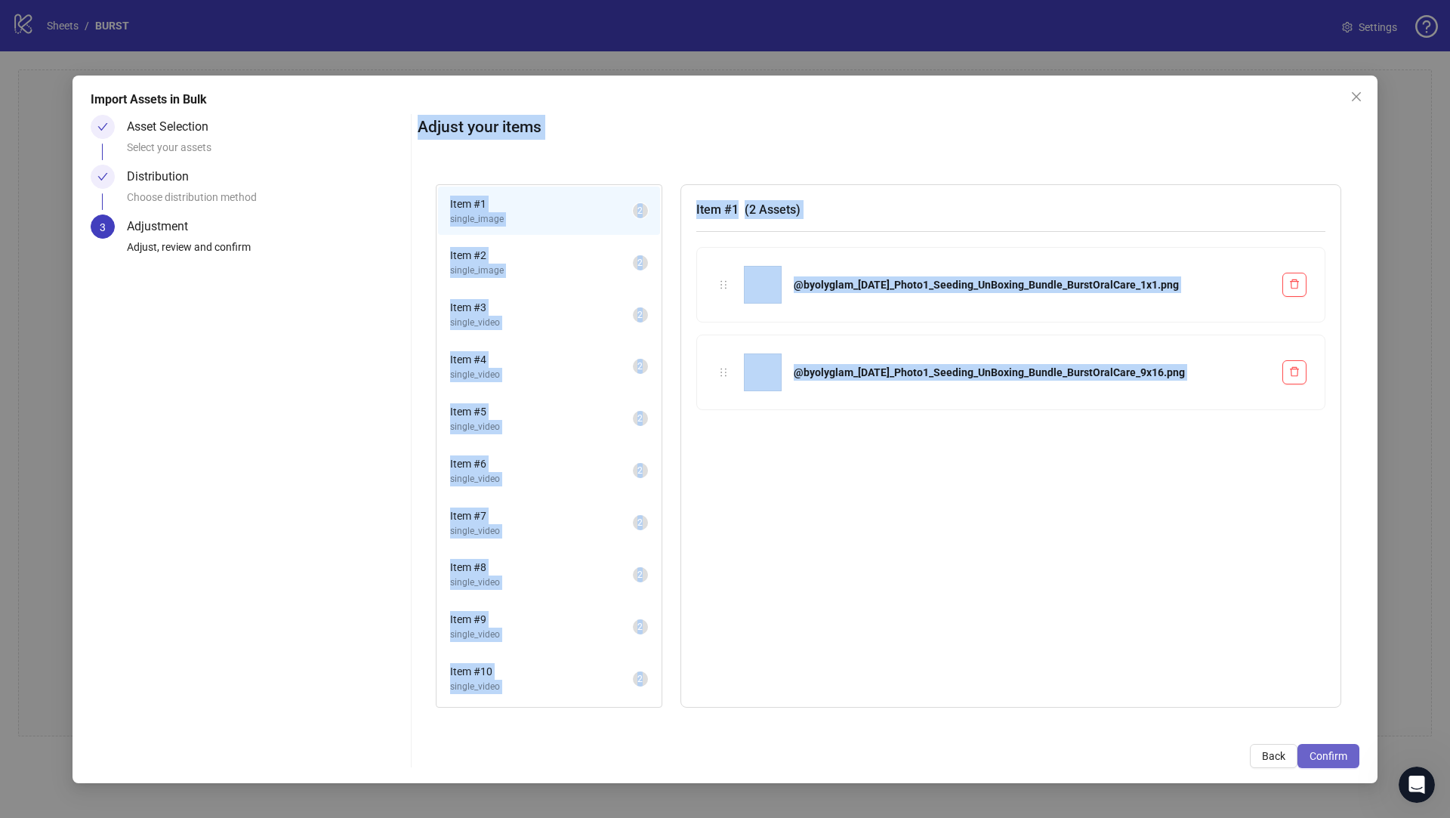
click at [1326, 757] on span "Confirm" at bounding box center [1329, 756] width 38 height 12
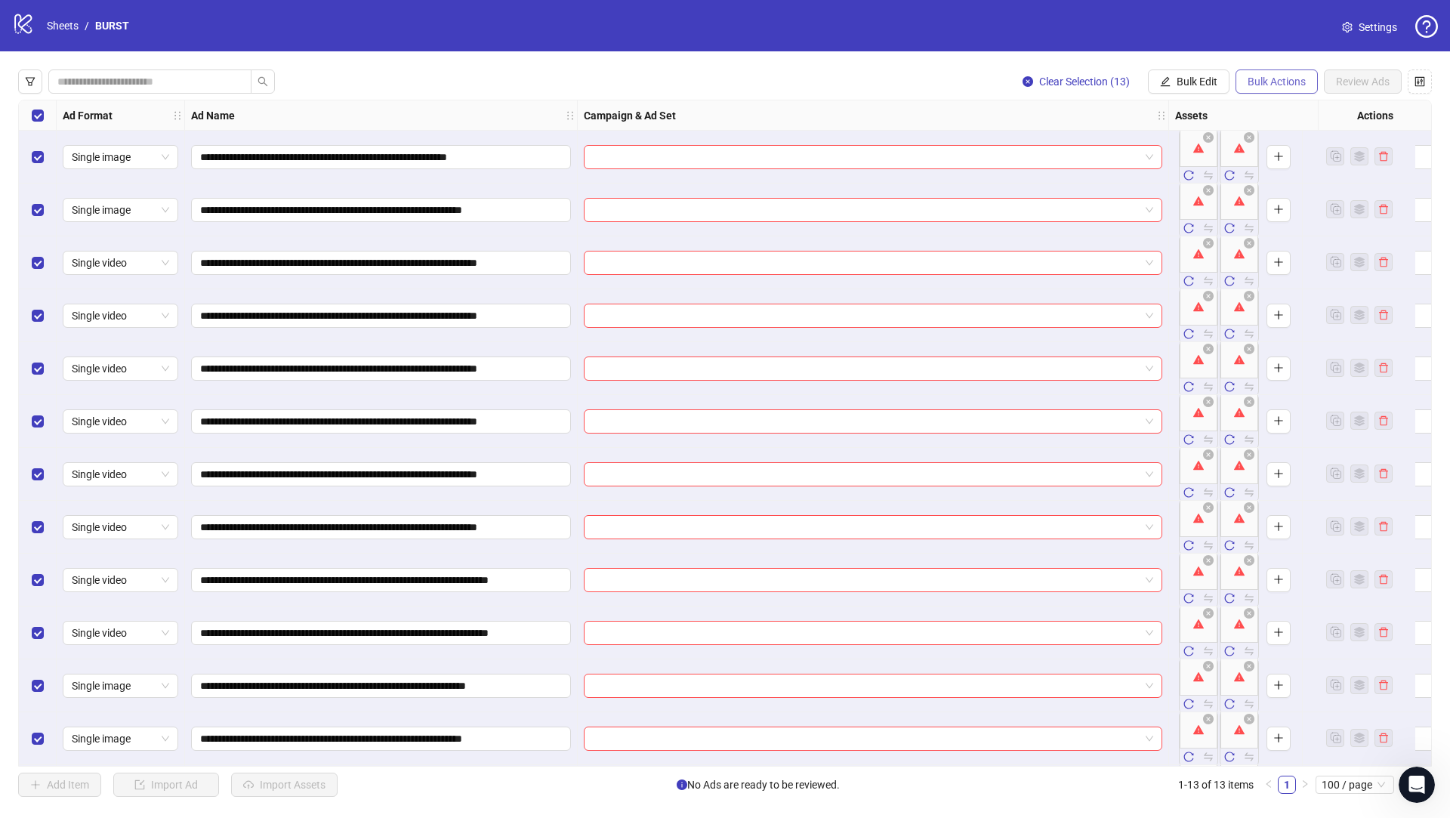
click at [1259, 81] on span "Bulk Actions" at bounding box center [1277, 82] width 58 height 12
click at [1361, 32] on span "Settings" at bounding box center [1378, 27] width 39 height 17
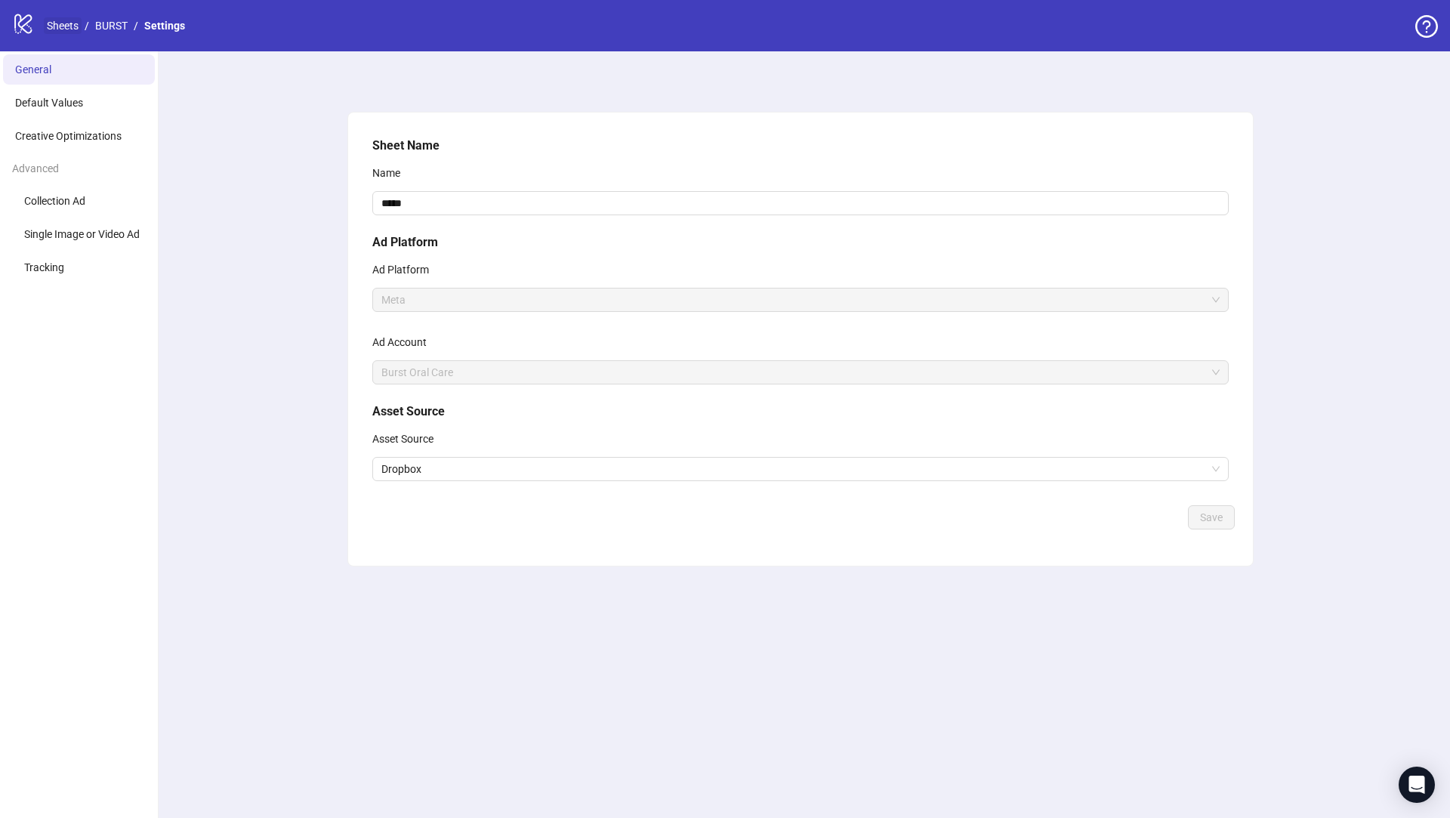
click at [66, 26] on link "Sheets" at bounding box center [63, 25] width 38 height 17
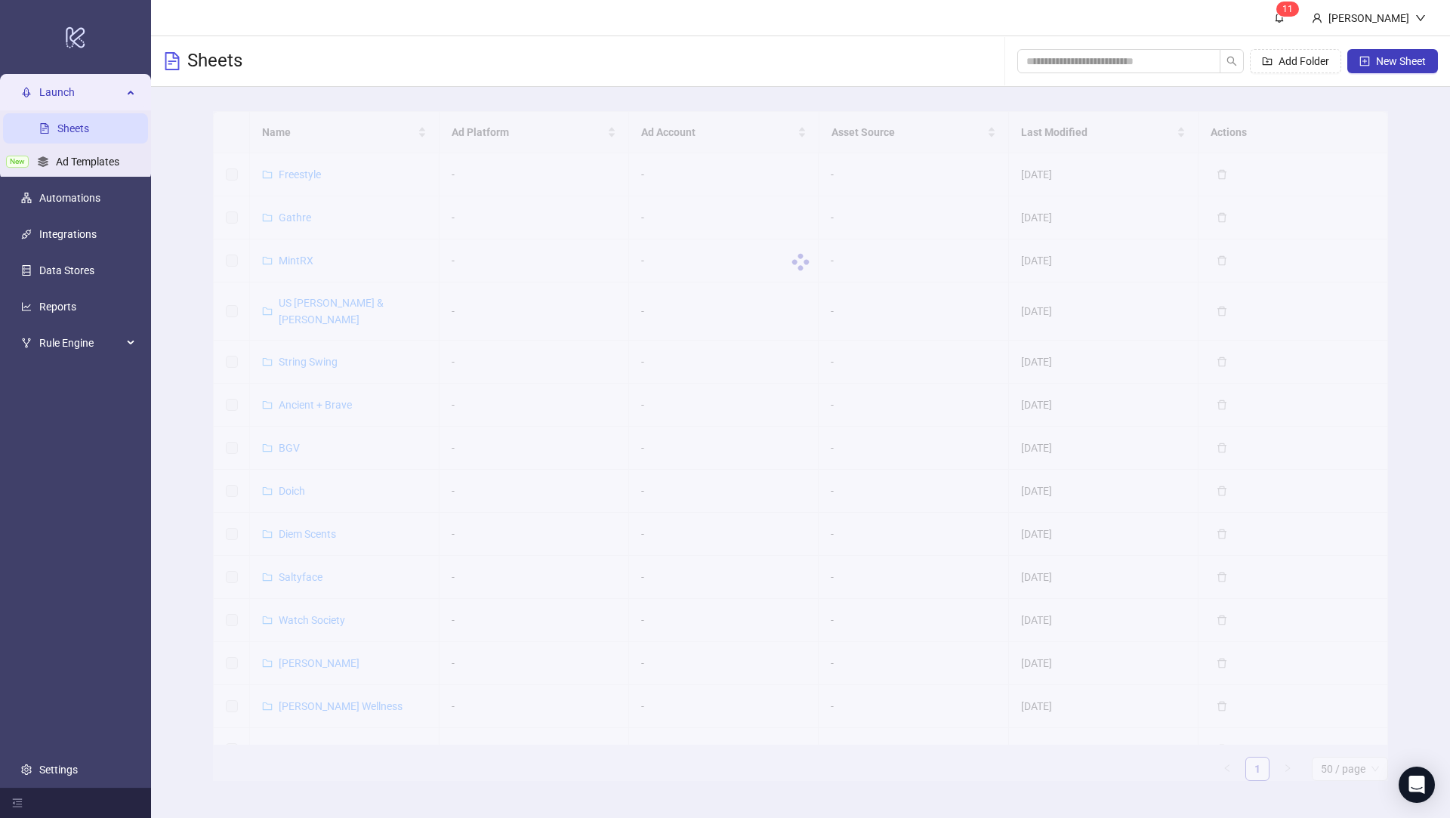
click at [341, 133] on div at bounding box center [800, 262] width 1175 height 302
